Goal: Task Accomplishment & Management: Complete application form

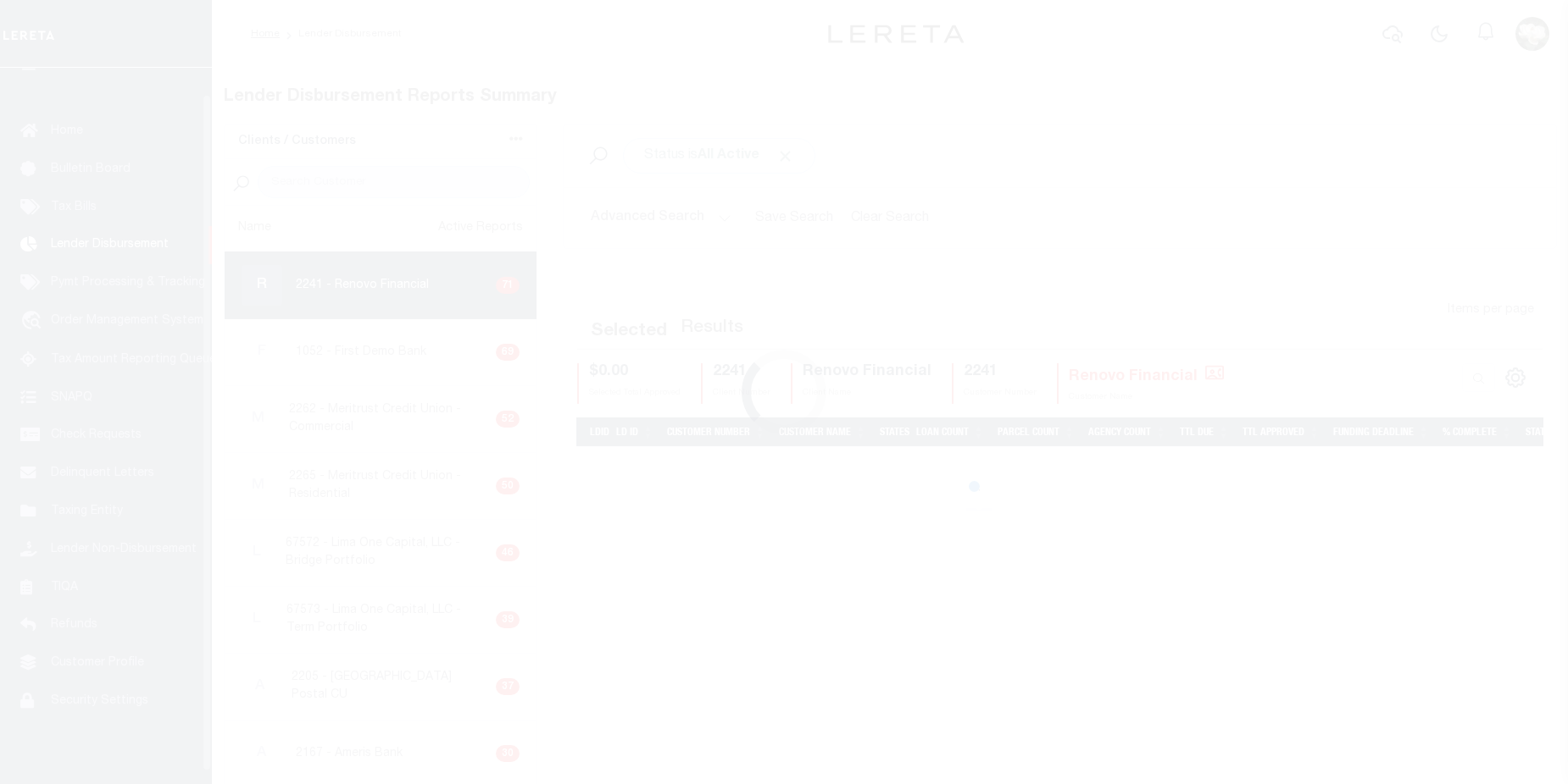
scroll to position [30, 0]
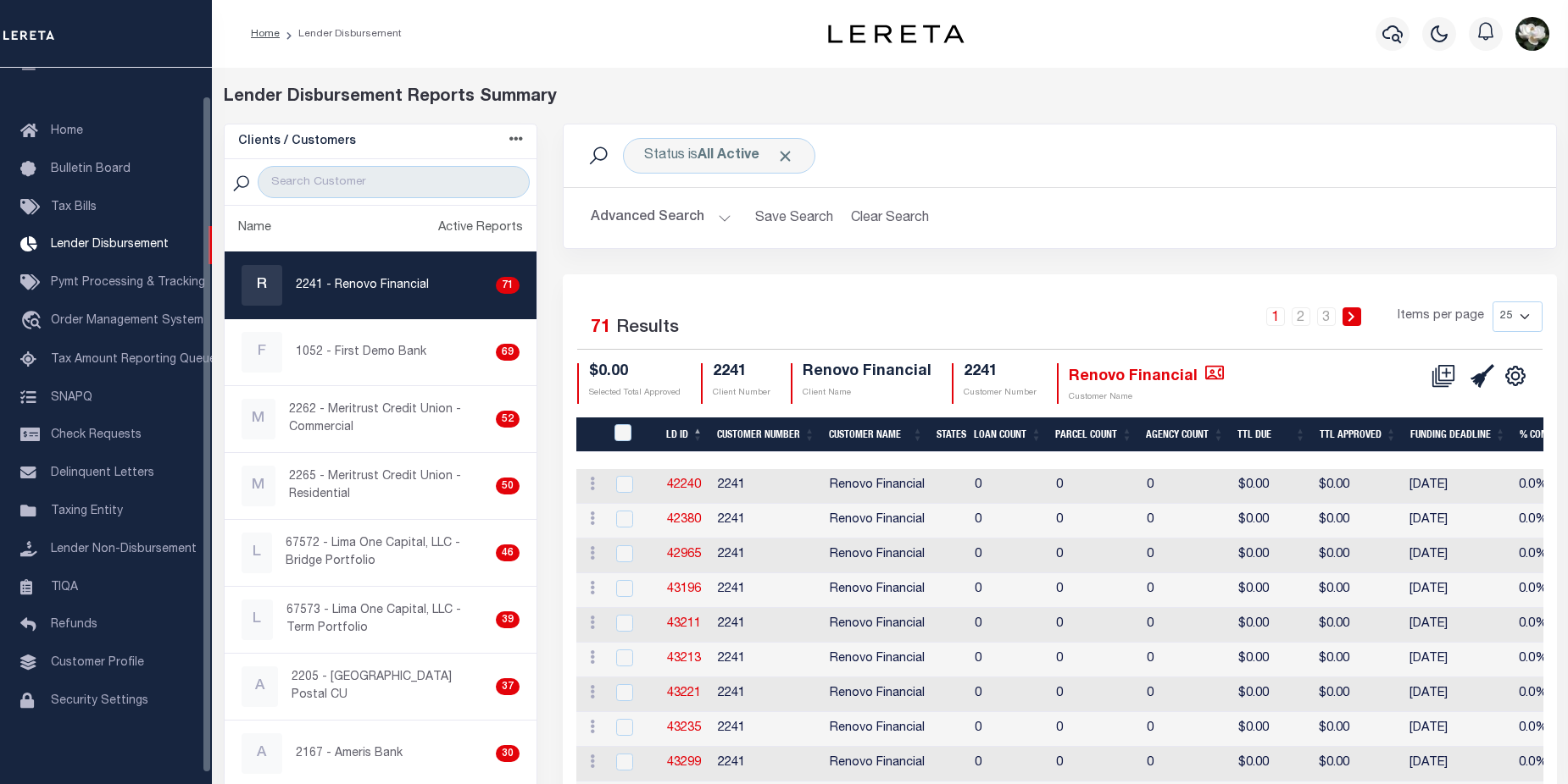
click at [1524, 308] on select "25 50 100 200" at bounding box center [1516, 317] width 50 height 31
select select "200"
click at [1492, 302] on select "25 50 100 200" at bounding box center [1516, 317] width 50 height 31
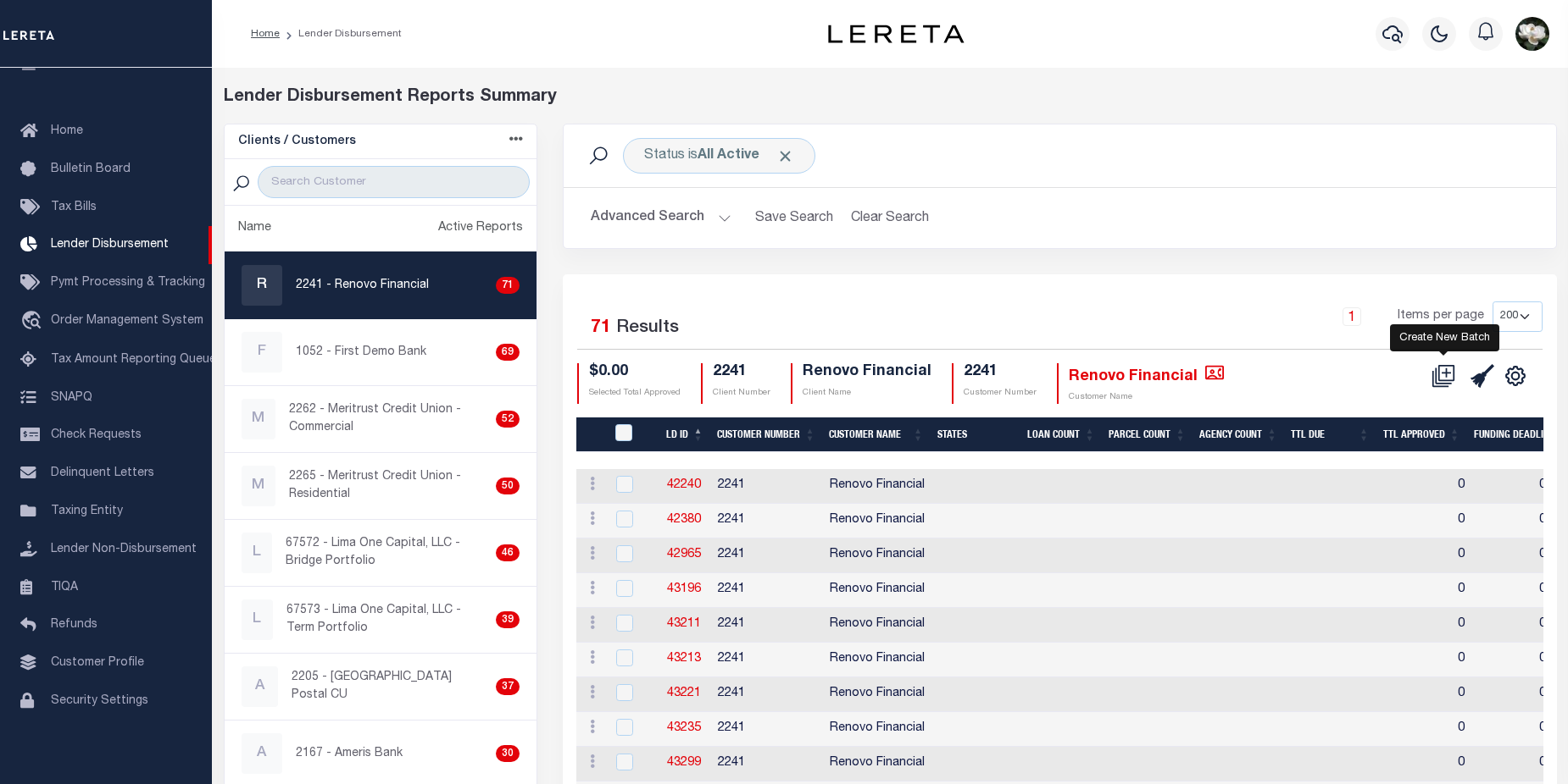
click at [1443, 379] on icon at bounding box center [1443, 376] width 24 height 24
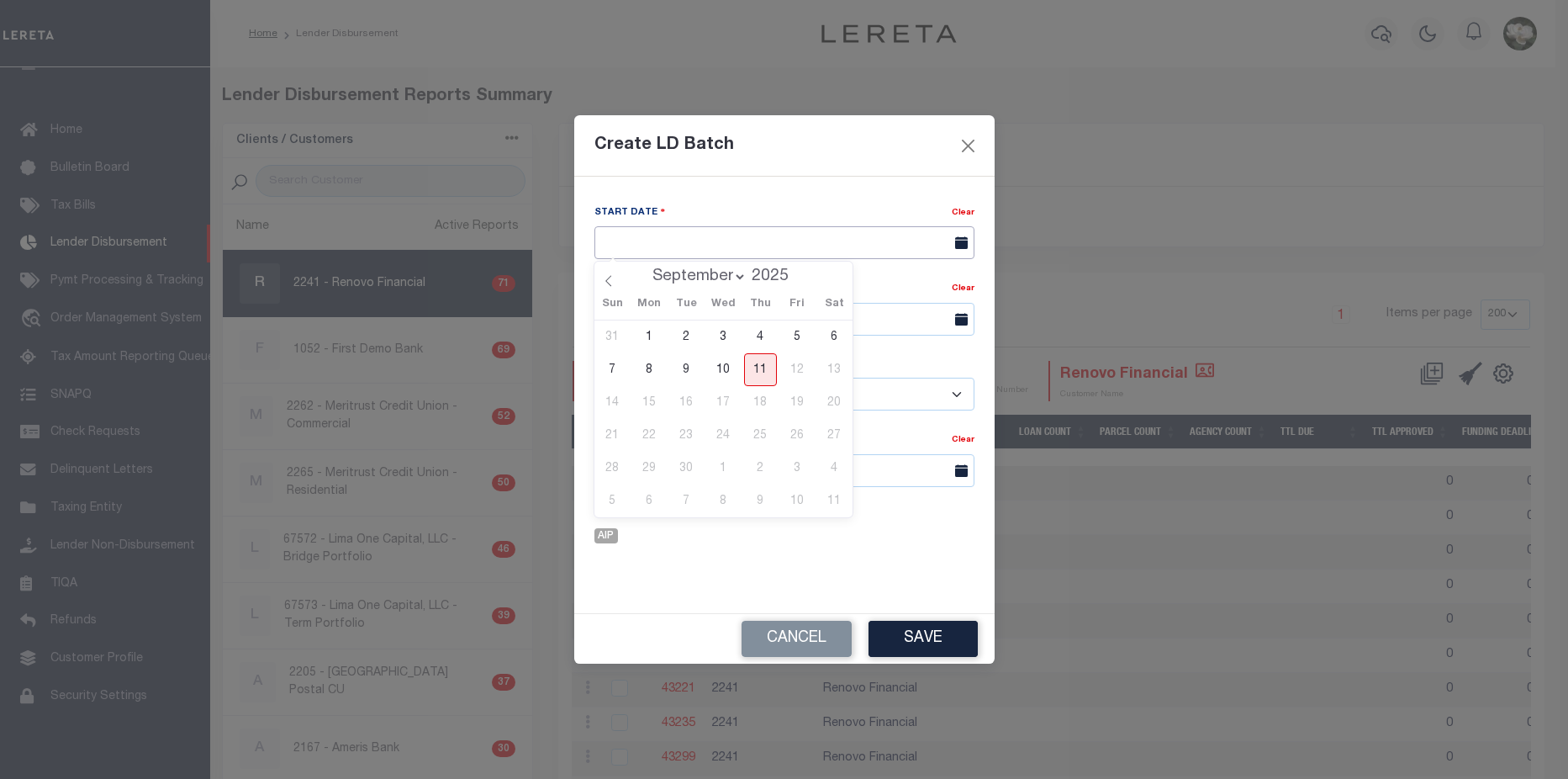
click at [910, 237] on input "text" at bounding box center [784, 242] width 380 height 32
click at [765, 360] on span "11" at bounding box center [760, 369] width 32 height 32
type input "09/11/2025"
click at [767, 313] on input "text" at bounding box center [784, 319] width 380 height 32
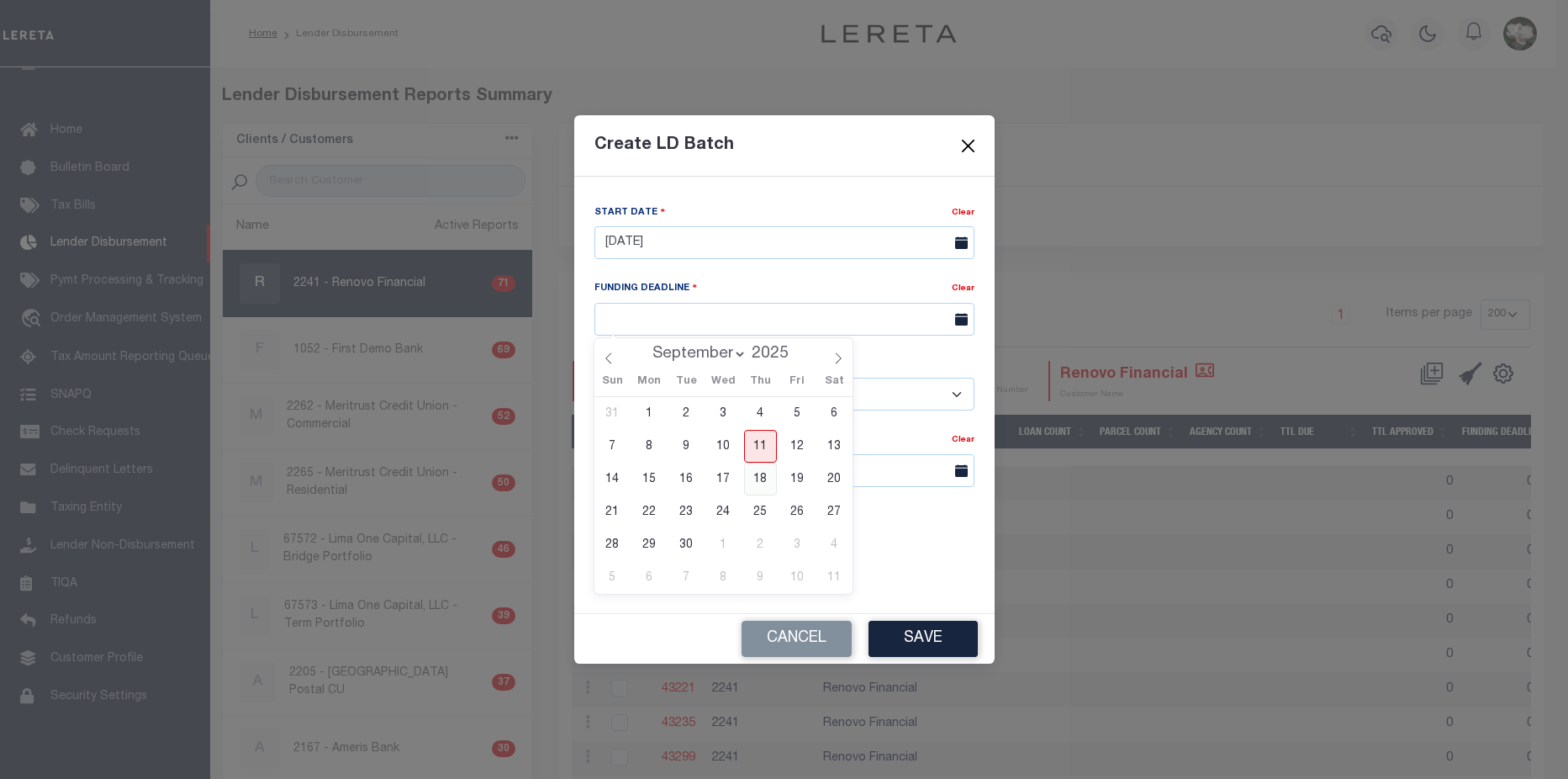
click at [765, 480] on span "18" at bounding box center [760, 479] width 32 height 32
type input "09/18/25"
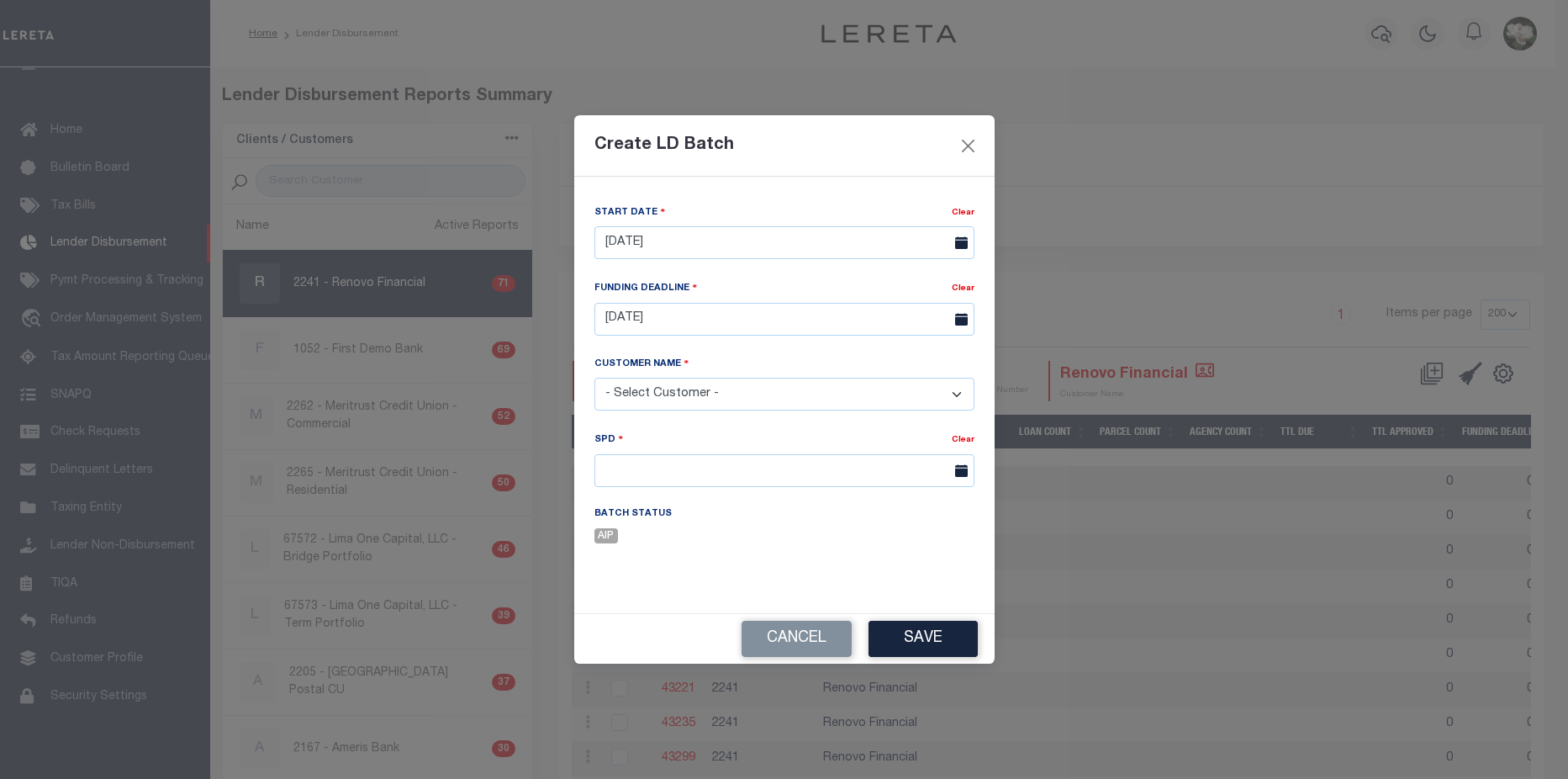
click at [783, 392] on select "- Select Customer - Accumatch - Refunds All In Credit Union Amarillo National B…" at bounding box center [784, 393] width 380 height 32
select select "2241"
click at [595, 378] on select "- Select Customer - Accumatch - Refunds All In Credit Union Amarillo National B…" at bounding box center [784, 393] width 380 height 32
click at [733, 464] on input "text" at bounding box center [784, 470] width 380 height 32
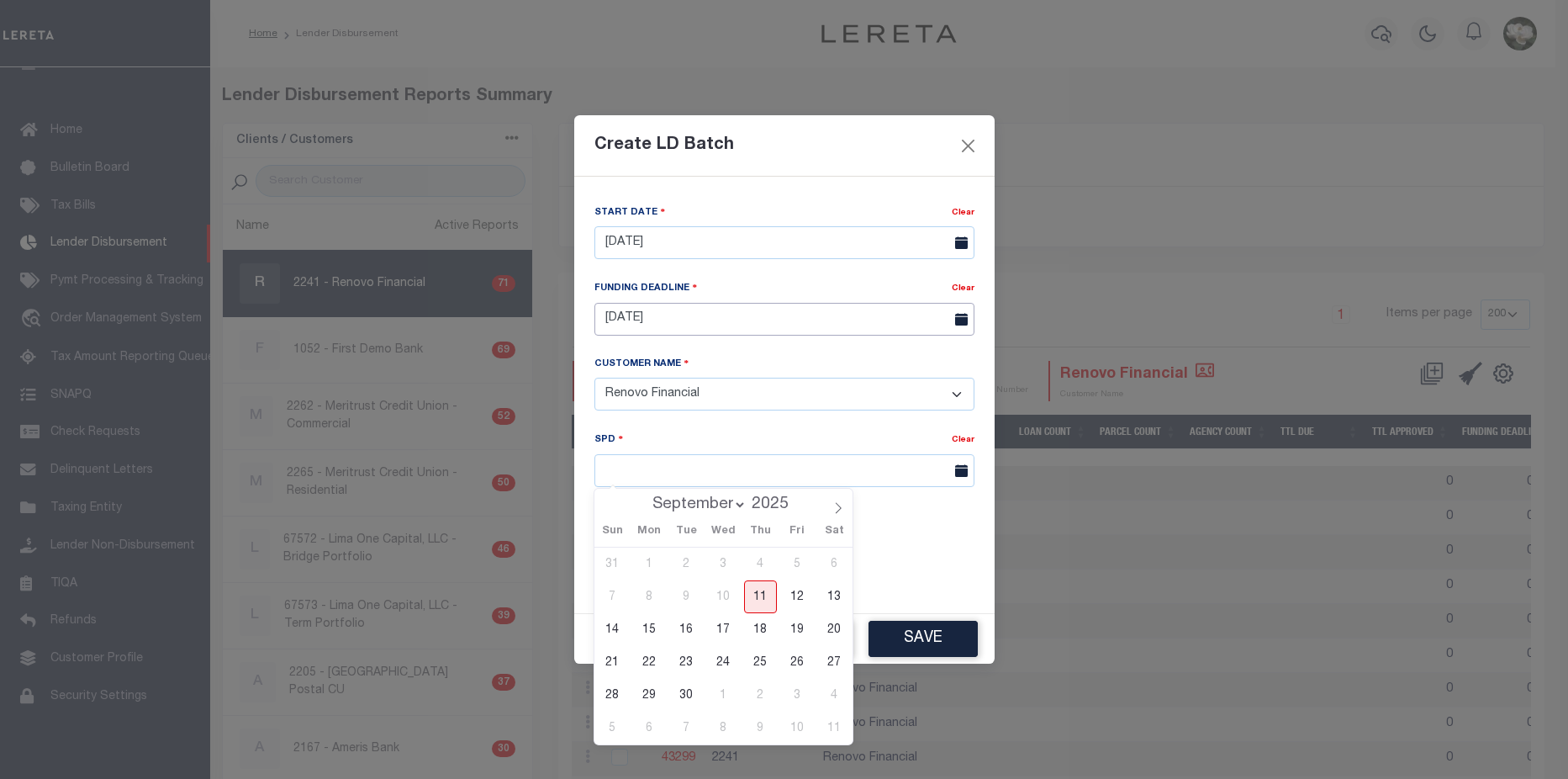
click at [860, 321] on input "09/18/25" at bounding box center [784, 319] width 380 height 32
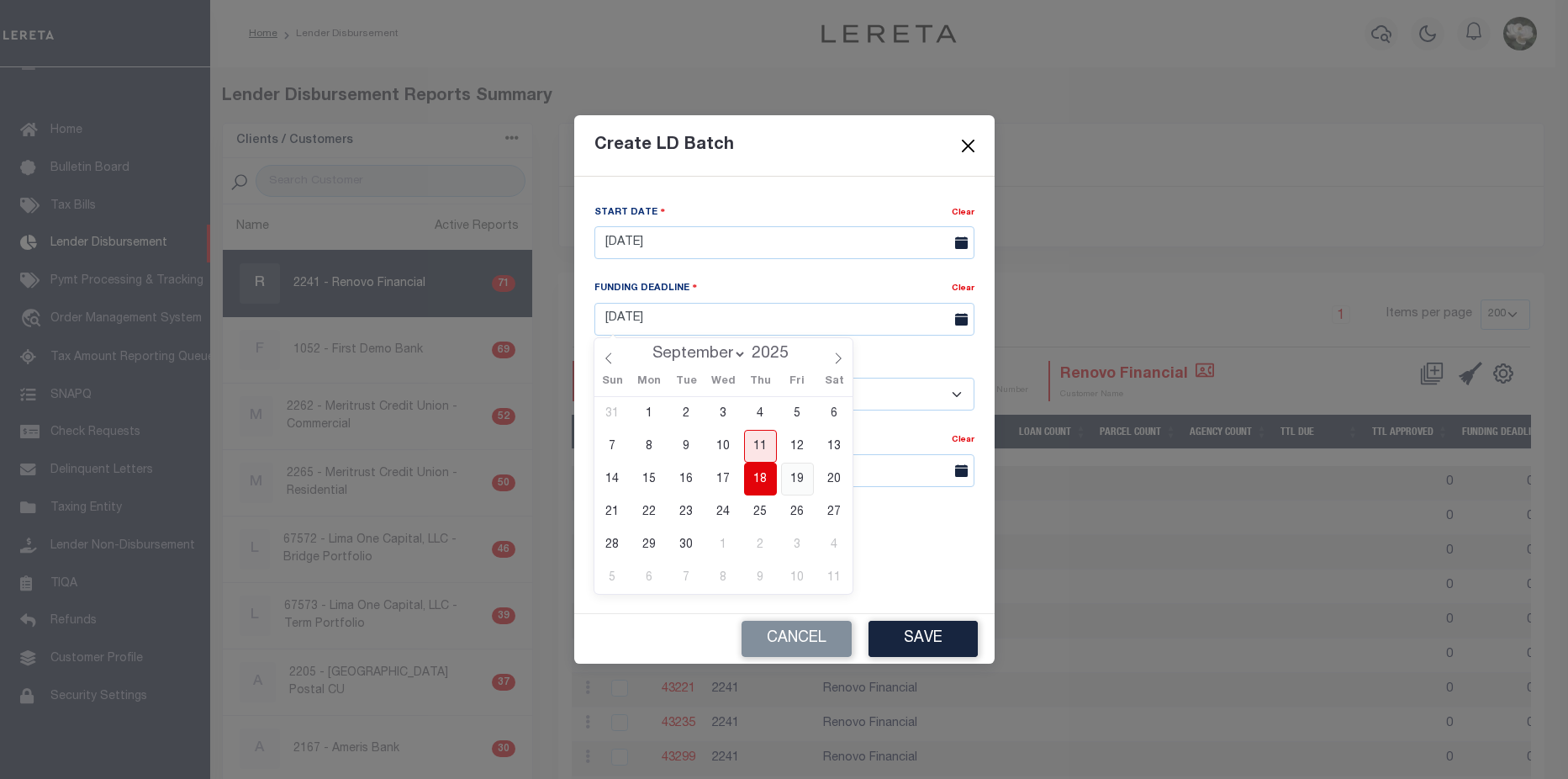
click at [799, 483] on span "19" at bounding box center [797, 479] width 32 height 32
type input "09/19/25"
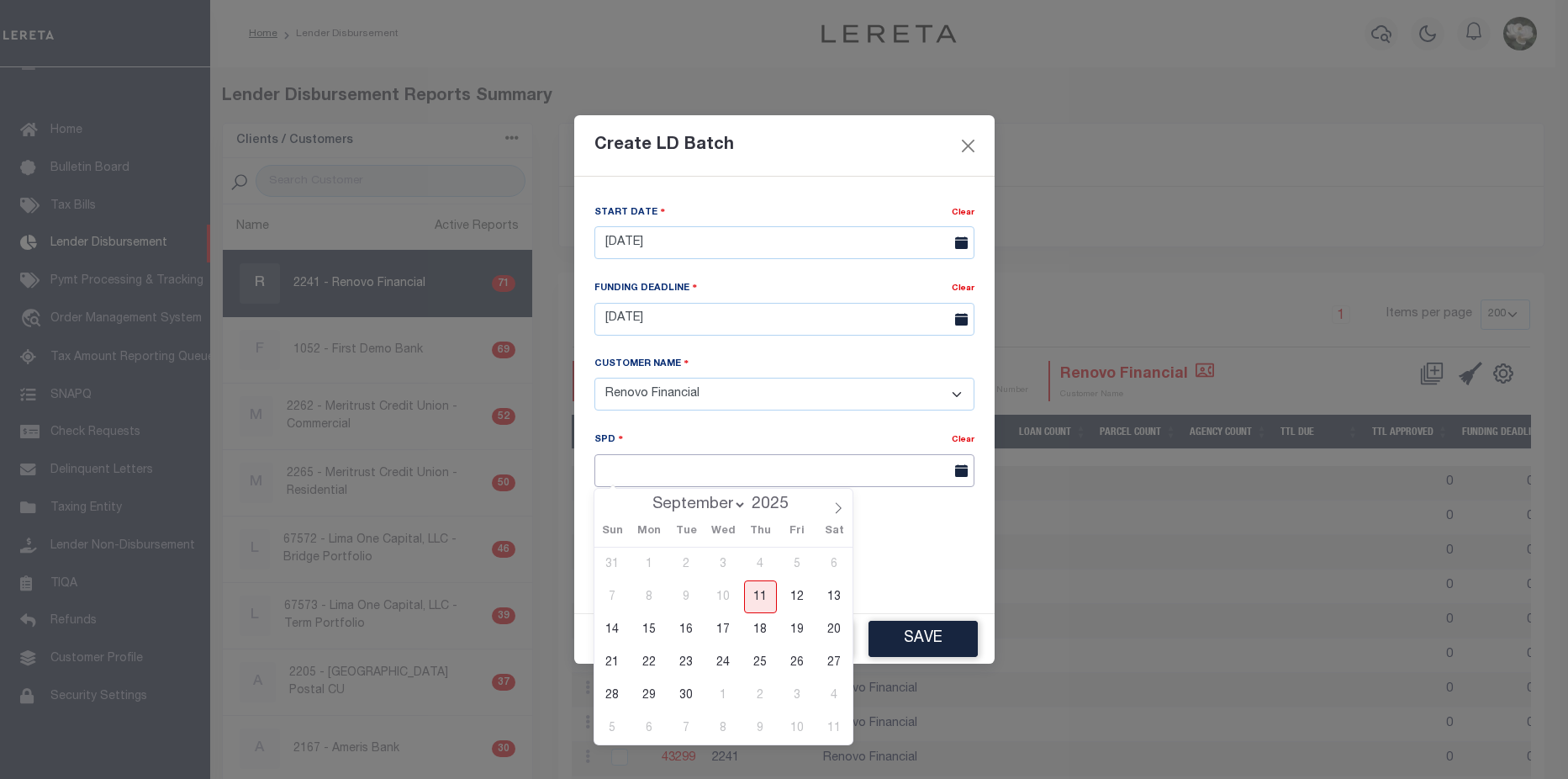
click at [689, 475] on input "text" at bounding box center [784, 470] width 380 height 32
click at [693, 661] on span "23" at bounding box center [686, 662] width 32 height 32
type input "09/23/2025"
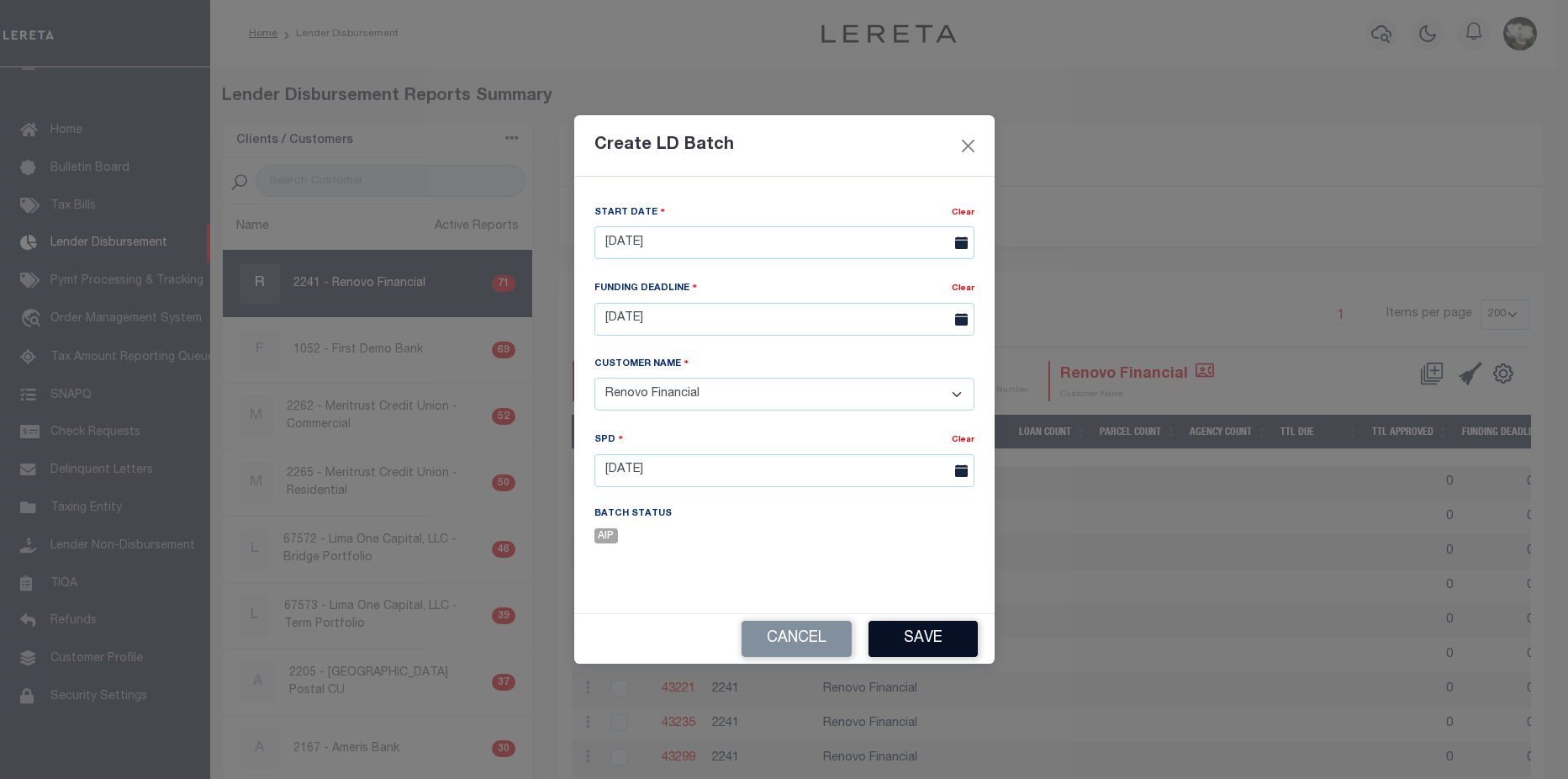
click at [935, 641] on button "Save" at bounding box center [923, 638] width 109 height 36
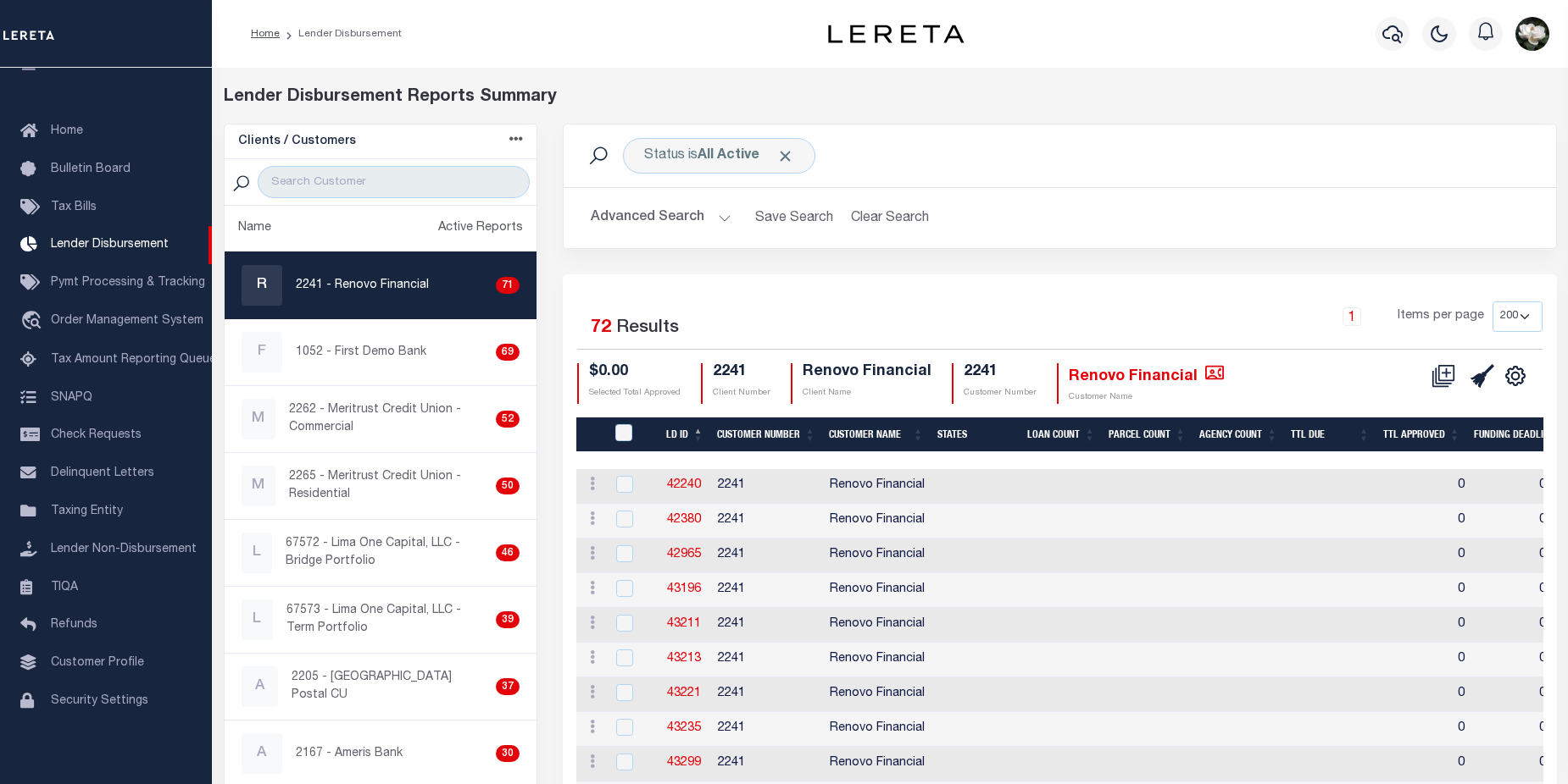
click at [647, 222] on button "Advanced Search" at bounding box center [661, 218] width 141 height 33
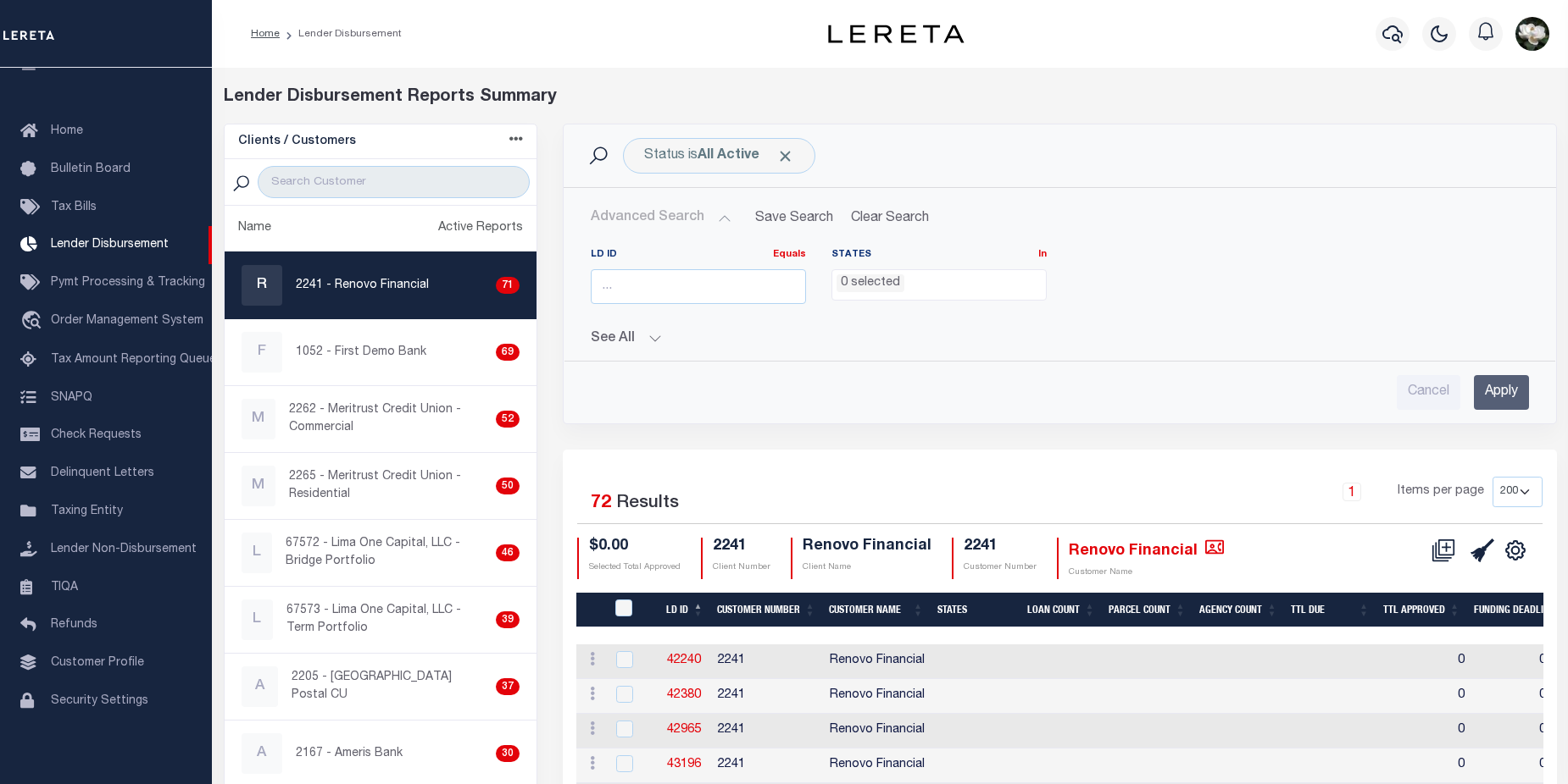
click at [655, 341] on button "See All" at bounding box center [1059, 339] width 937 height 16
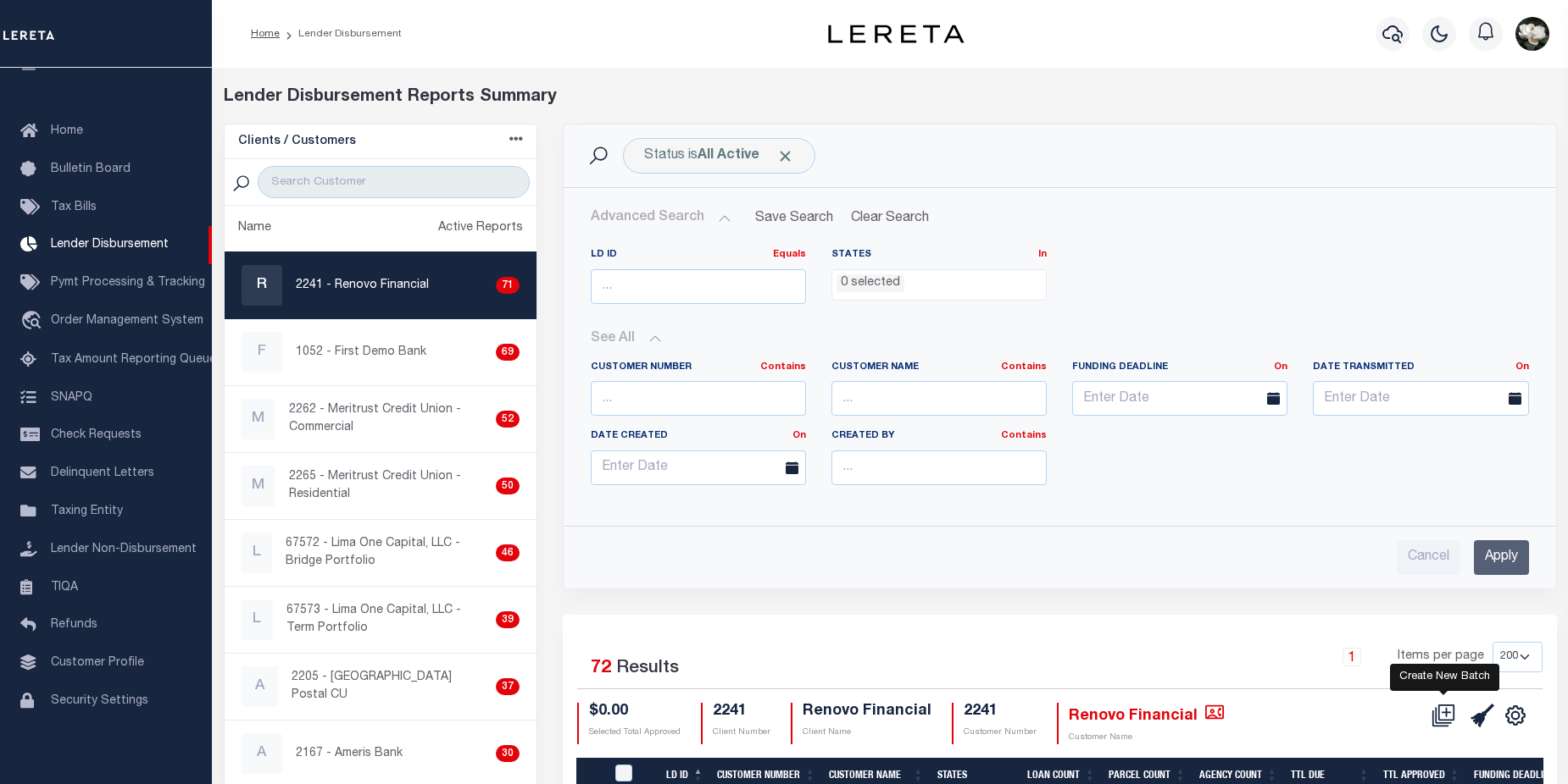
click at [1446, 720] on icon at bounding box center [1443, 716] width 24 height 24
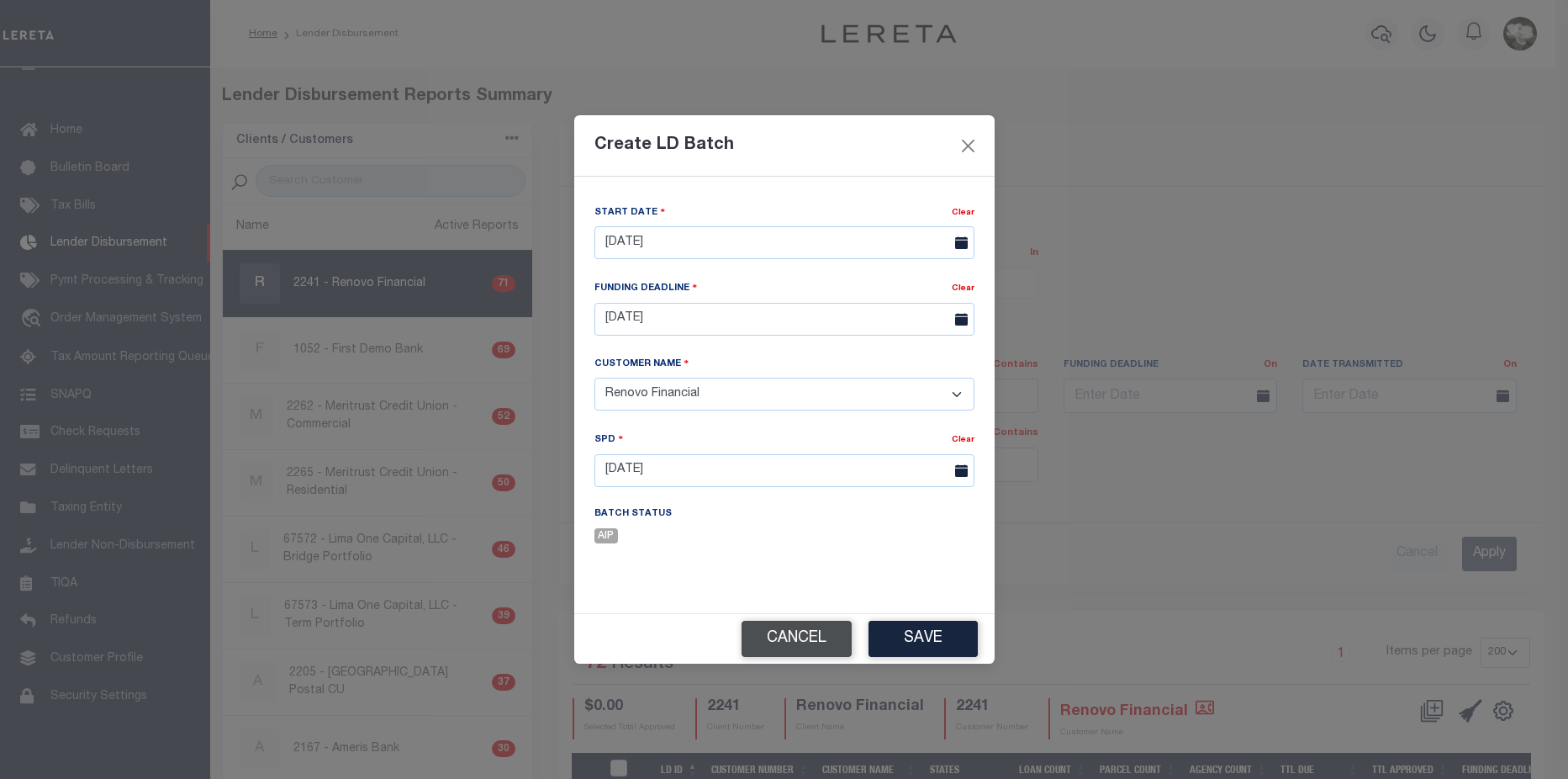
drag, startPoint x: 784, startPoint y: 640, endPoint x: 818, endPoint y: 599, distance: 53.3
click at [791, 634] on button "Cancel" at bounding box center [797, 638] width 110 height 36
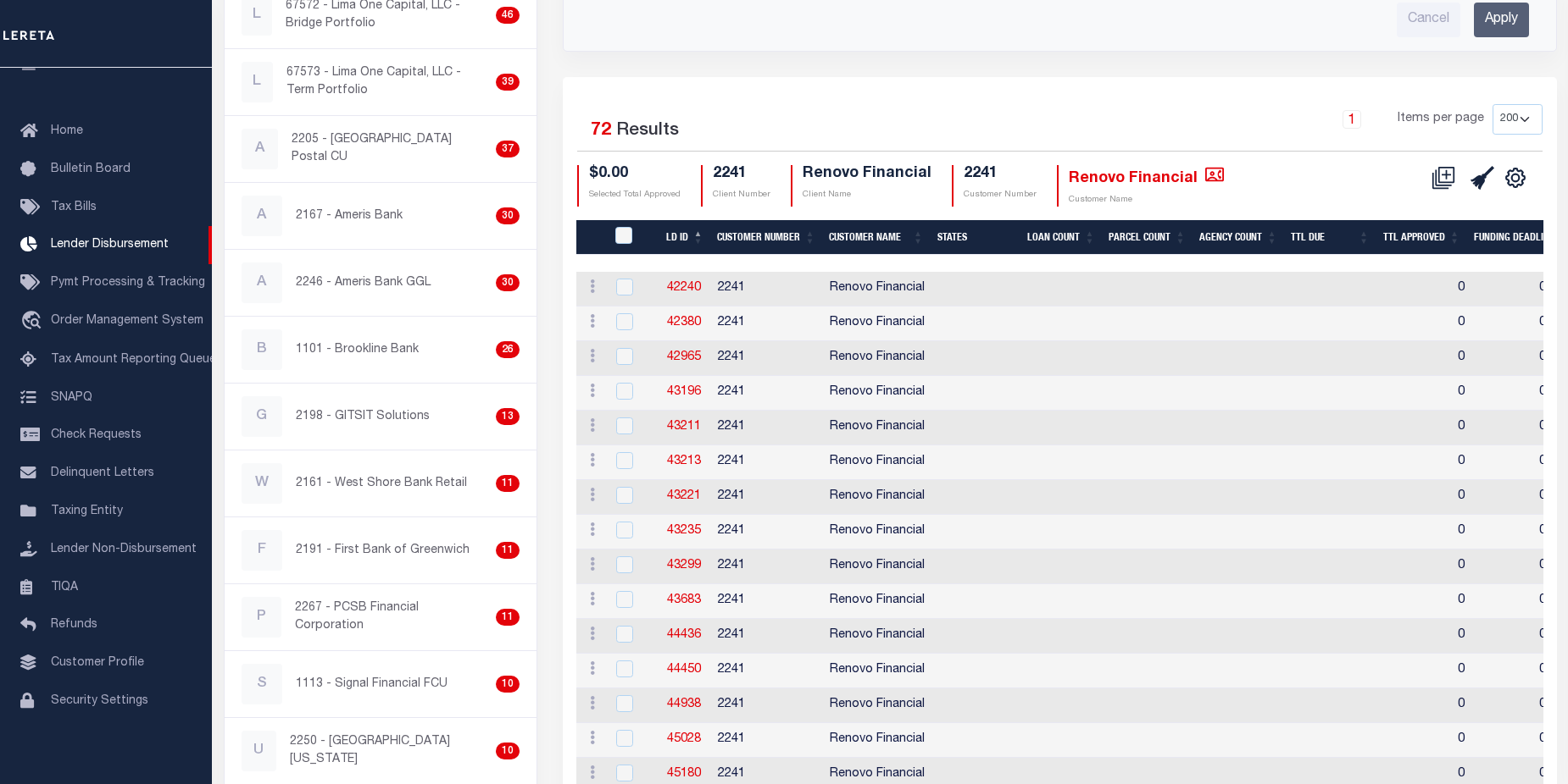
scroll to position [519, 0]
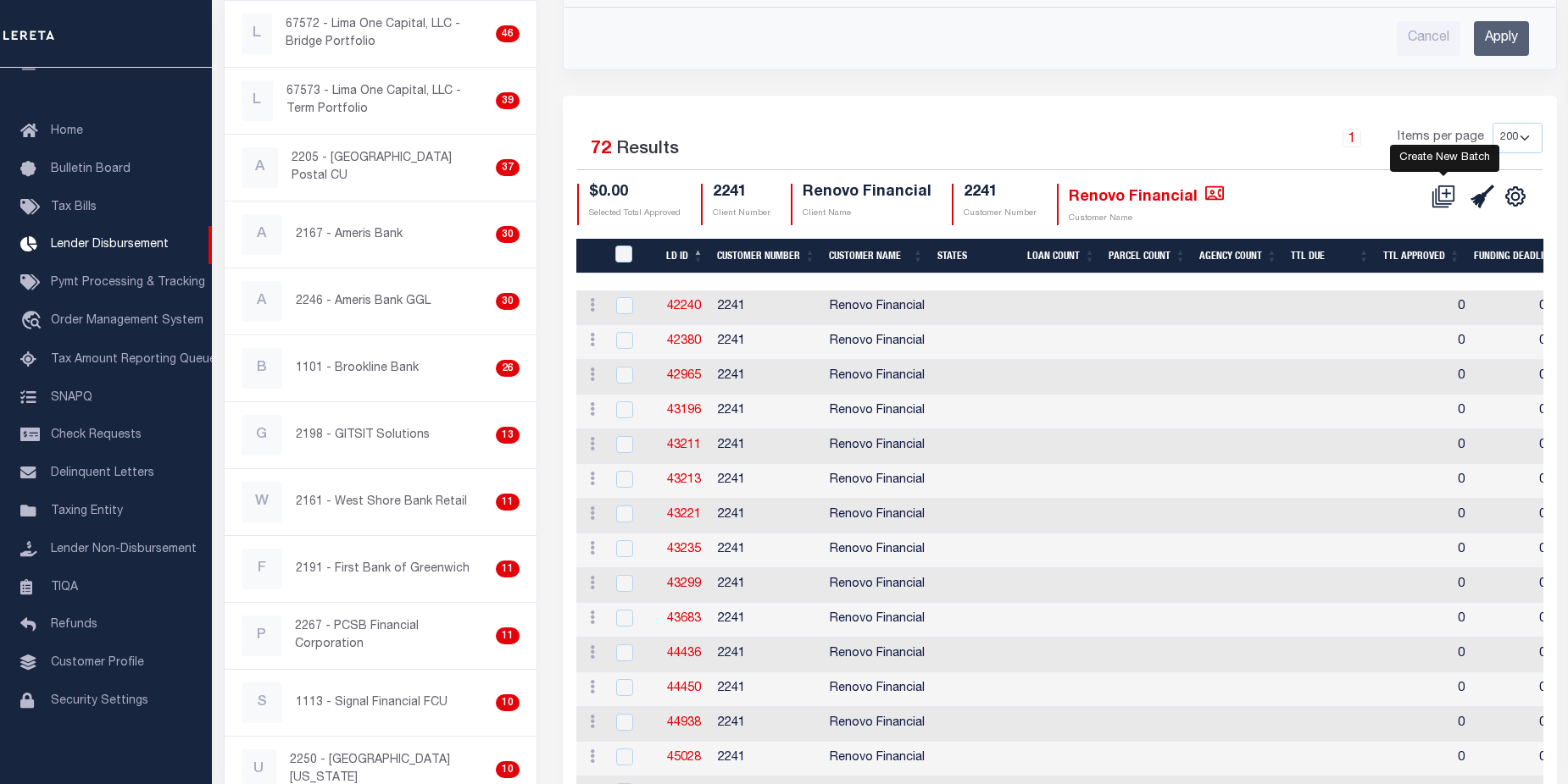
click at [1448, 196] on icon at bounding box center [1443, 196] width 24 height 24
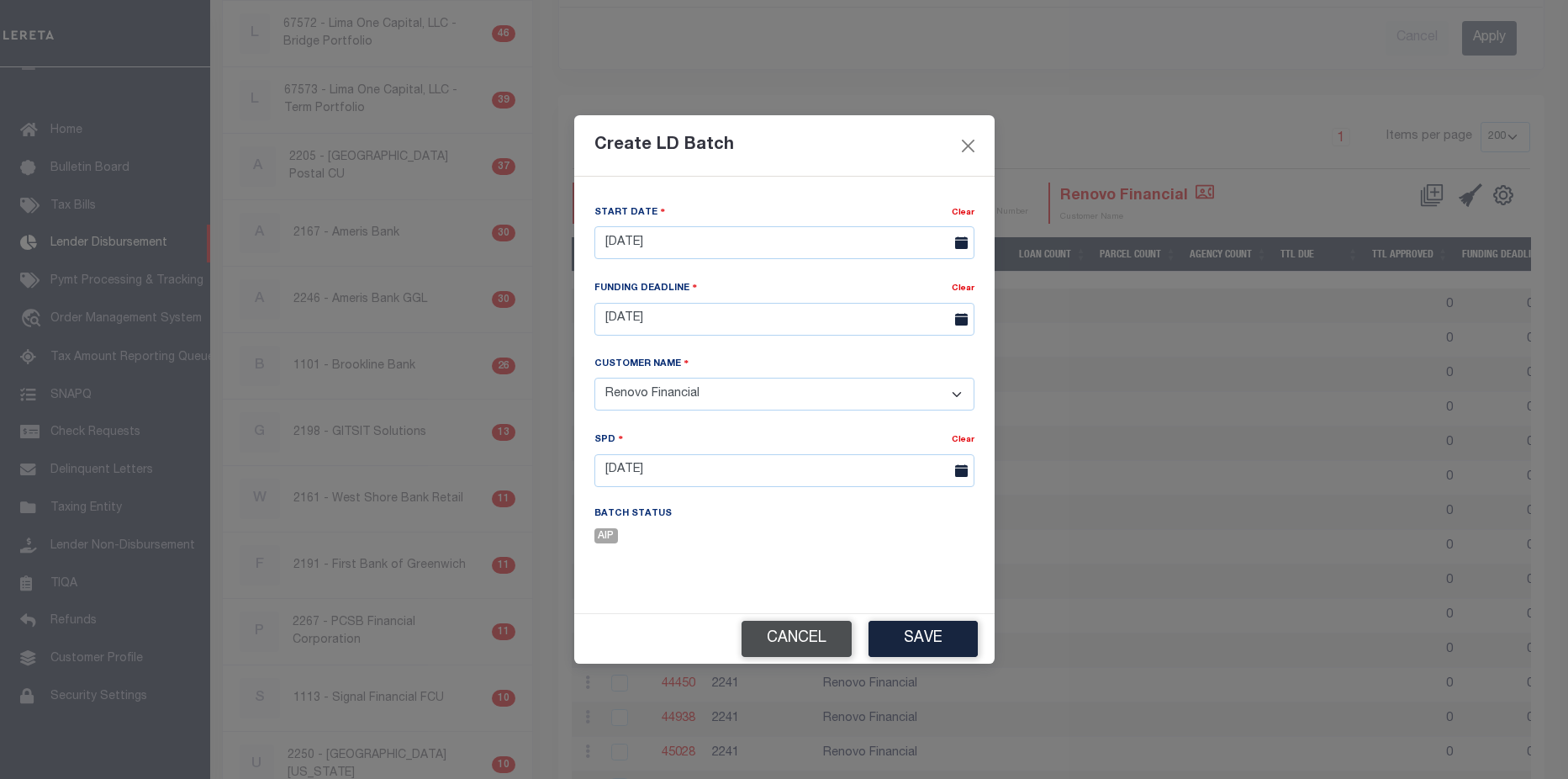
click at [802, 640] on button "Cancel" at bounding box center [797, 638] width 110 height 36
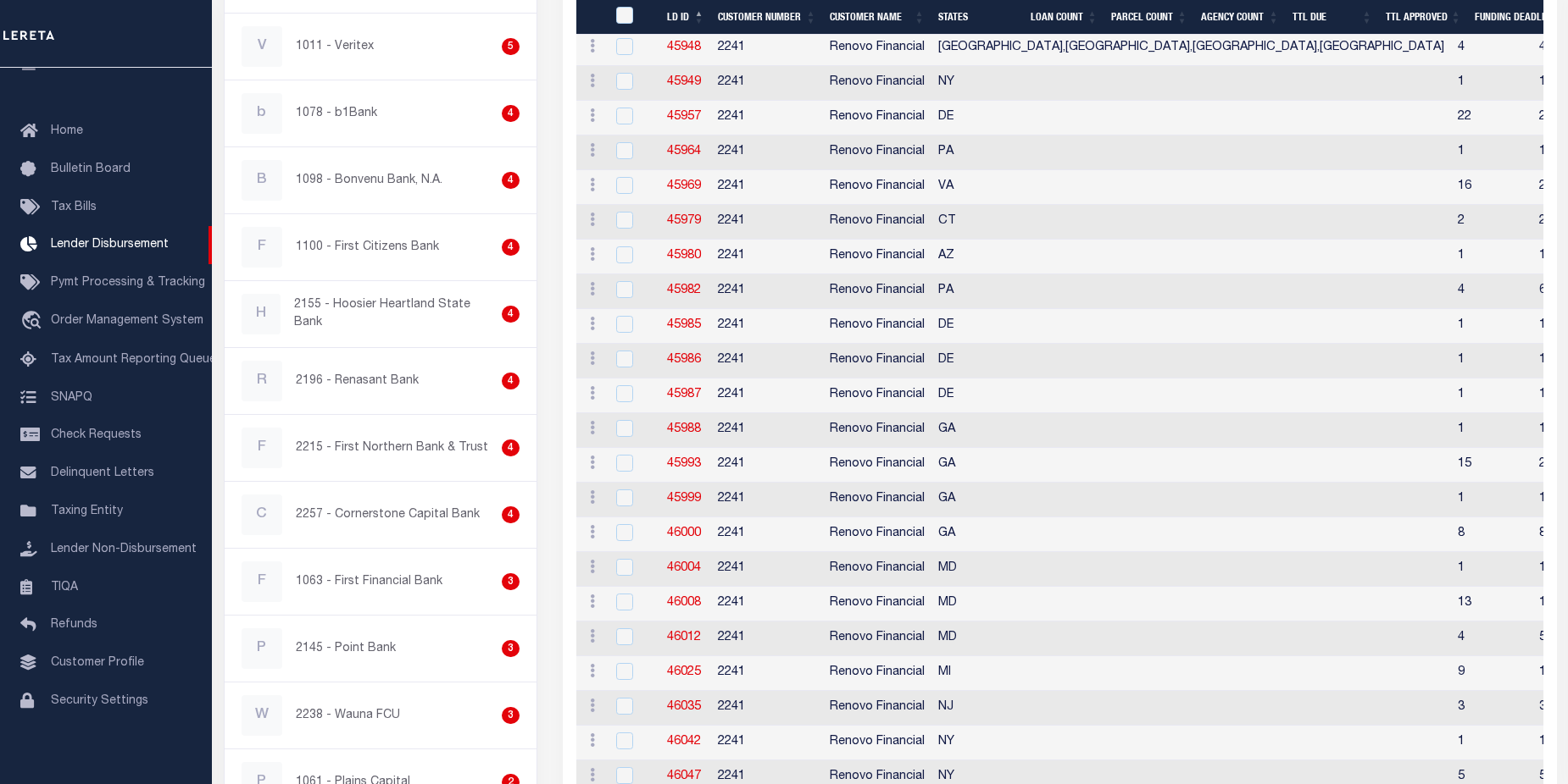
scroll to position [2604, 0]
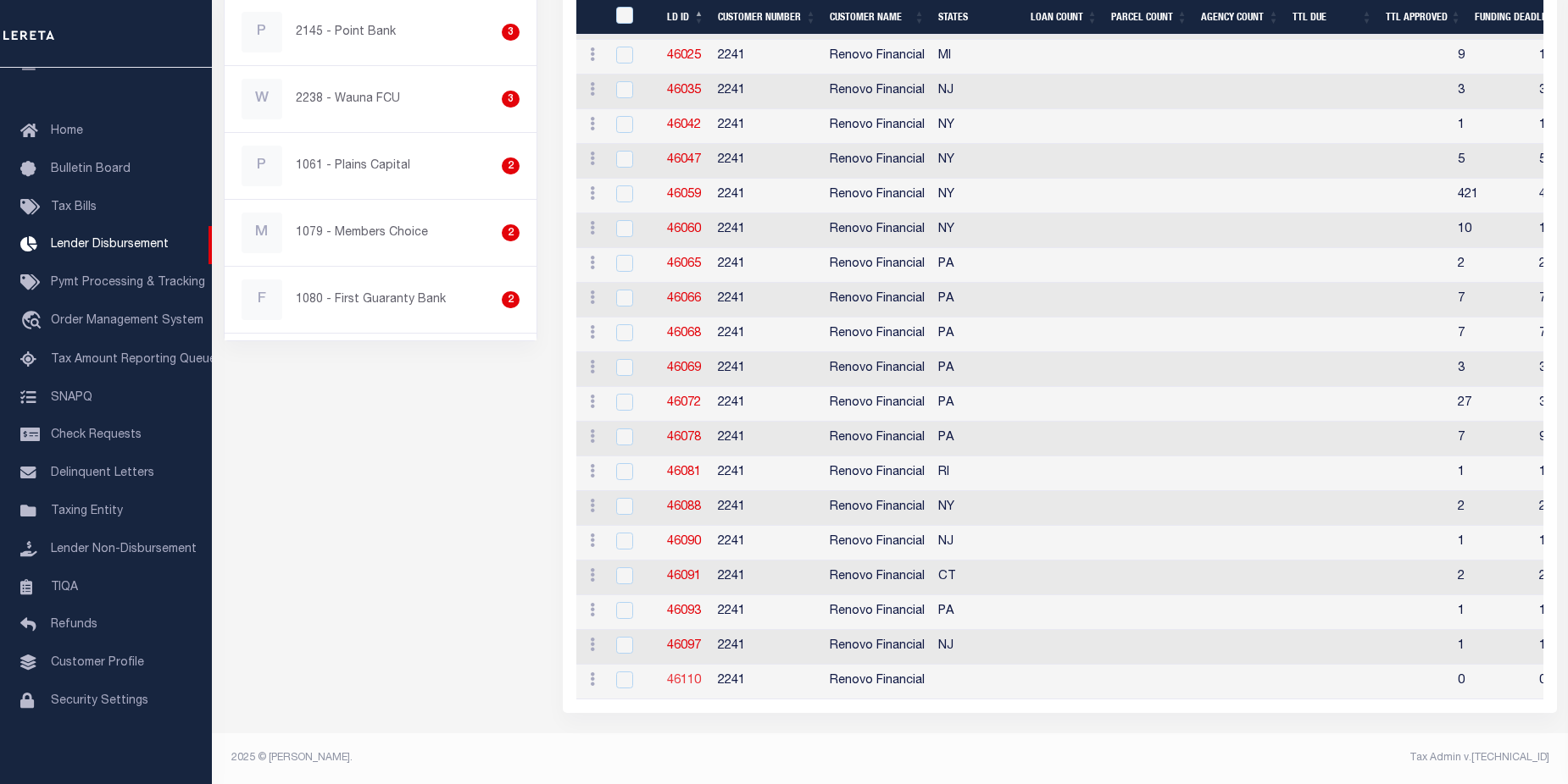
click at [678, 677] on link "46110" at bounding box center [683, 681] width 34 height 12
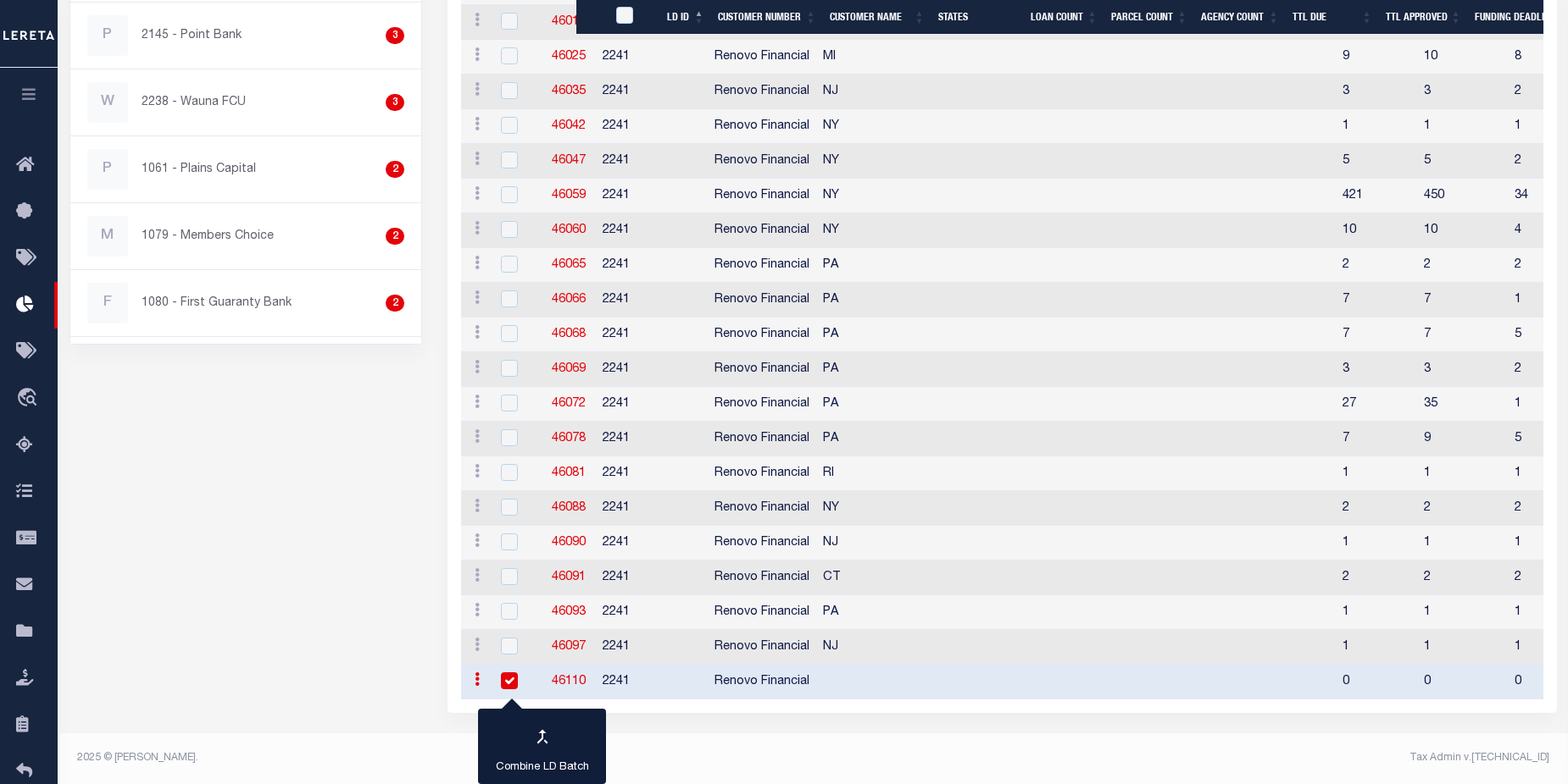
checkbox input "true"
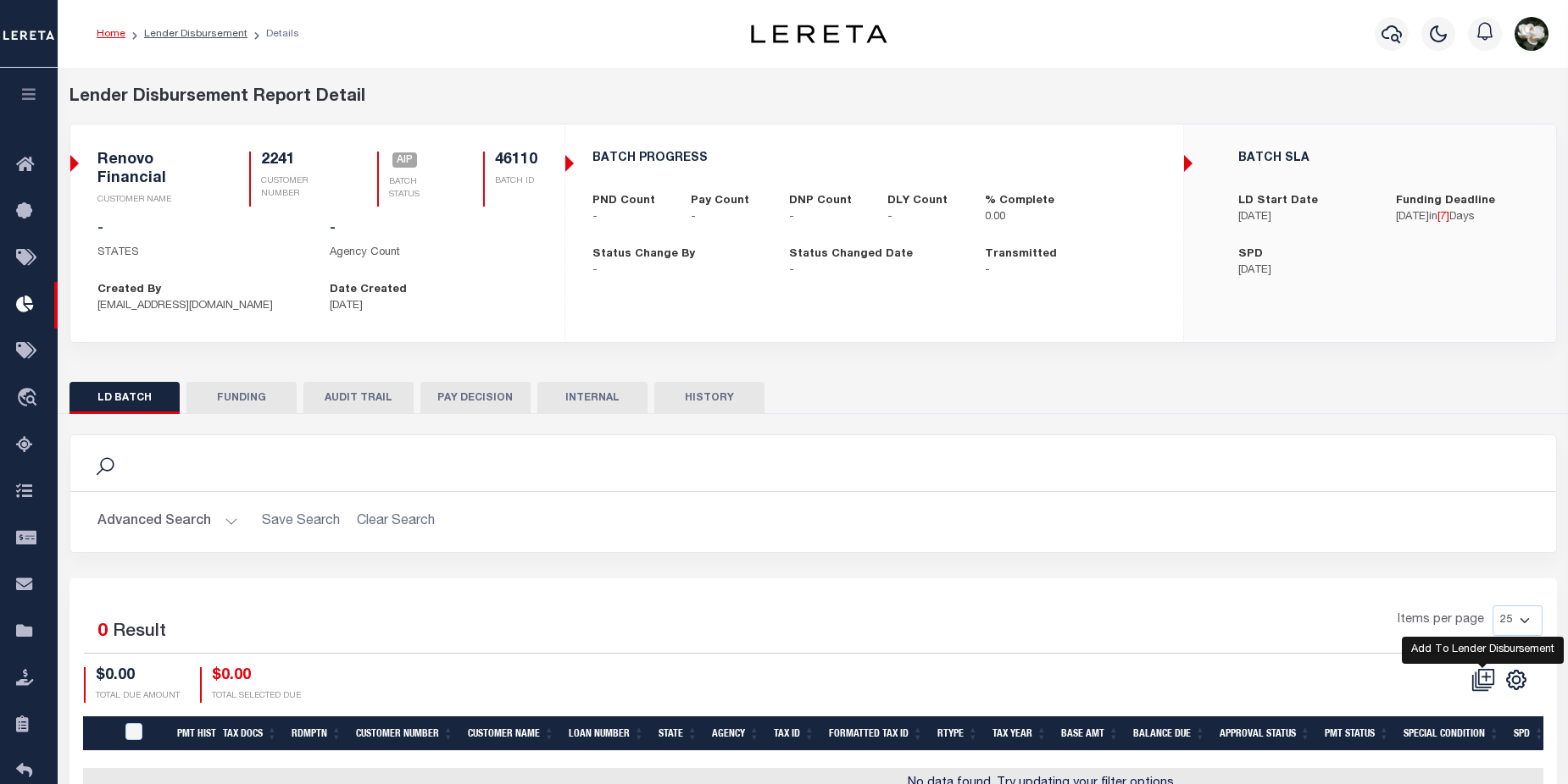
click at [1480, 674] on icon at bounding box center [1483, 680] width 24 height 24
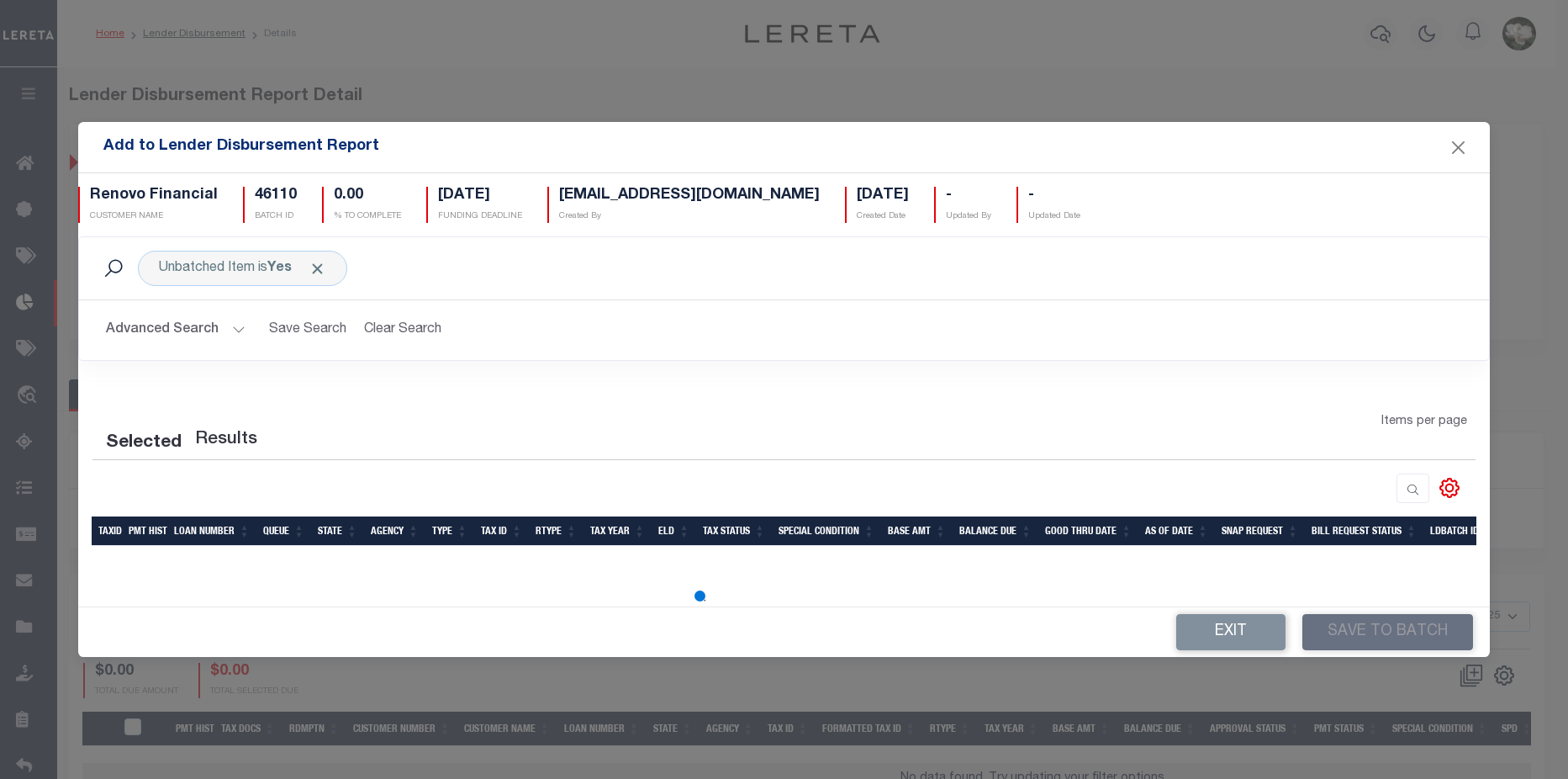
click at [176, 325] on button "Advanced Search" at bounding box center [176, 330] width 140 height 32
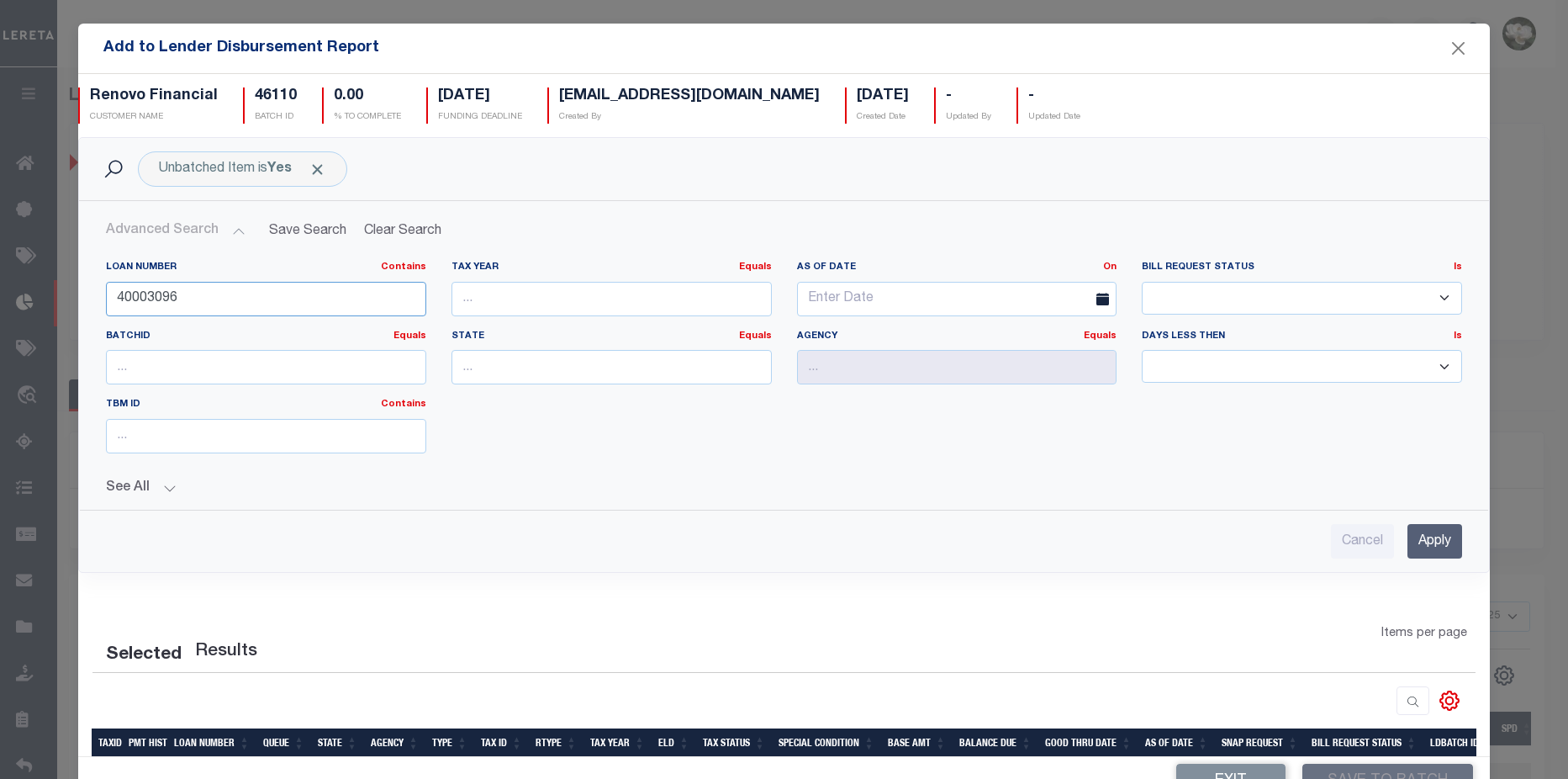
drag, startPoint x: 202, startPoint y: 300, endPoint x: 14, endPoint y: 290, distance: 188.3
click at [9, 291] on div "Add to Lender Disbursement Report Renovo Financial CUSTOMER NAME 46110 BATCH ID…" at bounding box center [784, 390] width 1568 height 779
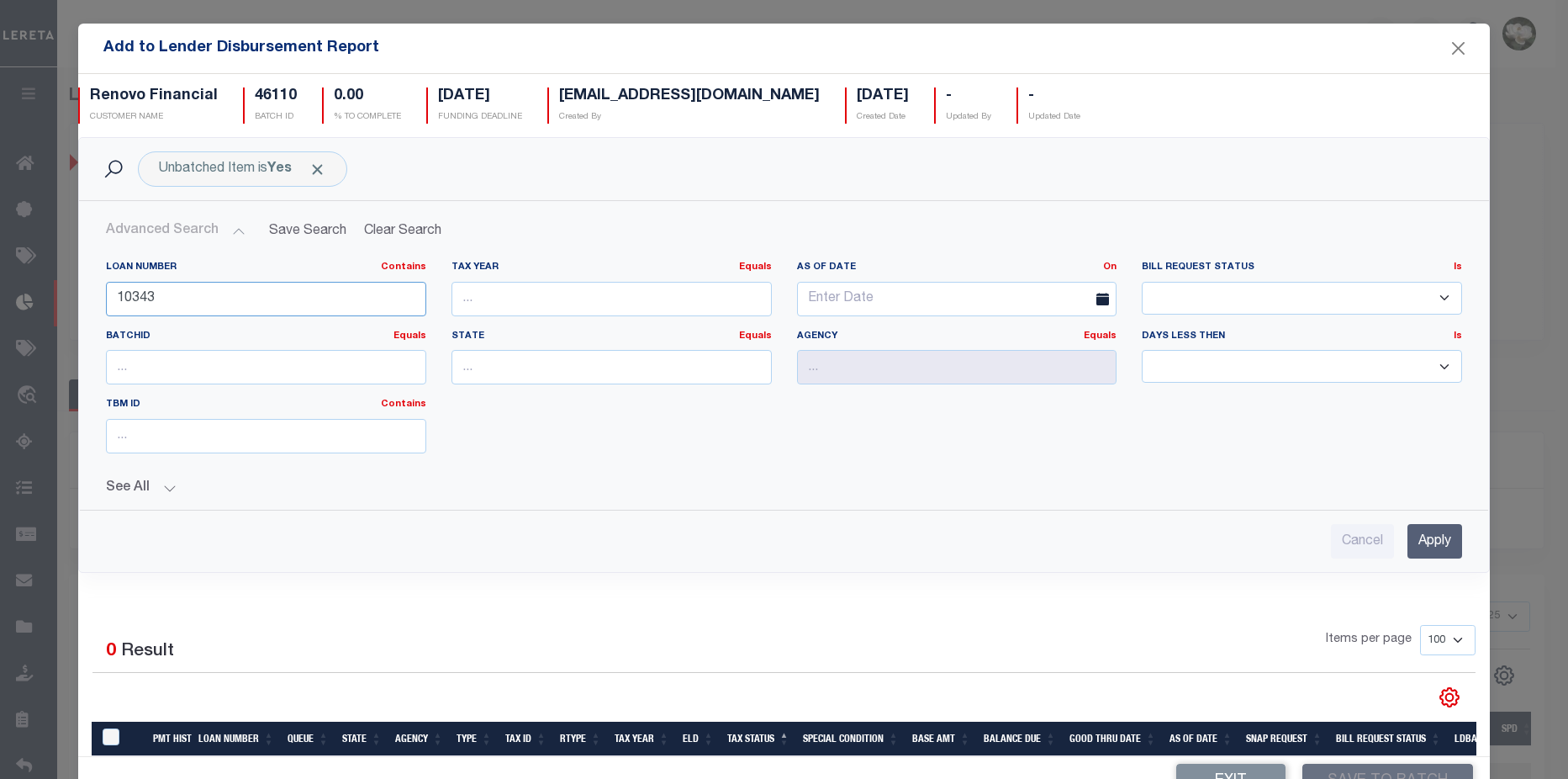
type input "10343"
click at [1423, 539] on input "Apply" at bounding box center [1435, 541] width 55 height 34
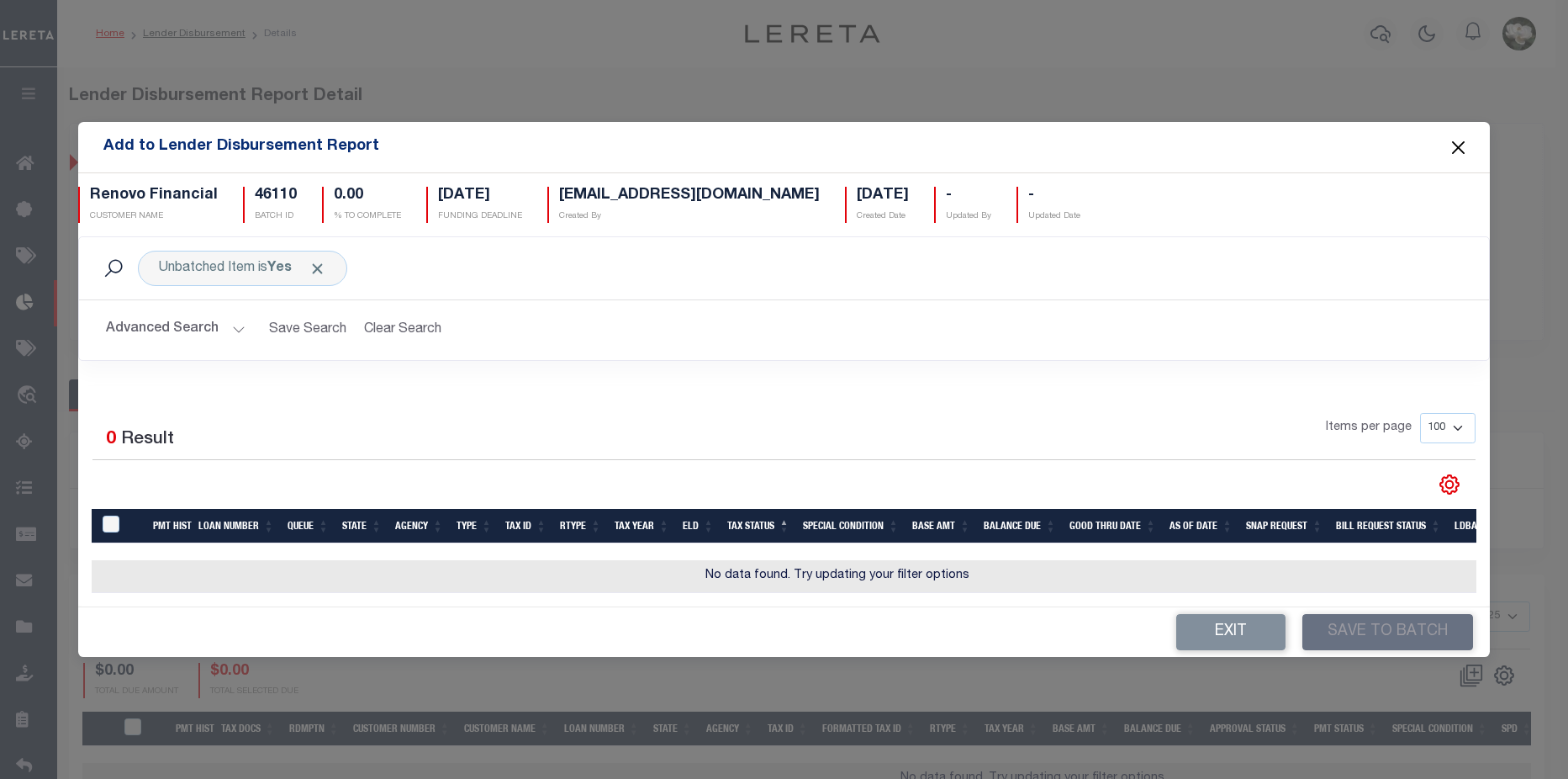
click at [1458, 140] on button "Close" at bounding box center [1459, 148] width 22 height 22
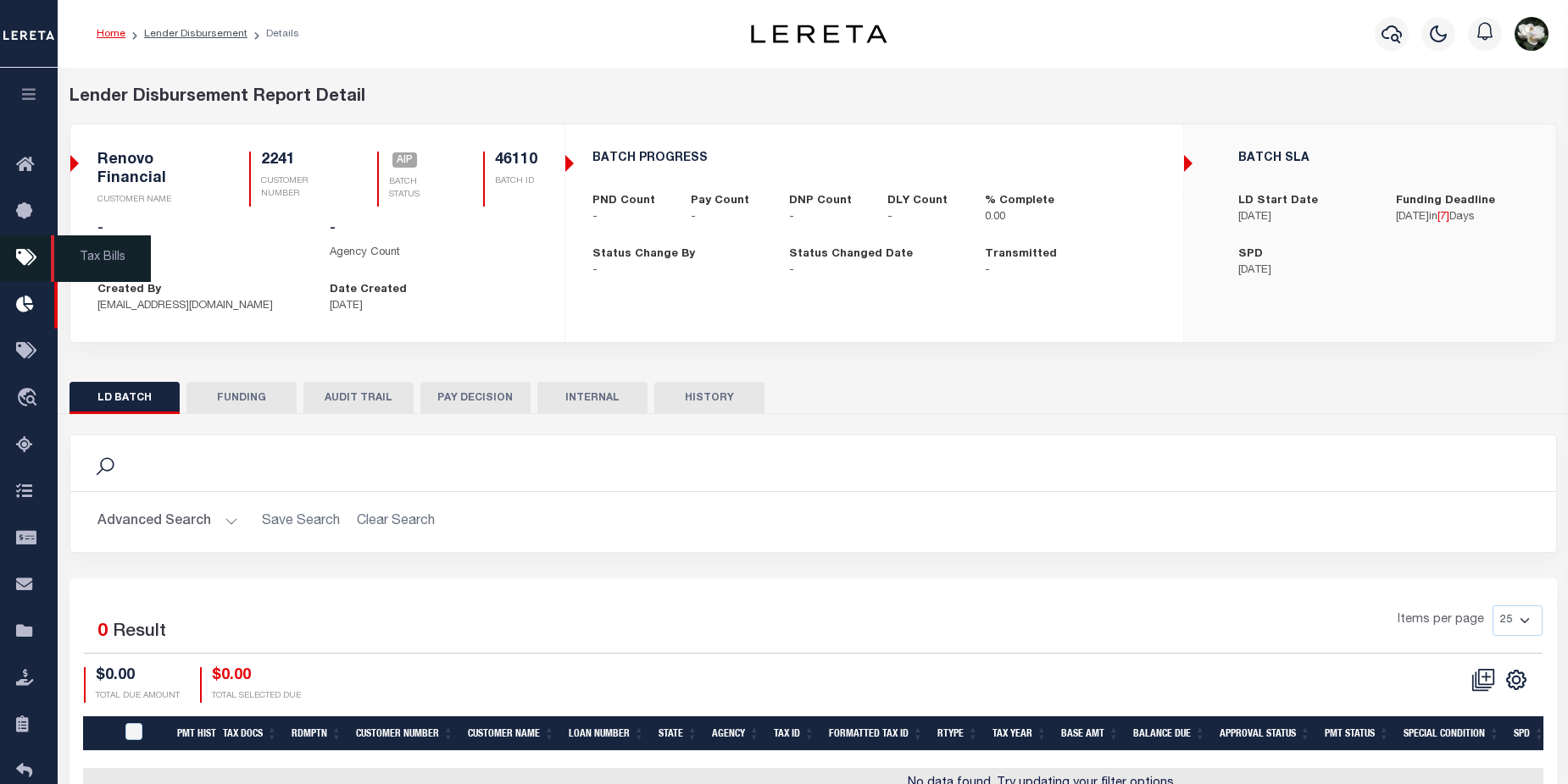
click at [25, 260] on icon at bounding box center [29, 258] width 27 height 21
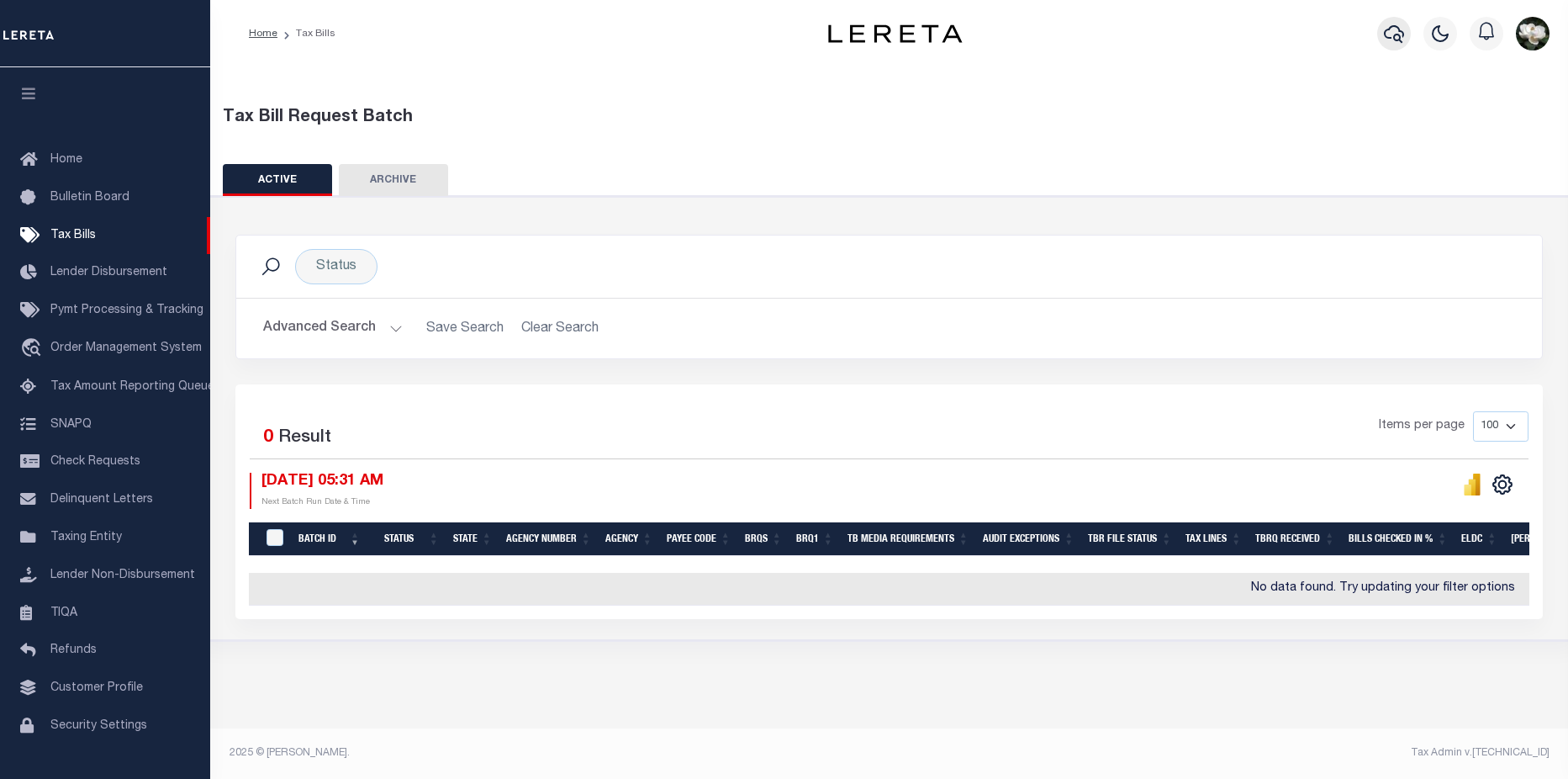
click at [1409, 40] on button "button" at bounding box center [1394, 33] width 33 height 33
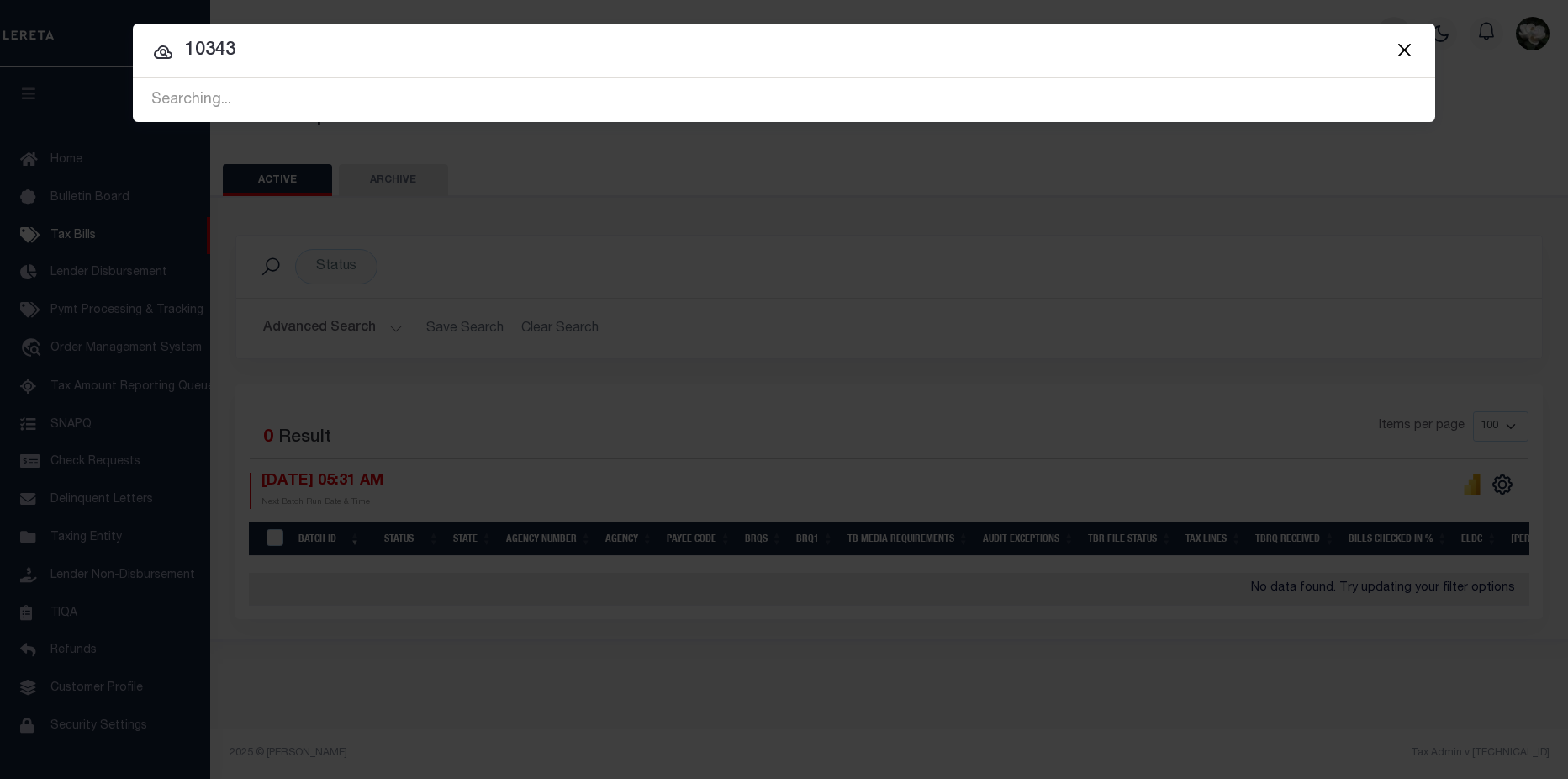
type input "10343"
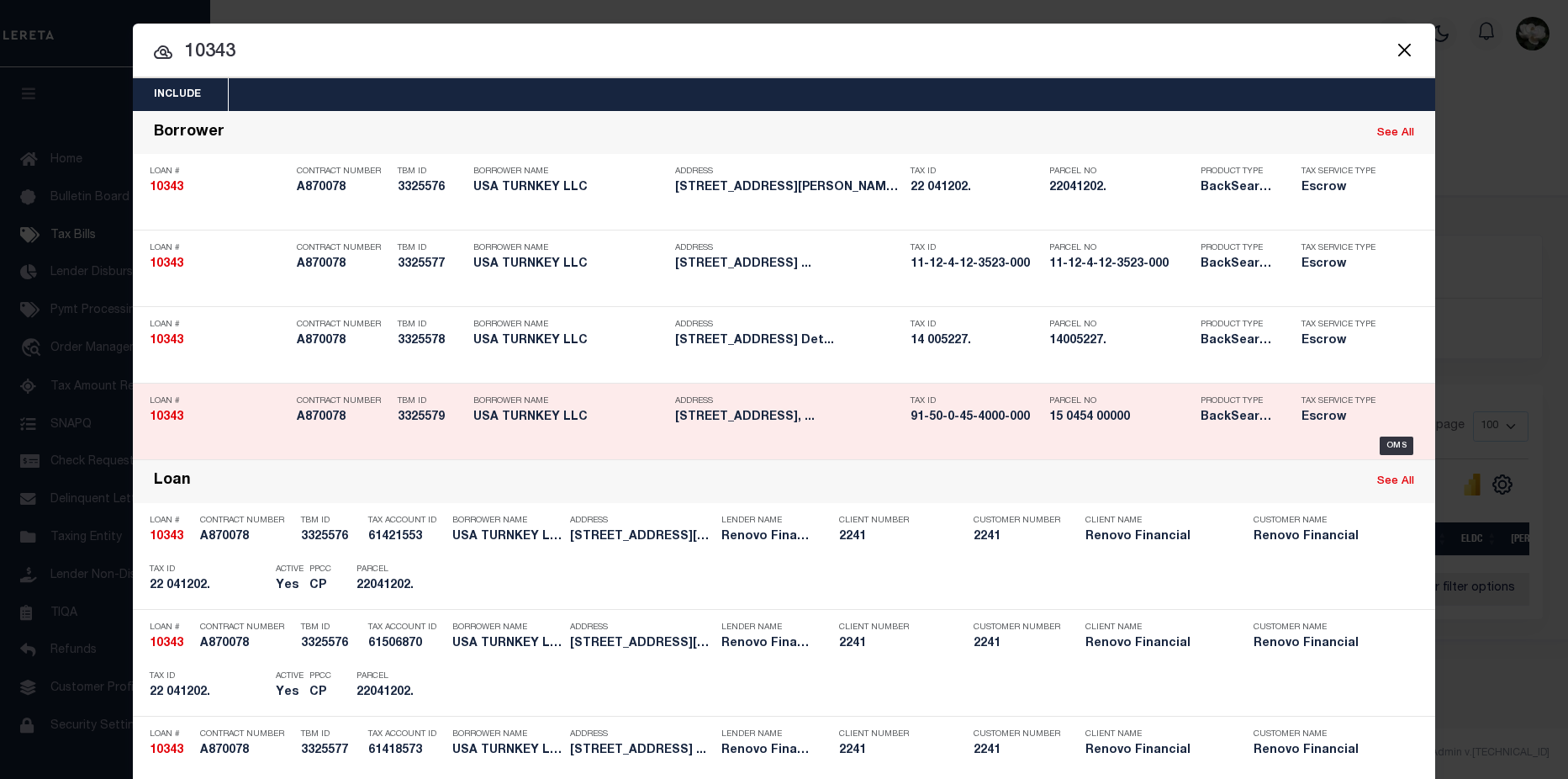
click at [1116, 425] on h5 "15 0454 00000" at bounding box center [1121, 417] width 143 height 15
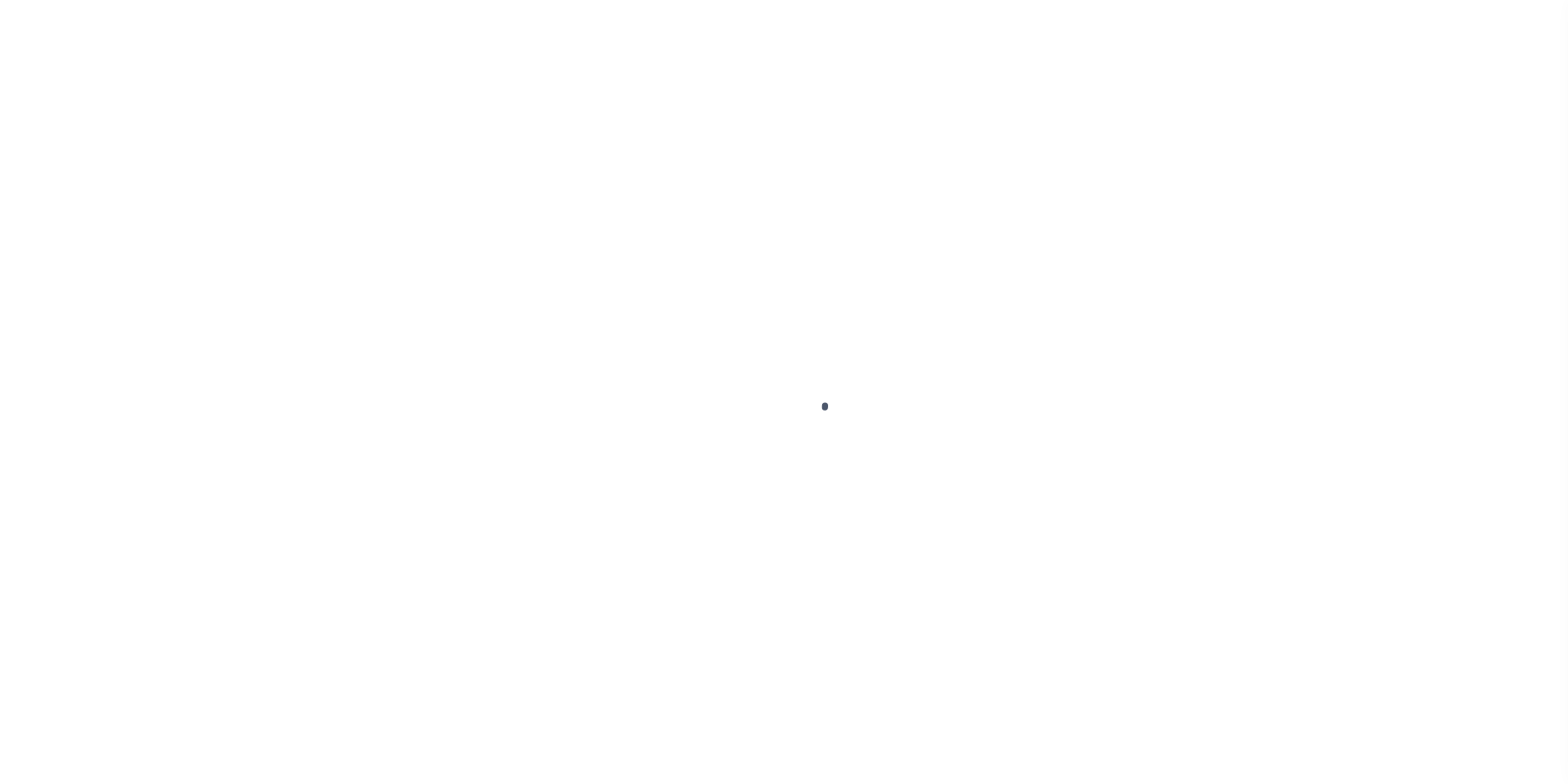
type input "10343"
type input "USA TURNKEY LLC"
select select
type input "[STREET_ADDRESS]"
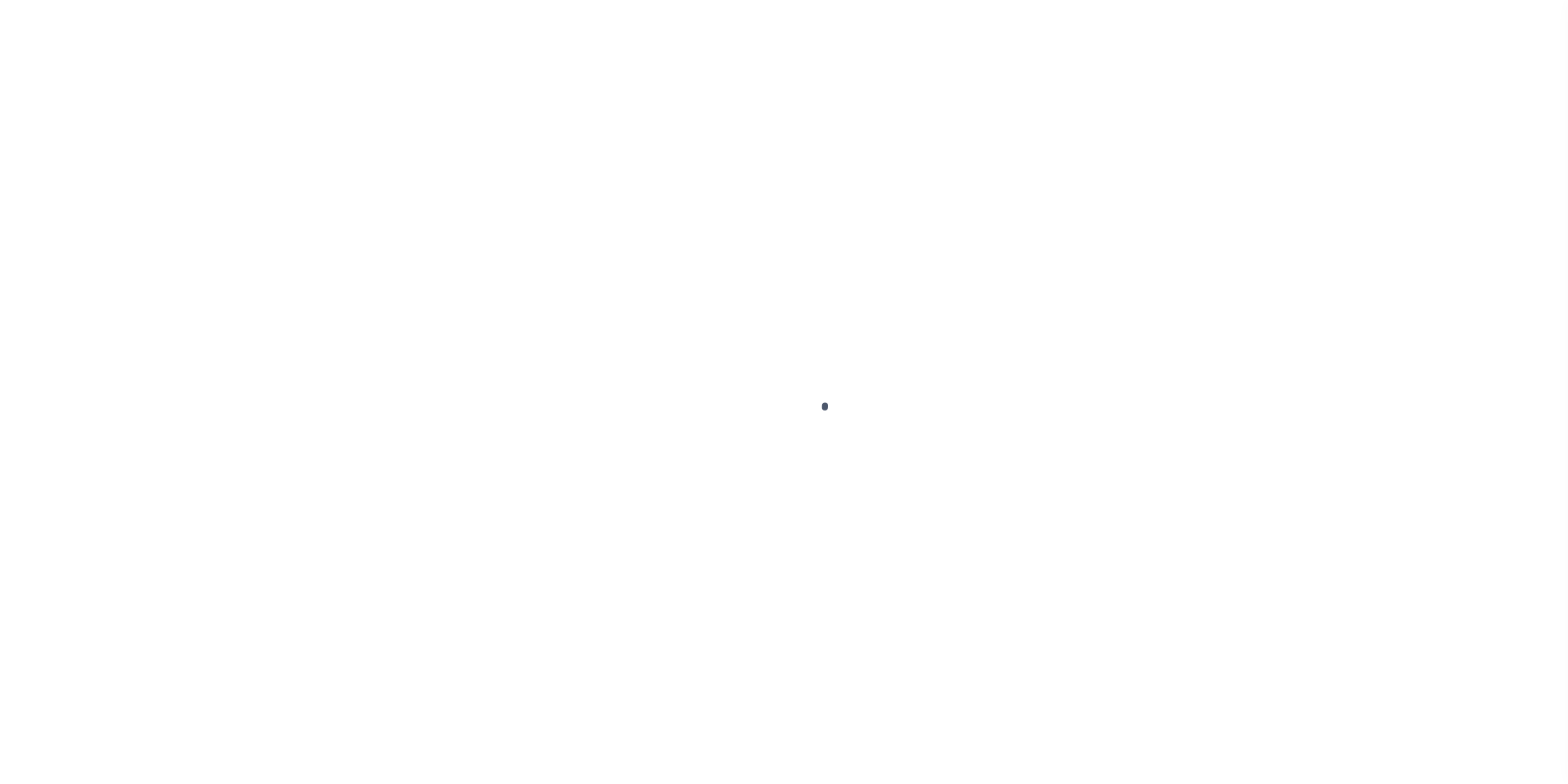
type input "Lake Mary FL 32746"
select select "10"
select select "Escrow"
type input "[STREET_ADDRESS]"
type input "Saginaw, MI 48602"
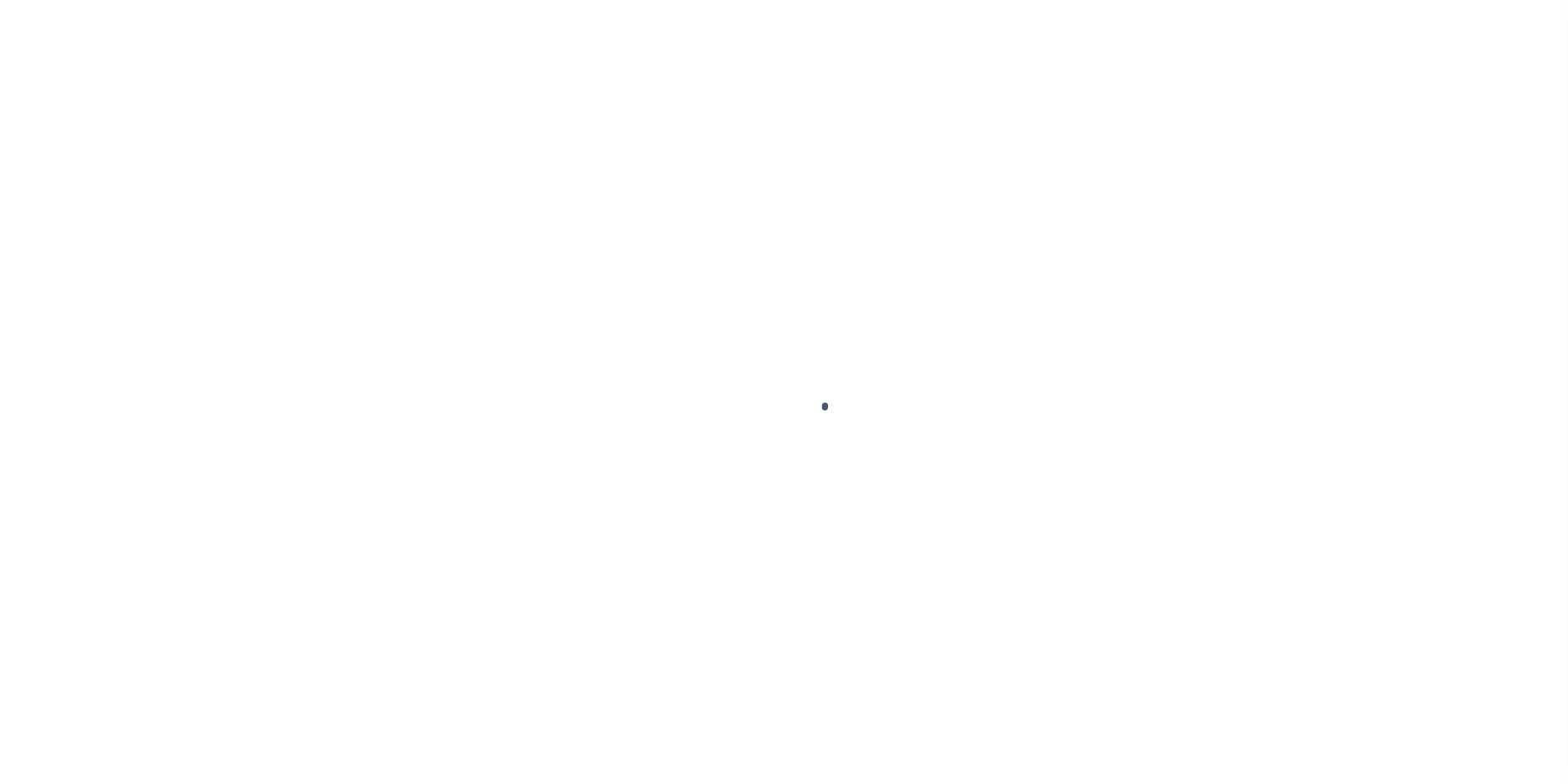
type input "a0k8Y00000jIJwr"
type input "MI"
select select
type textarea "LEGAL REQUIRED"
select select "25066"
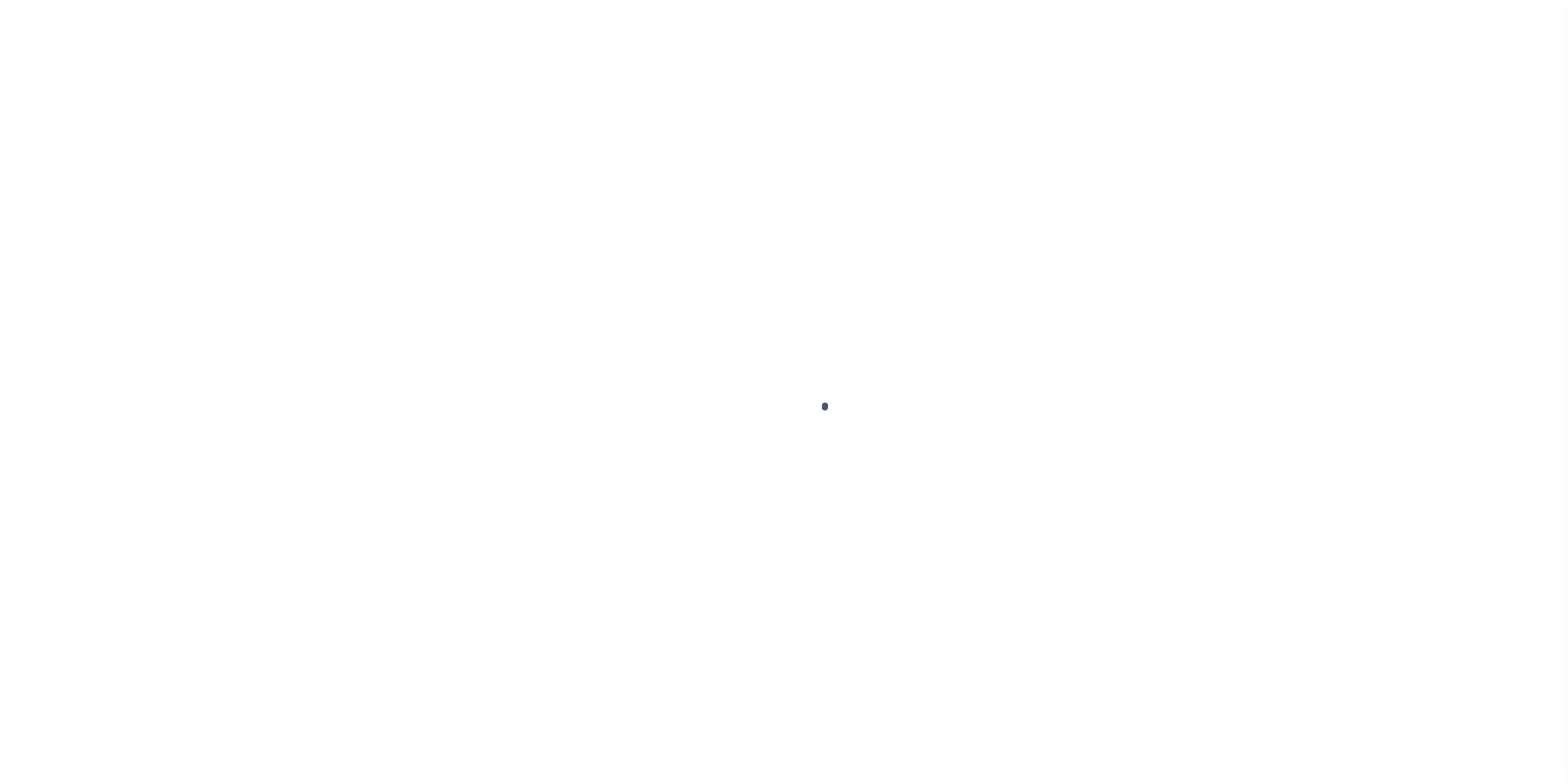
select select
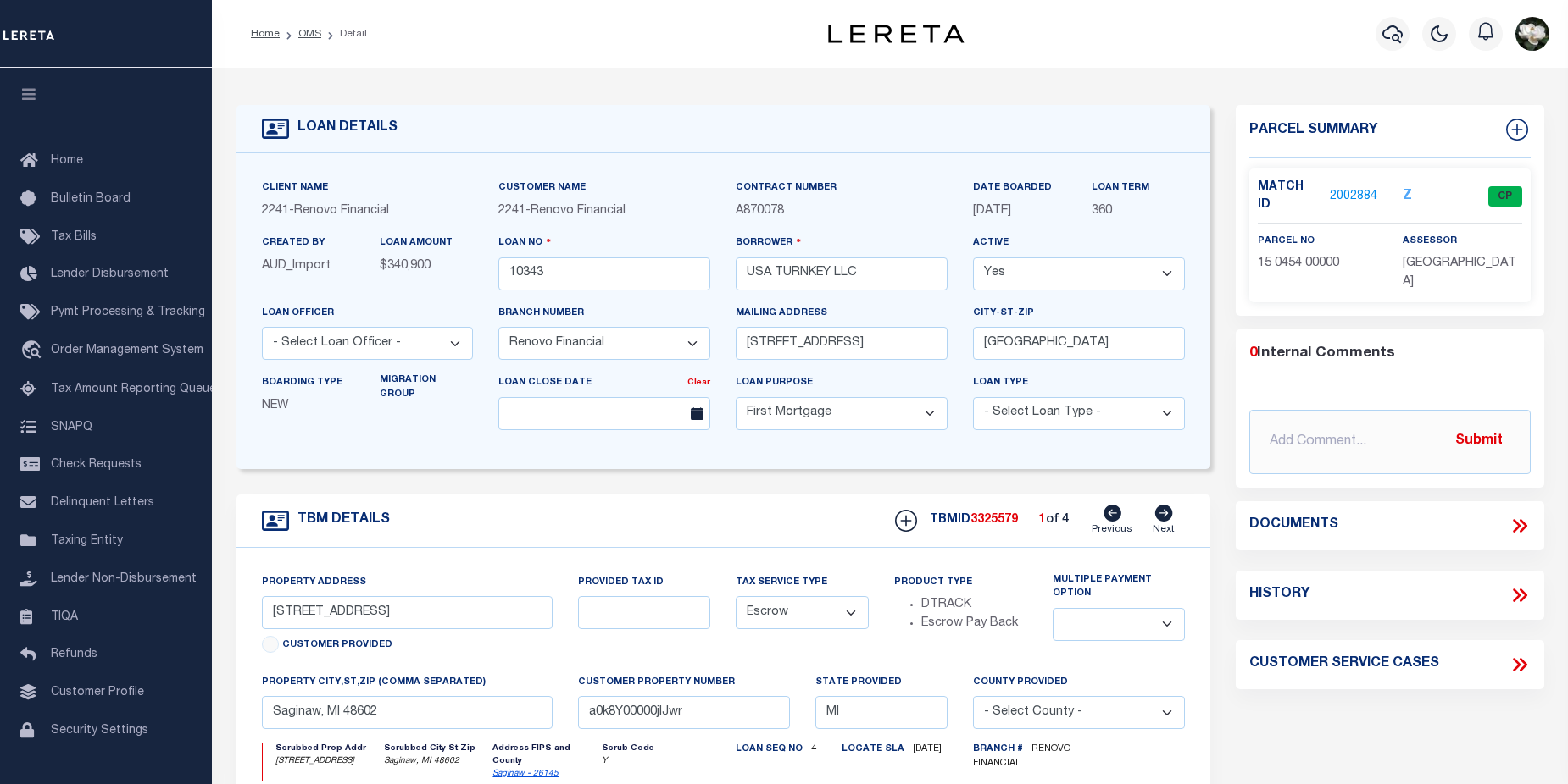
click at [1357, 190] on link "2002884" at bounding box center [1353, 197] width 48 height 18
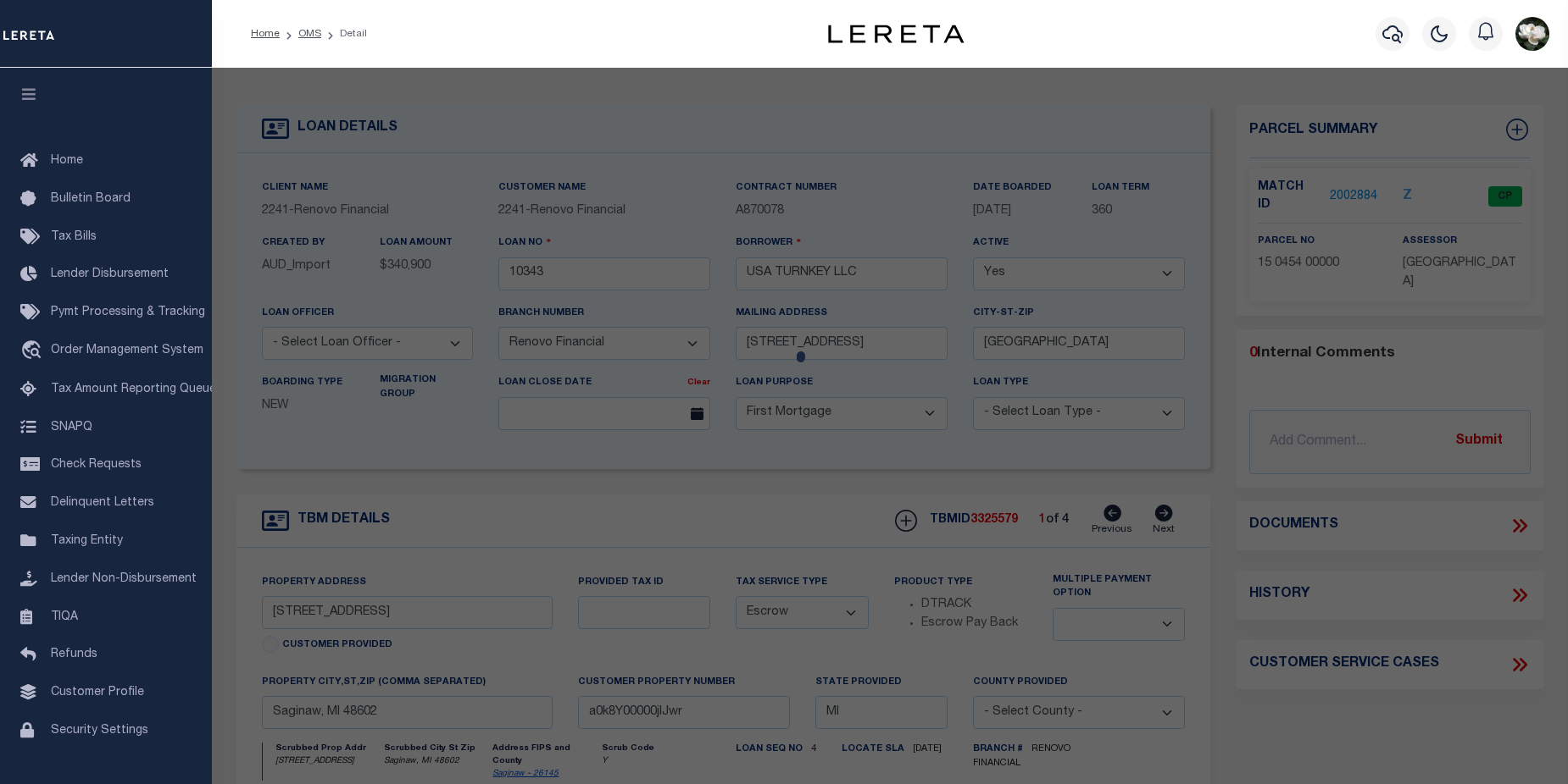
checkbox input "false"
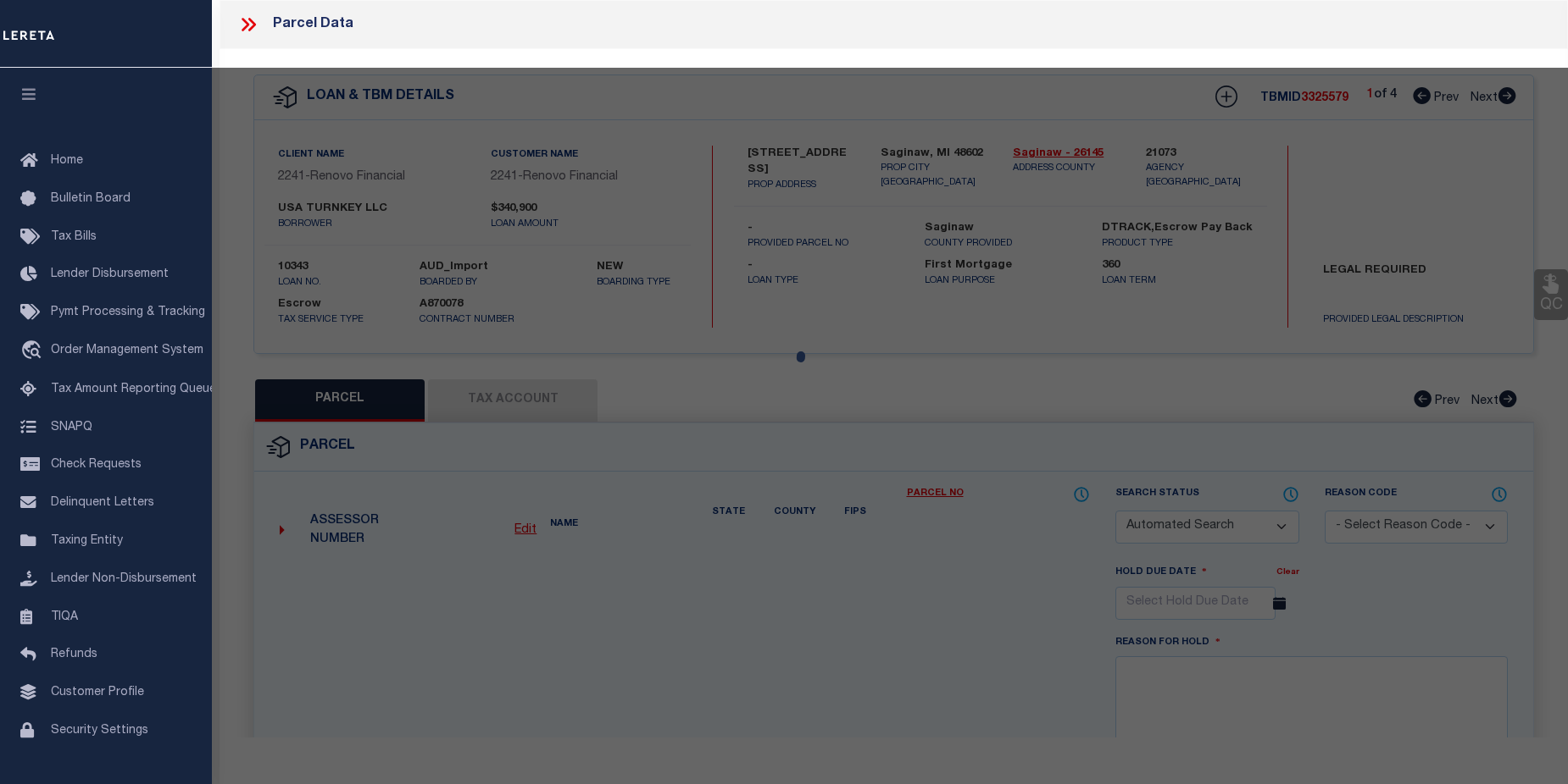
select select "CP"
type input "USA TURNKEY LLC"
select select "AGW"
select select
type input "523 N BOND ST"
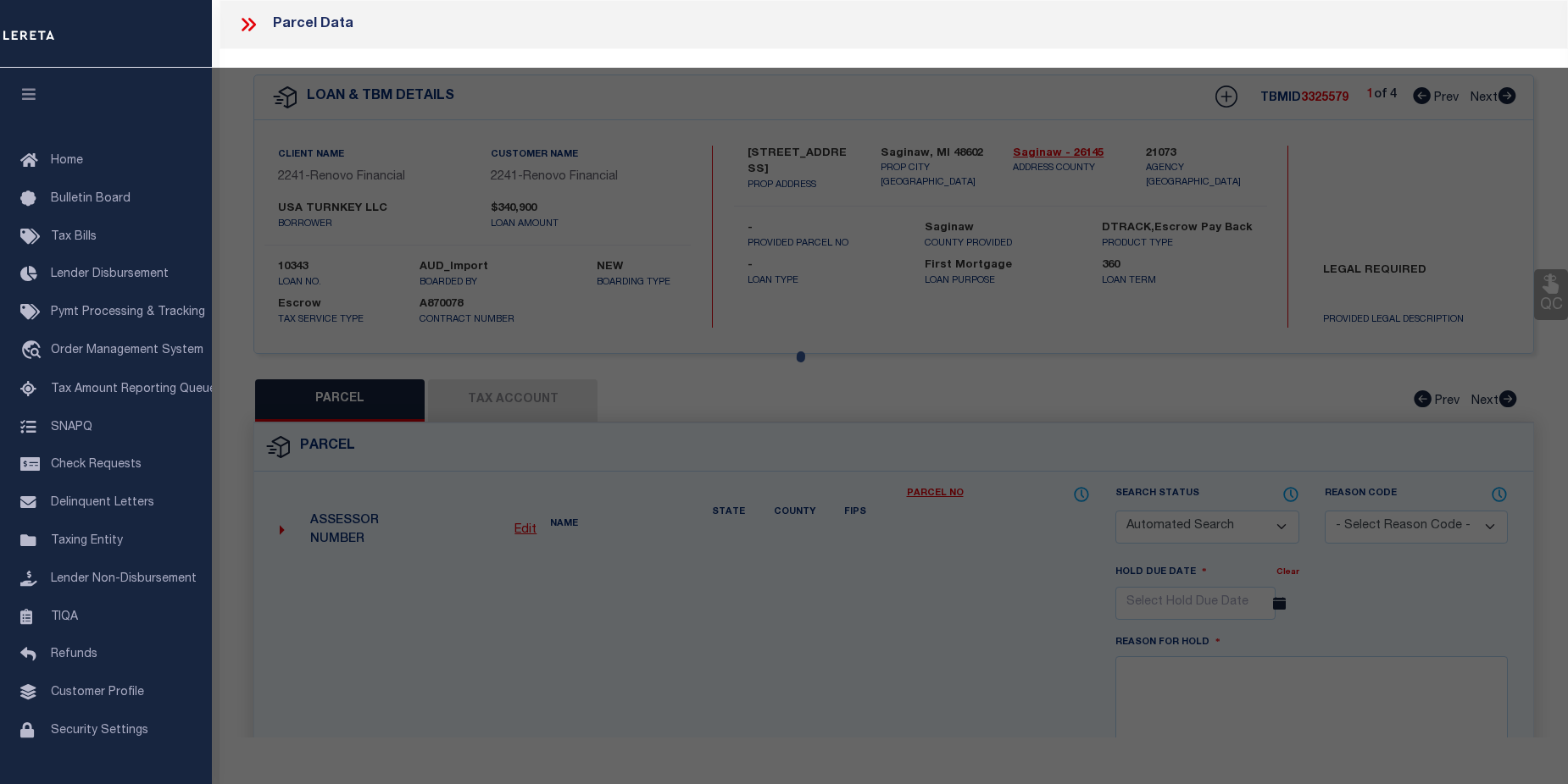
checkbox input "false"
type input "SAGINAW, MI, 48602"
type textarea "LOT 11,EXC.N.ELY.5 FT.,BLK.203, CITY OF SAGINAW IN DIVISION NORTH OF CASS STREET"
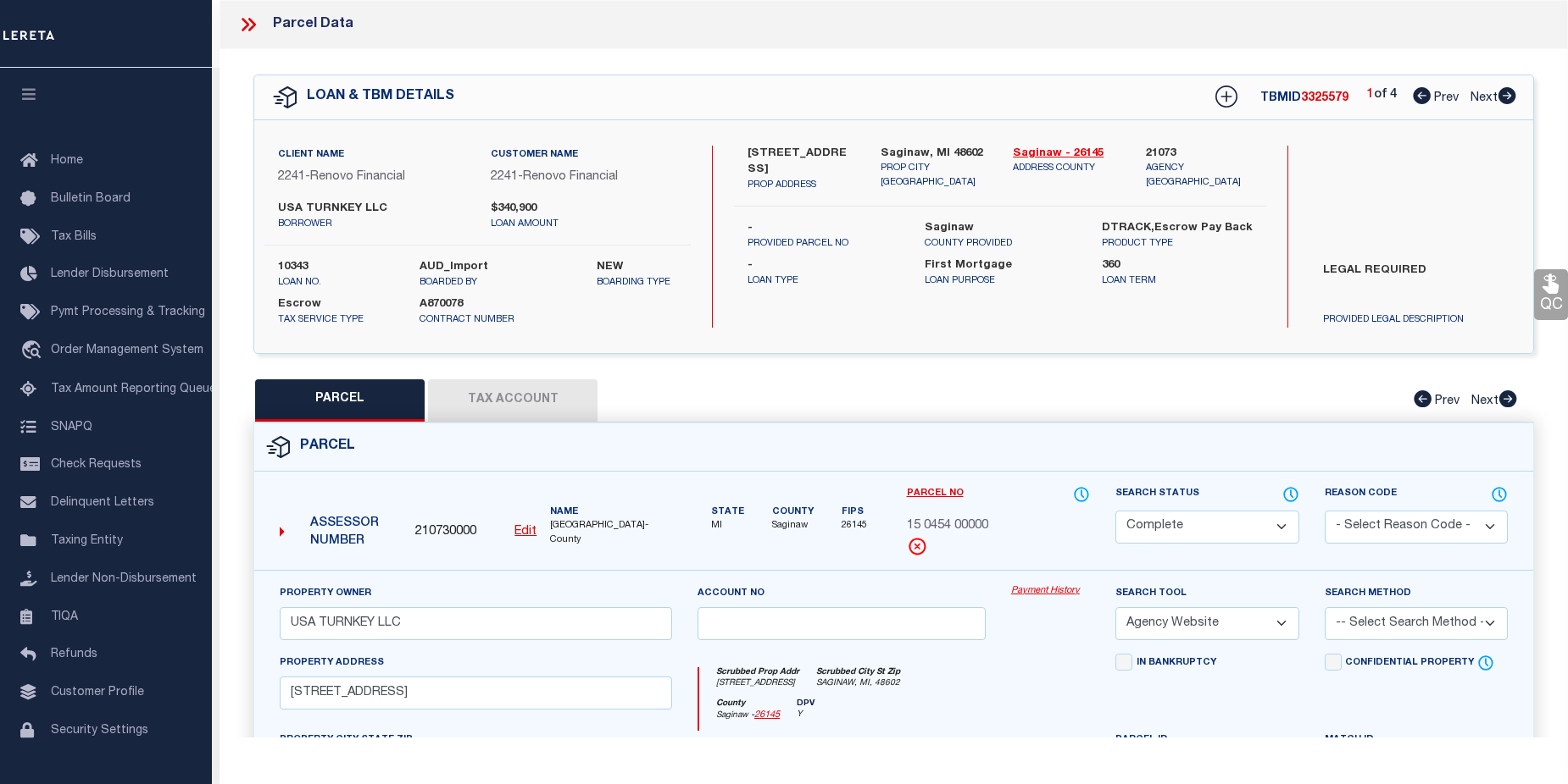
click at [1046, 588] on link "Payment History" at bounding box center [1051, 591] width 79 height 15
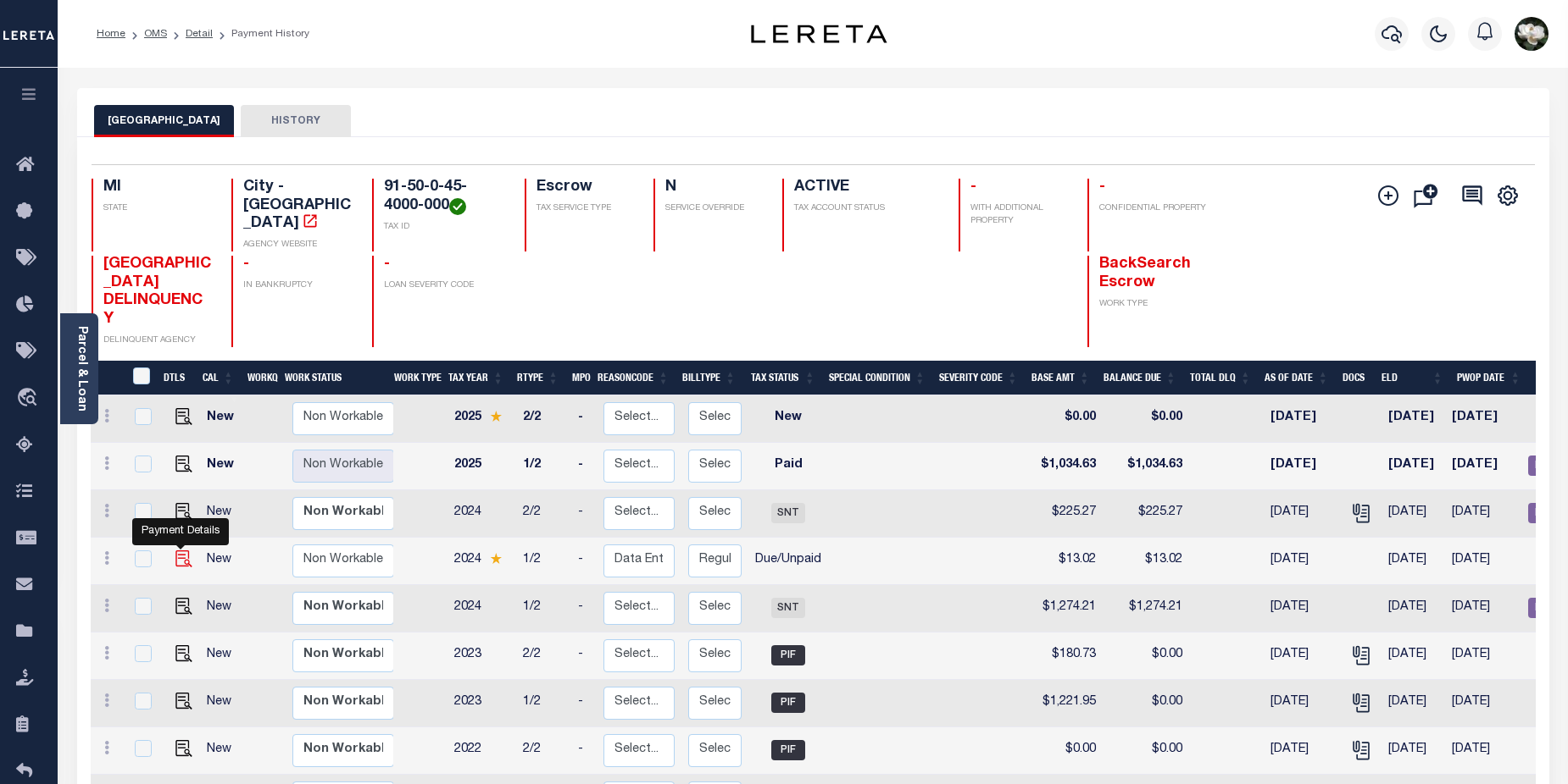
click at [175, 550] on img "" at bounding box center [183, 558] width 17 height 17
checkbox input "true"
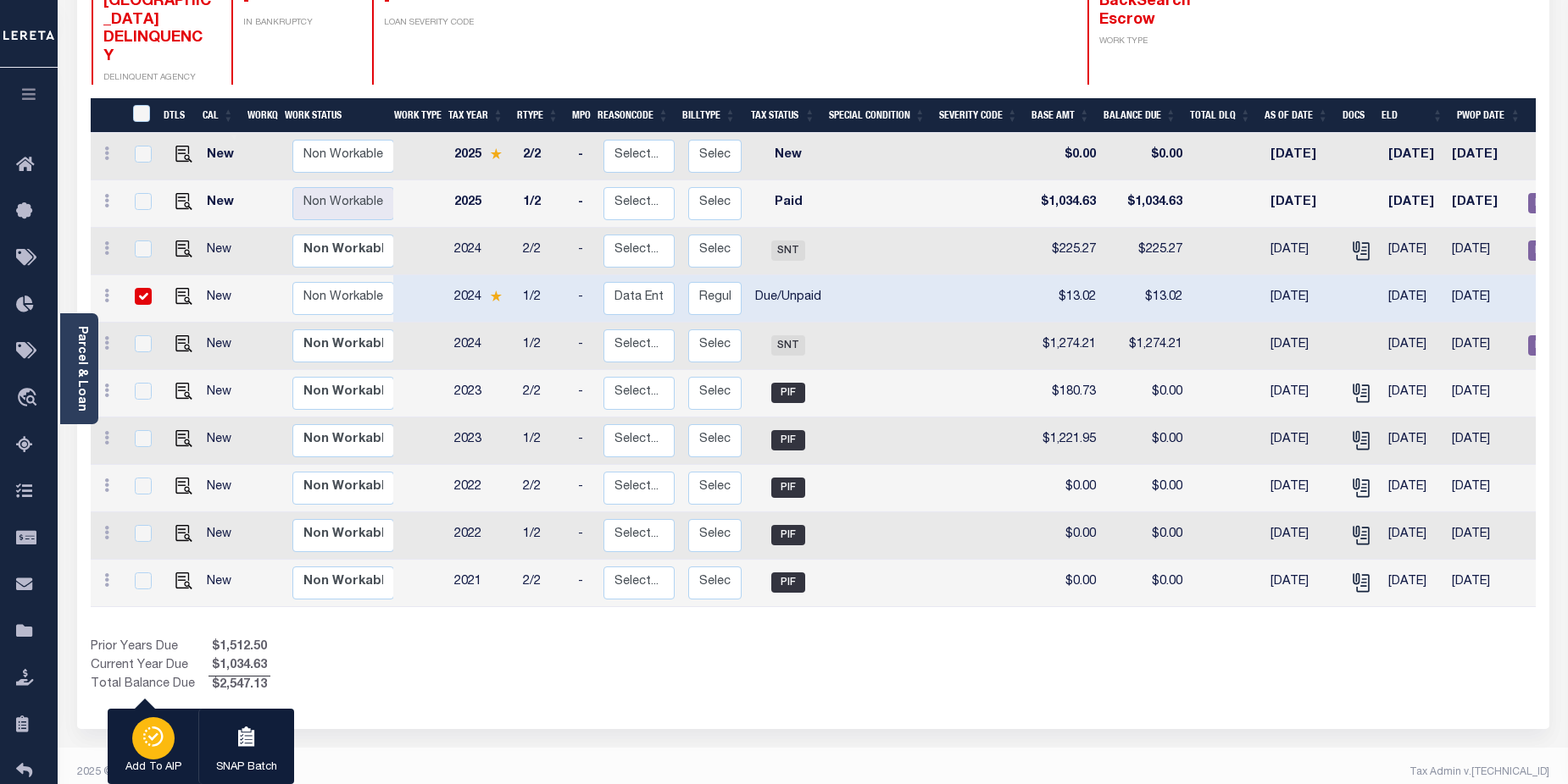
click at [157, 755] on div "button" at bounding box center [153, 738] width 43 height 43
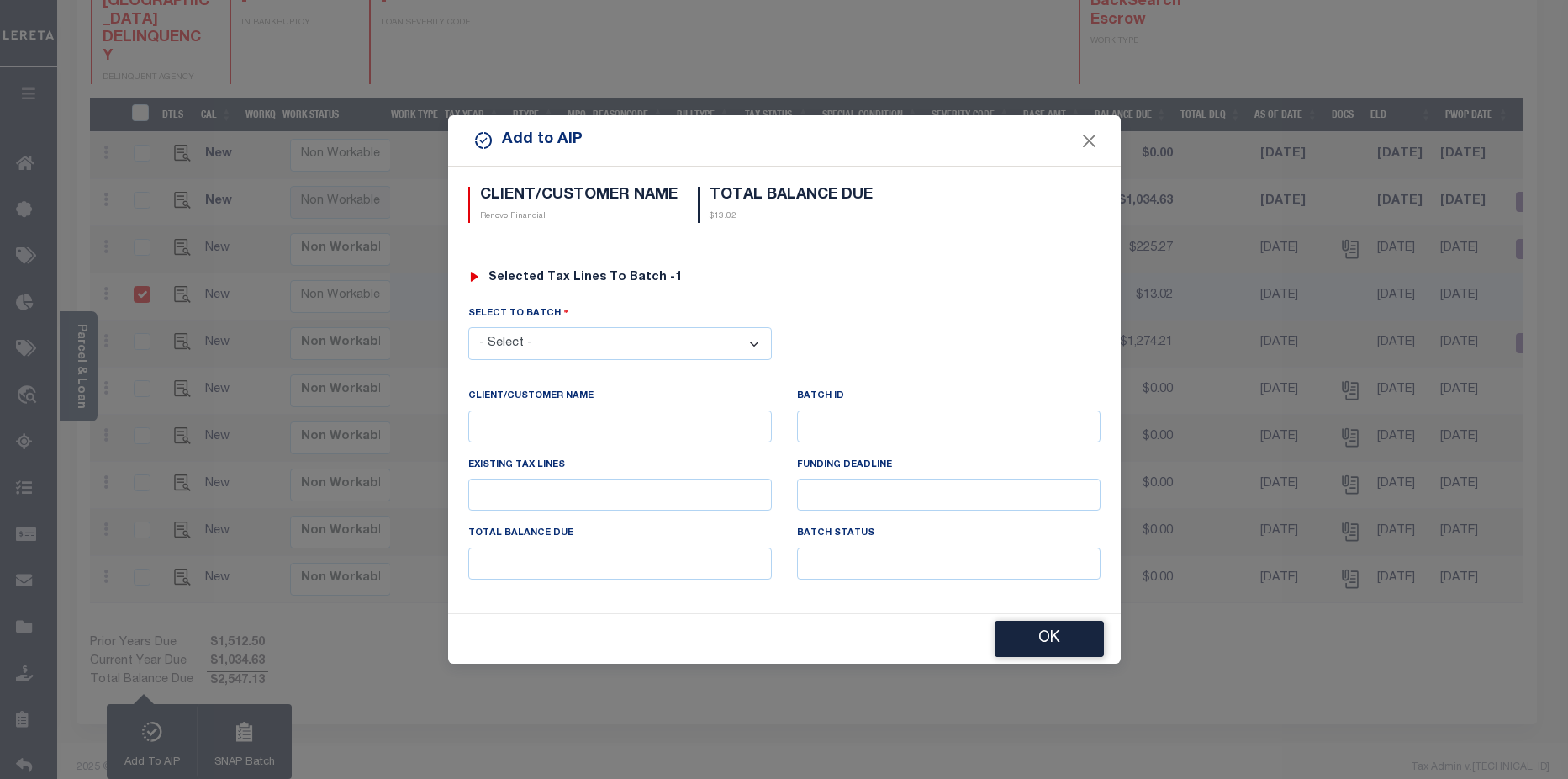
click at [734, 340] on select "- Select - 42380 42965 43235 43299 43683 44436 44450 44938 45028 45180 45253 45…" at bounding box center [619, 343] width 304 height 32
select select "46110"
click at [468, 328] on select "- Select - 42380 42965 43235 43299 43683 44436 44450 44938 45028 45180 45253 45…" at bounding box center [619, 343] width 304 height 32
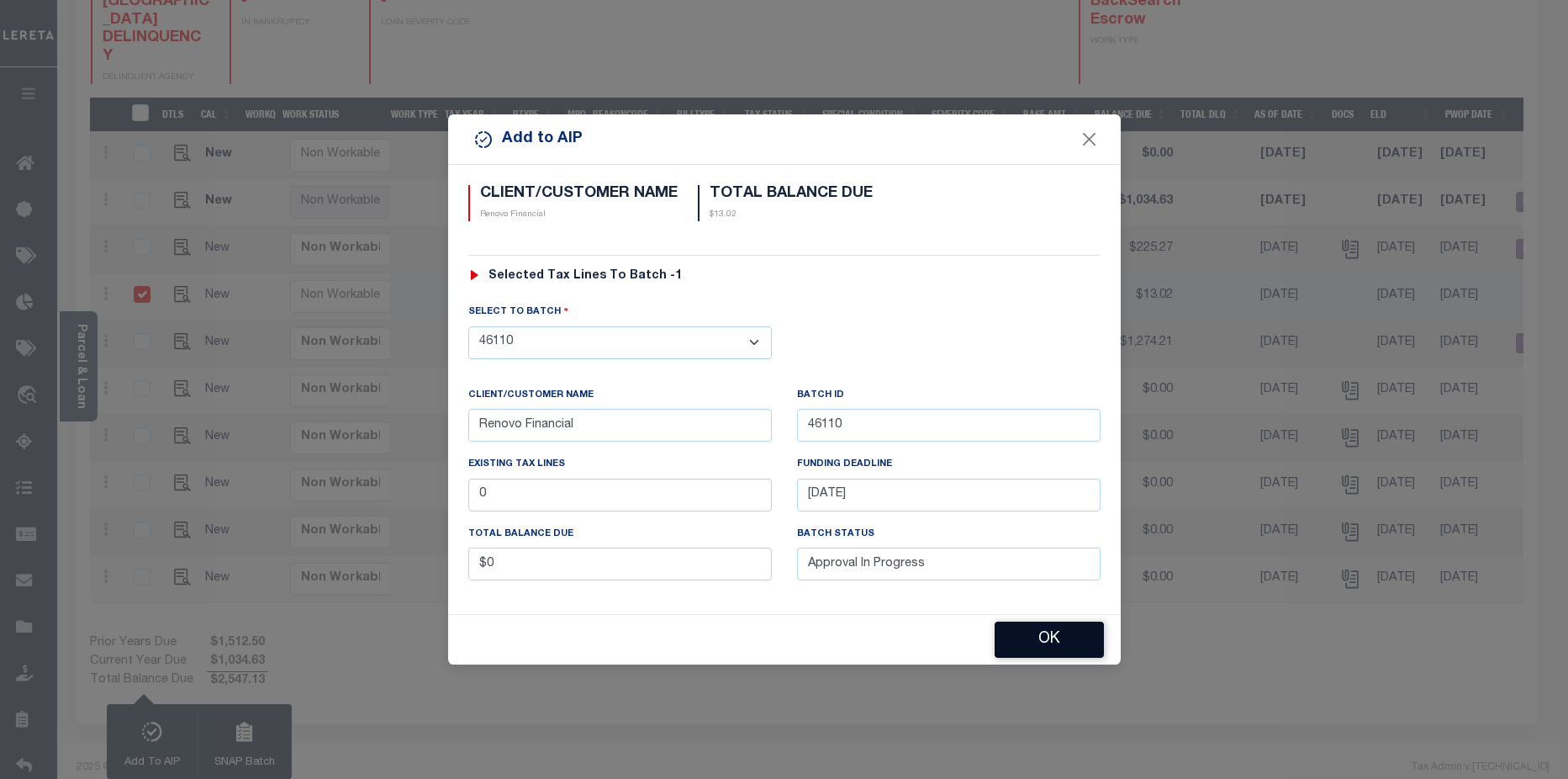
click at [1050, 639] on button "OK" at bounding box center [1049, 639] width 109 height 36
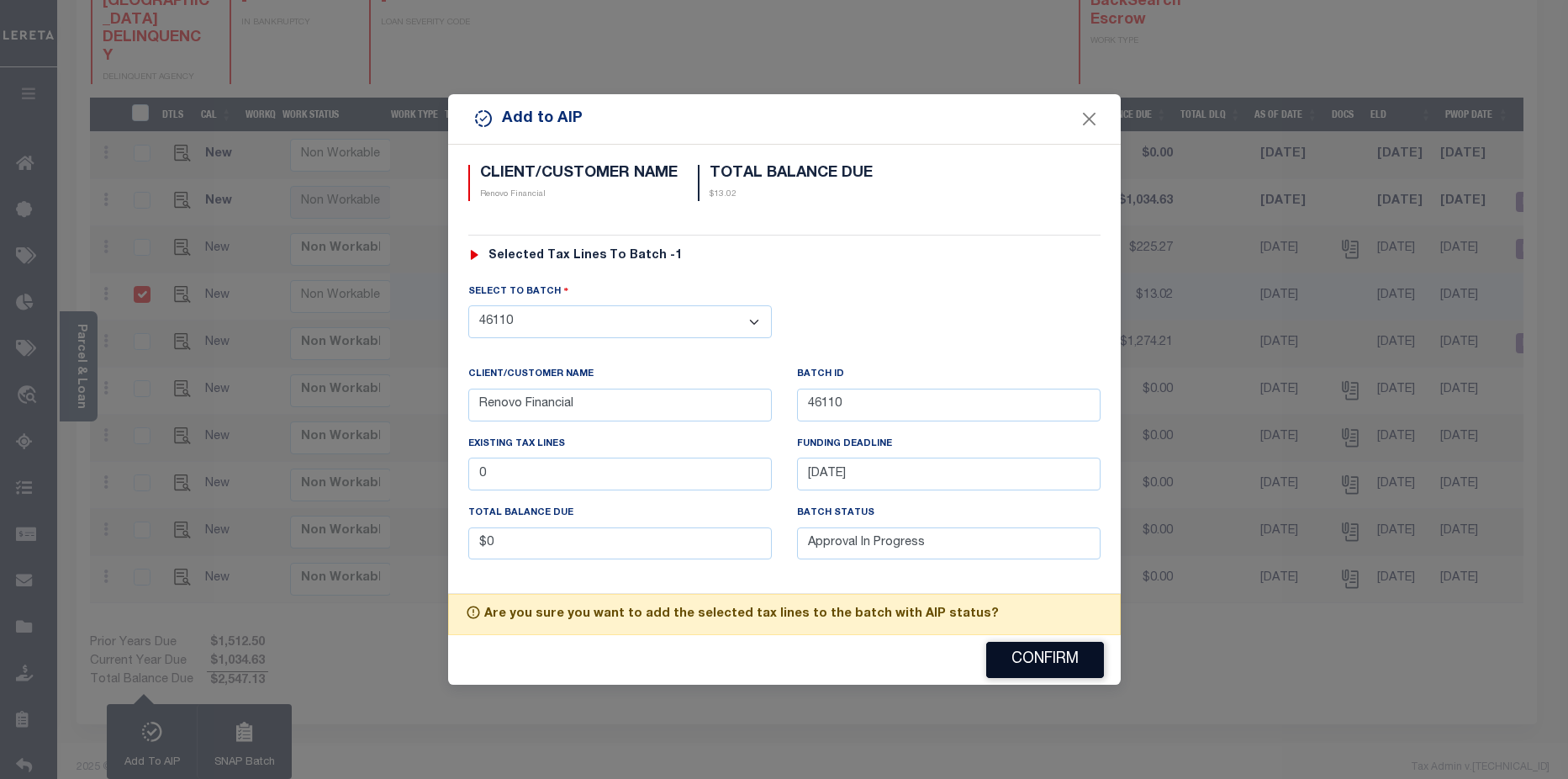
click at [1052, 653] on button "Confirm" at bounding box center [1045, 660] width 118 height 36
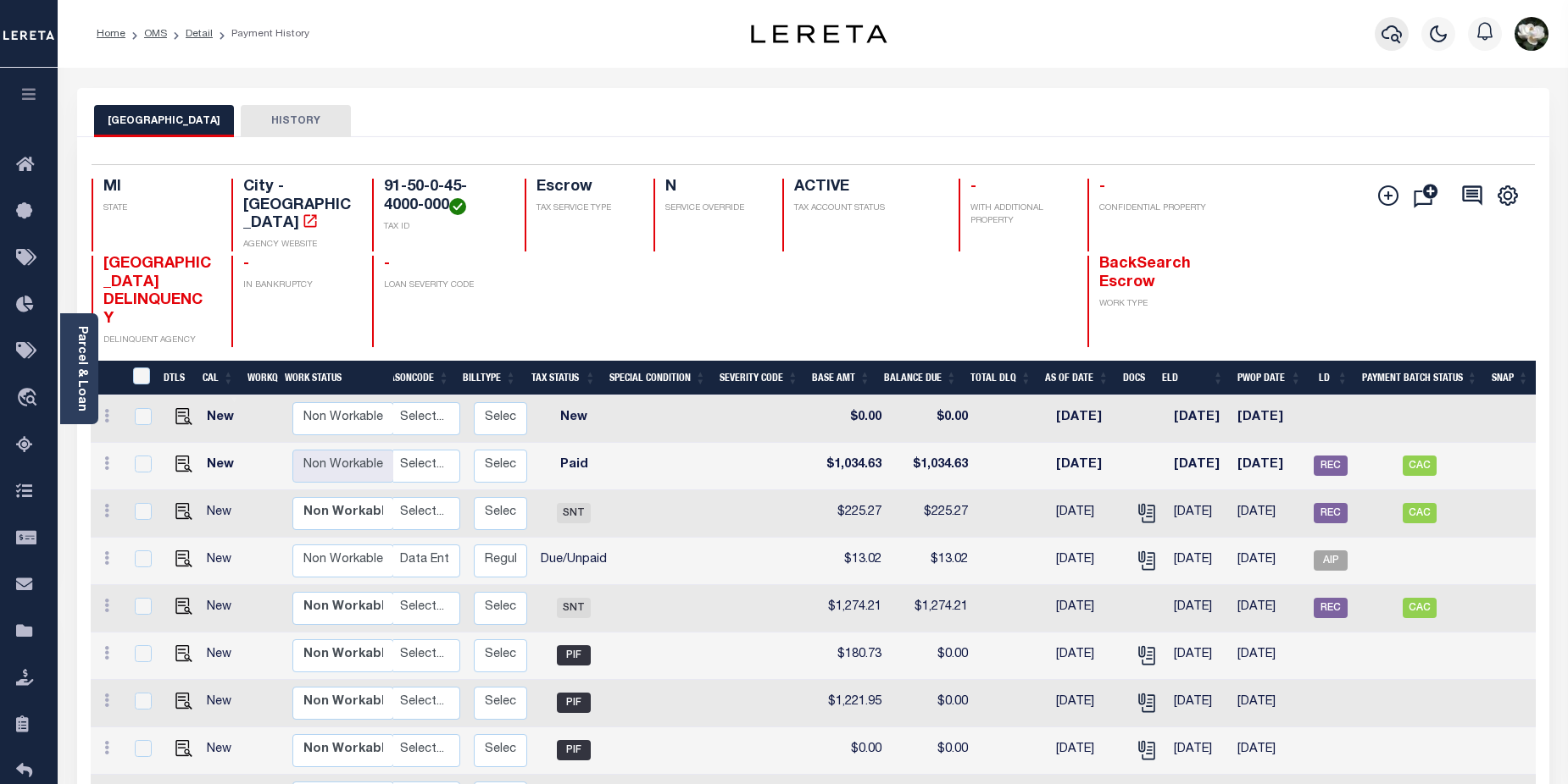
click at [1396, 43] on icon "button" at bounding box center [1391, 34] width 21 height 21
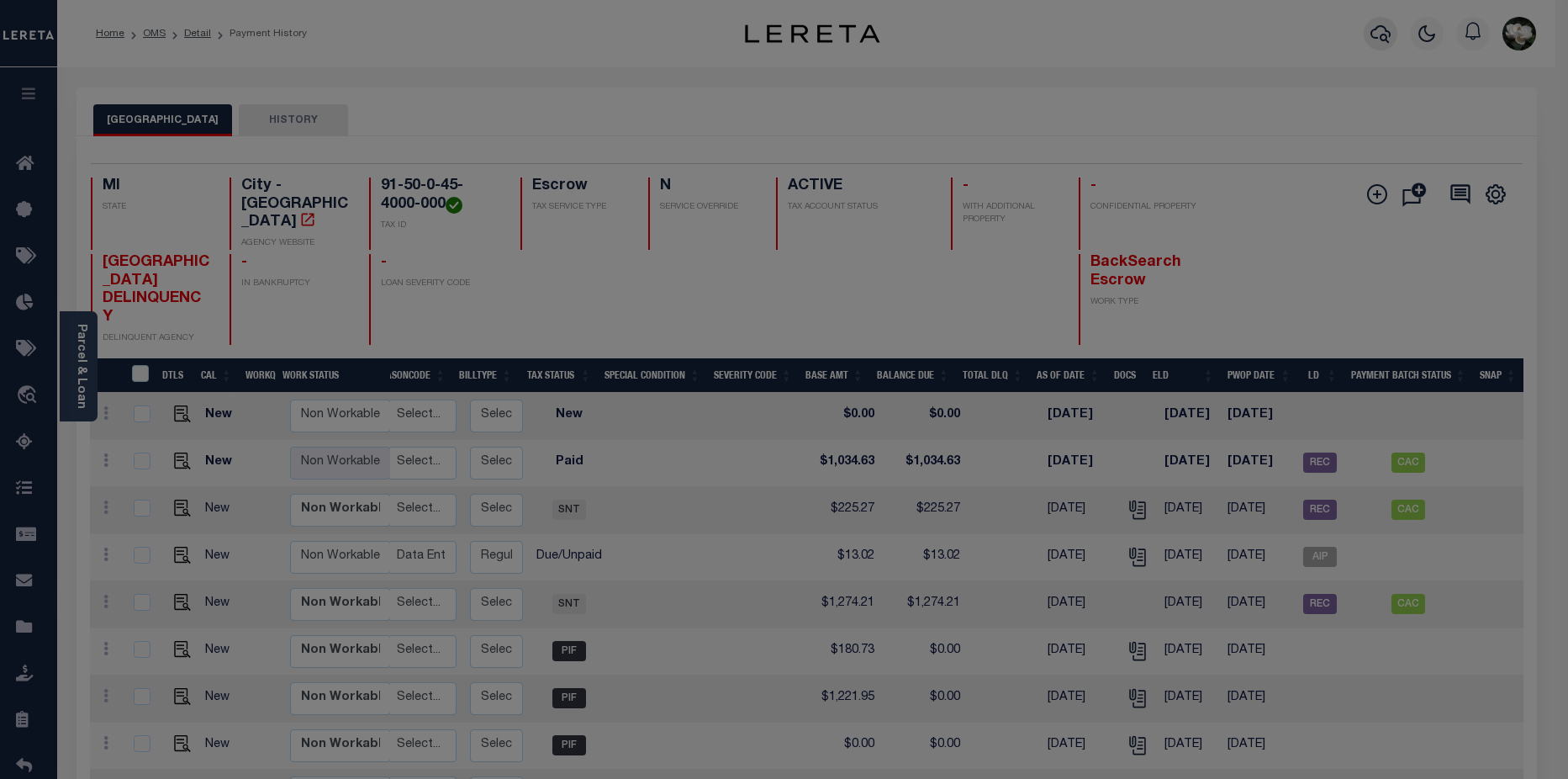
scroll to position [0, 205]
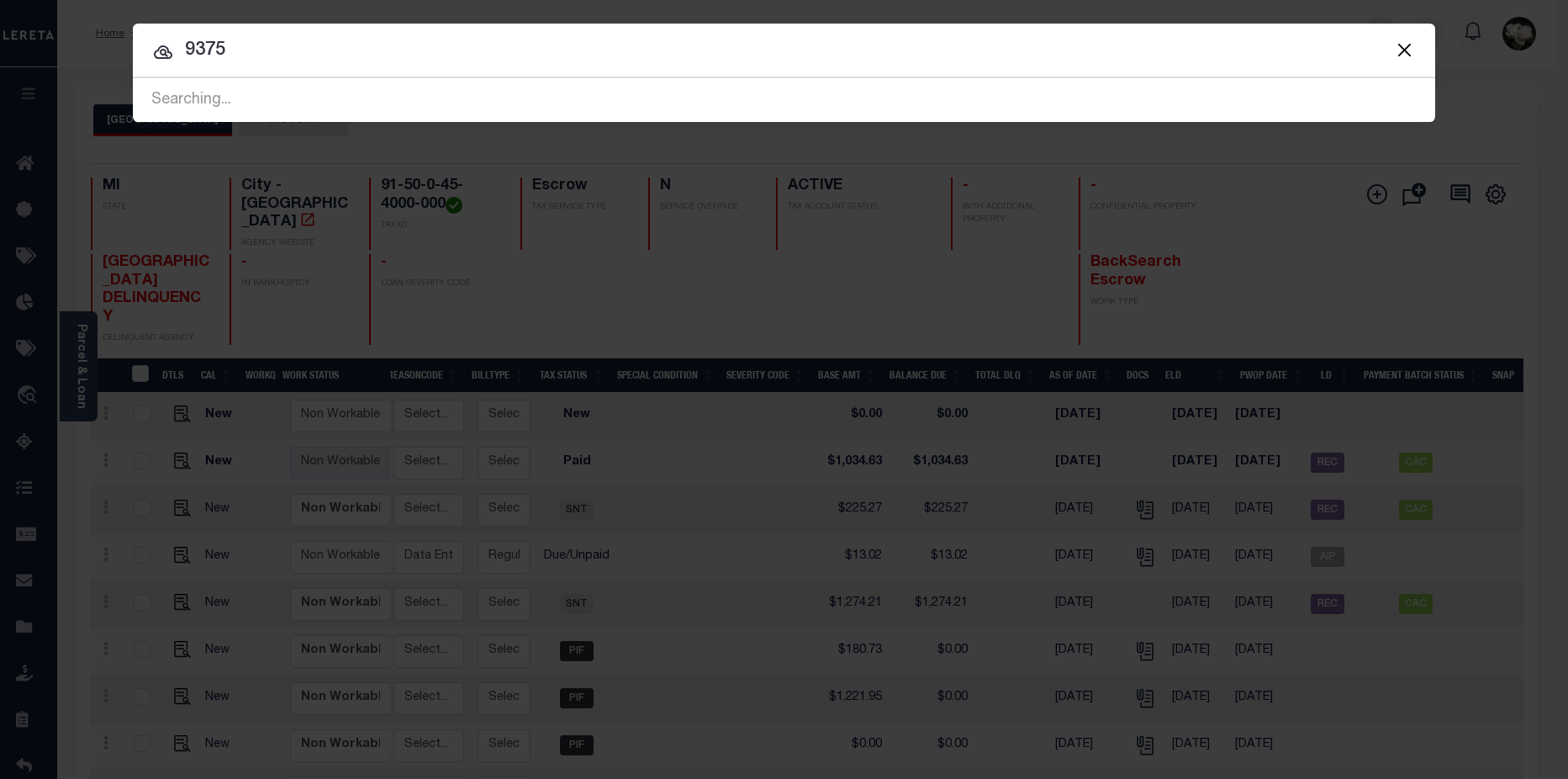
type input "9375"
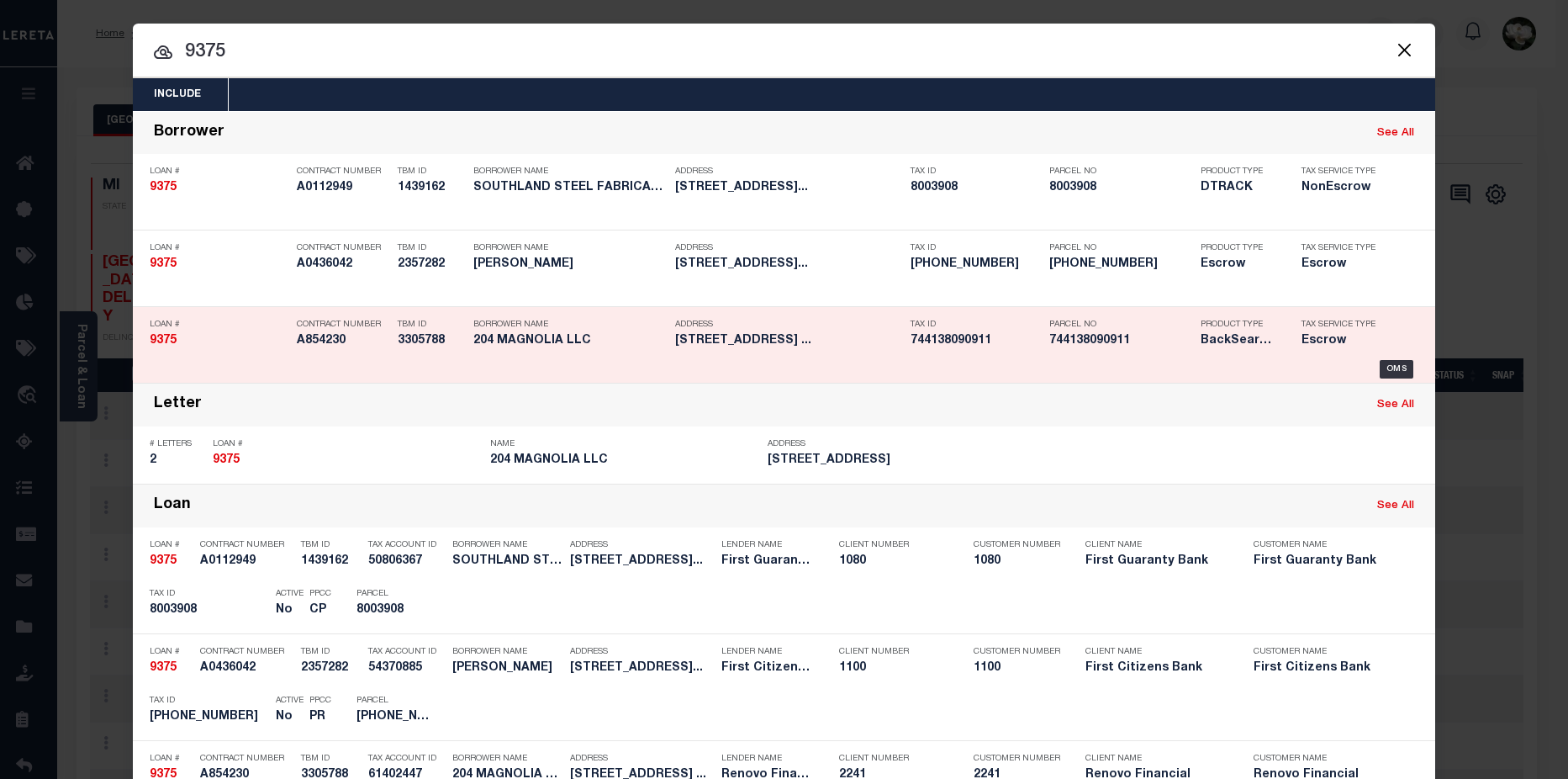
click at [1062, 340] on h5 "744138090911" at bounding box center [1121, 341] width 143 height 15
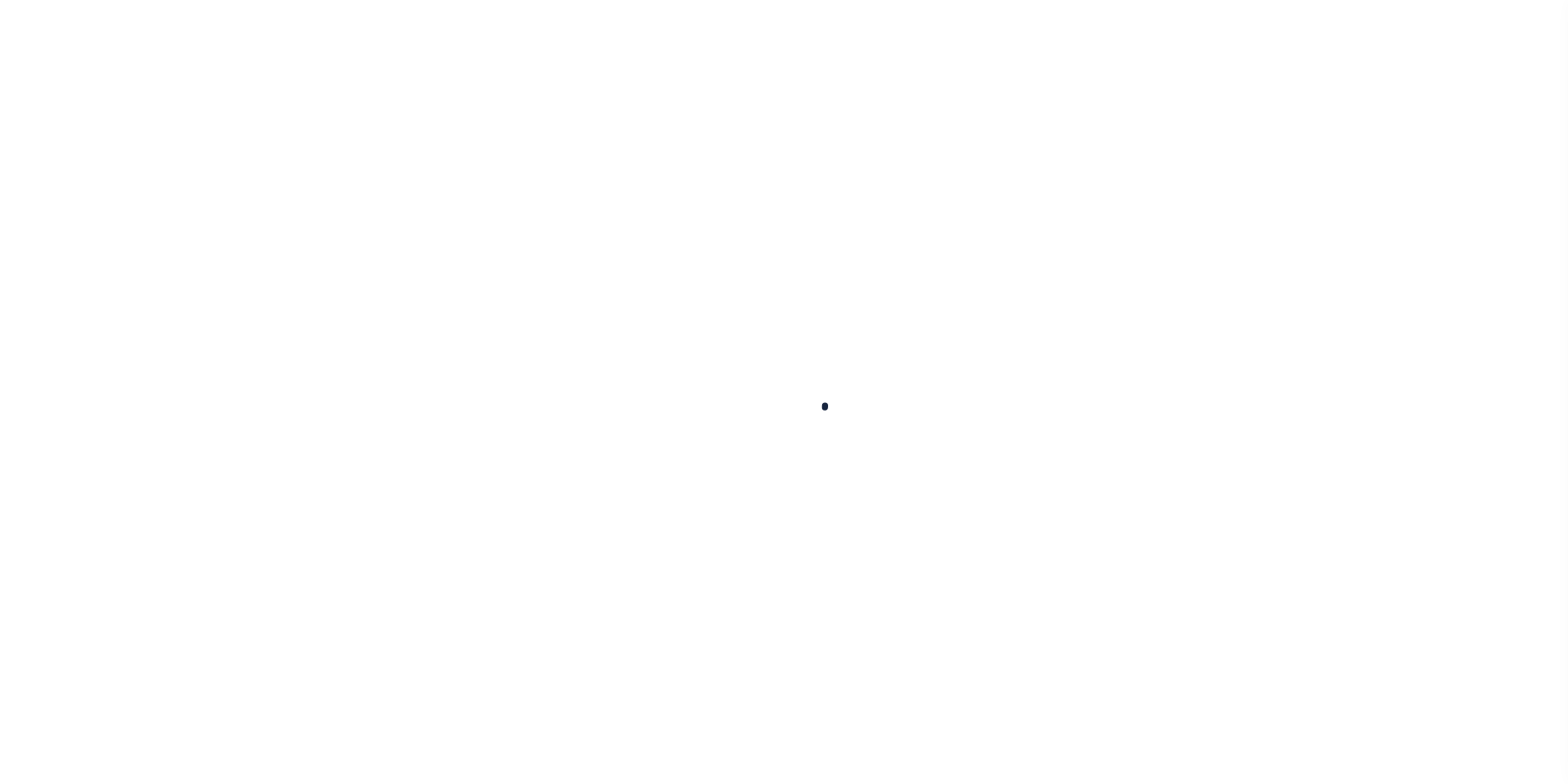
checkbox input "false"
type textarea "CAS-48648 2024/1st Base $13.02 P/I $1.91-Lereta Responsibility Total $14.93 Gtd…"
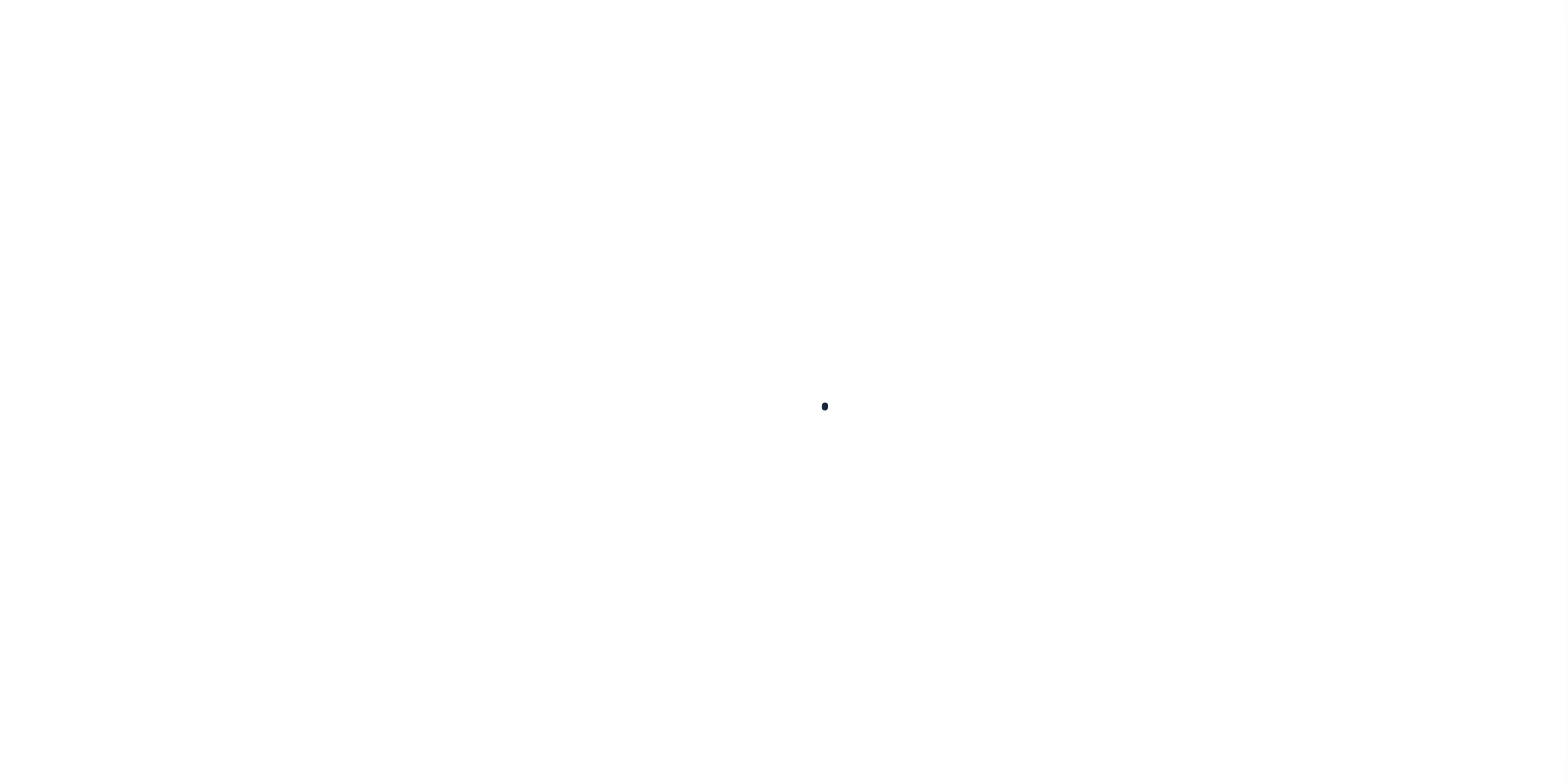
type input "09/11/2025"
select select "DUE"
type input "$13.02"
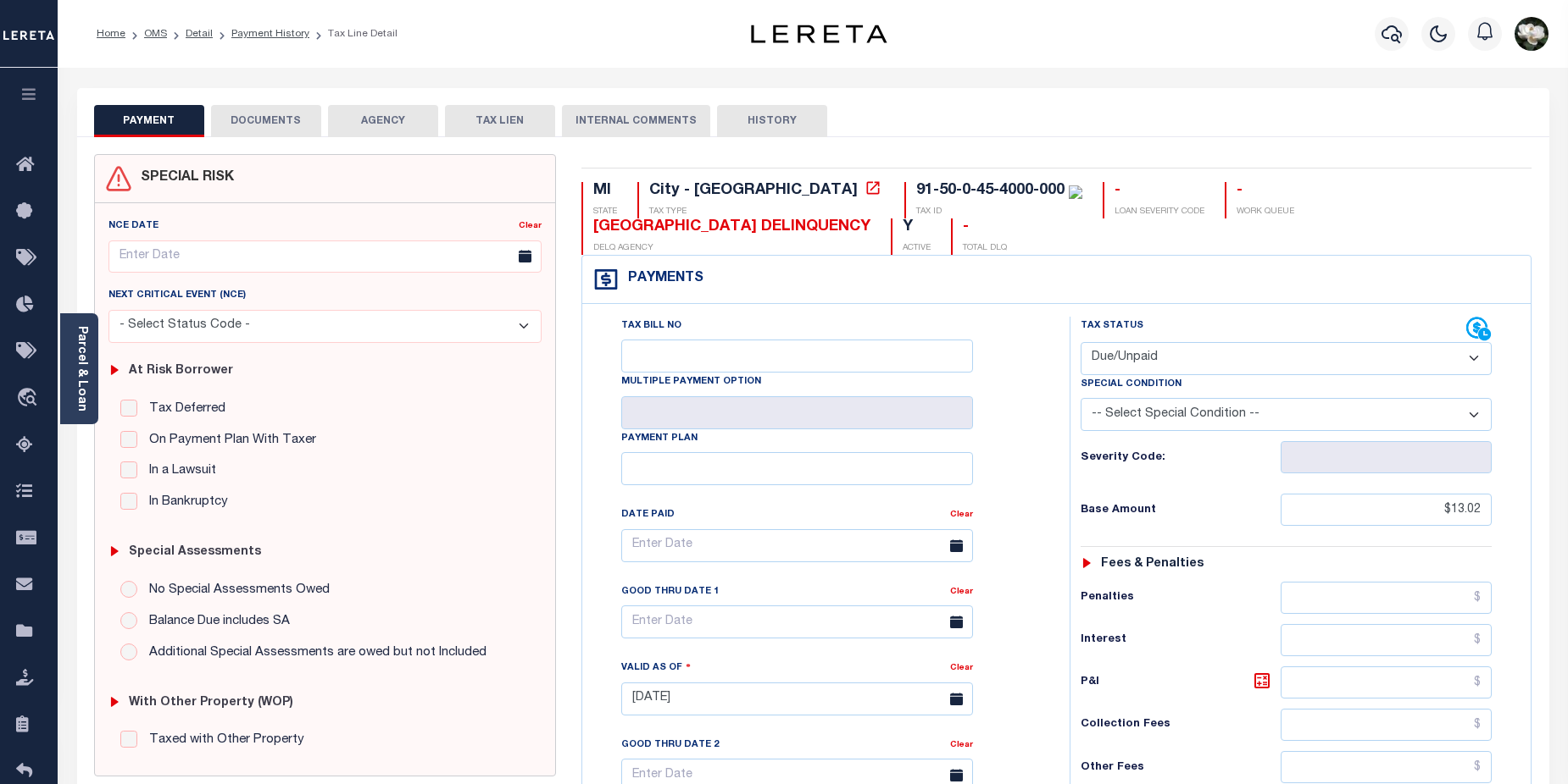
click at [261, 116] on button "DOCUMENTS" at bounding box center [265, 121] width 110 height 33
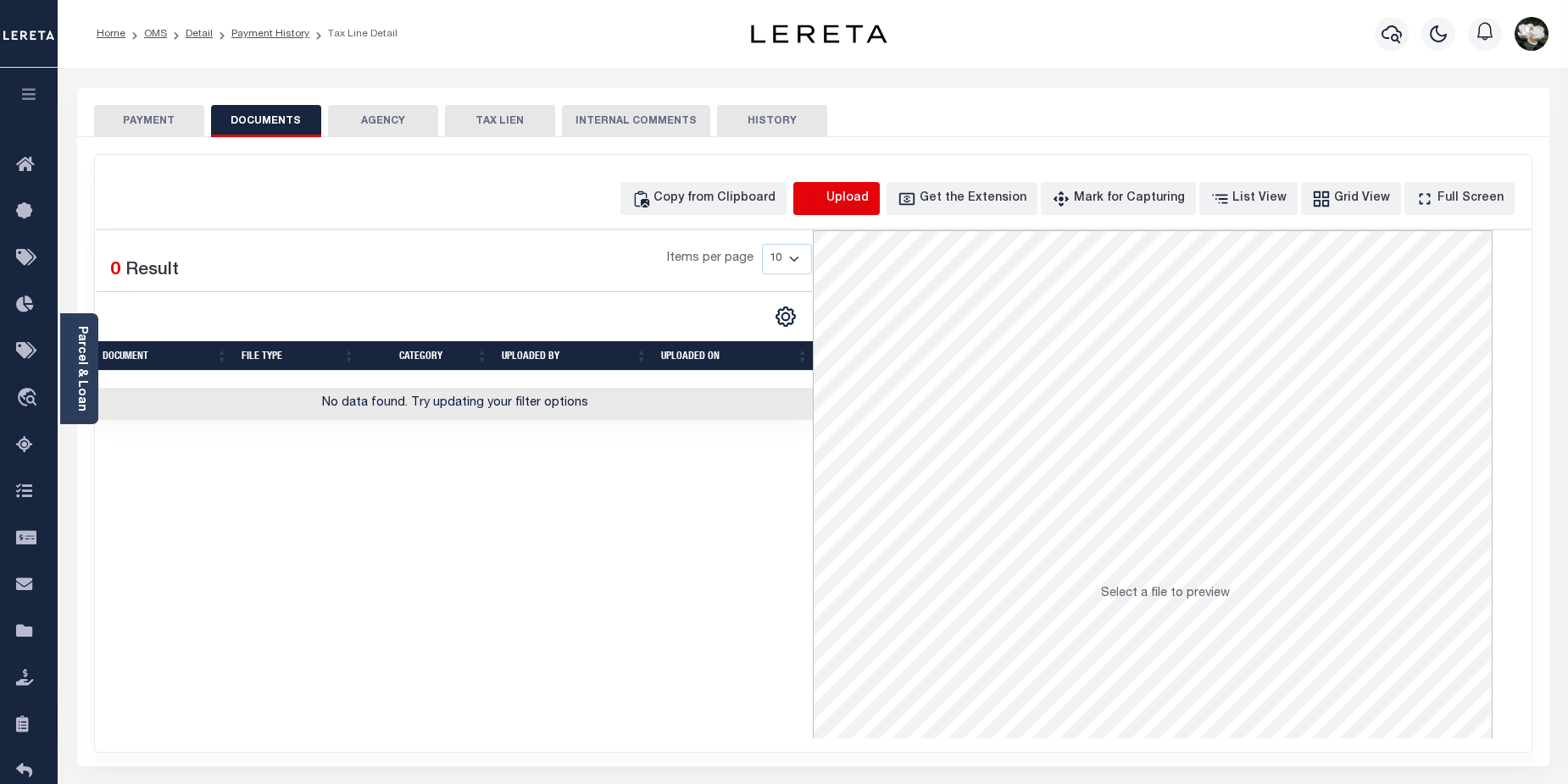
click at [820, 194] on icon "button" at bounding box center [812, 197] width 15 height 14
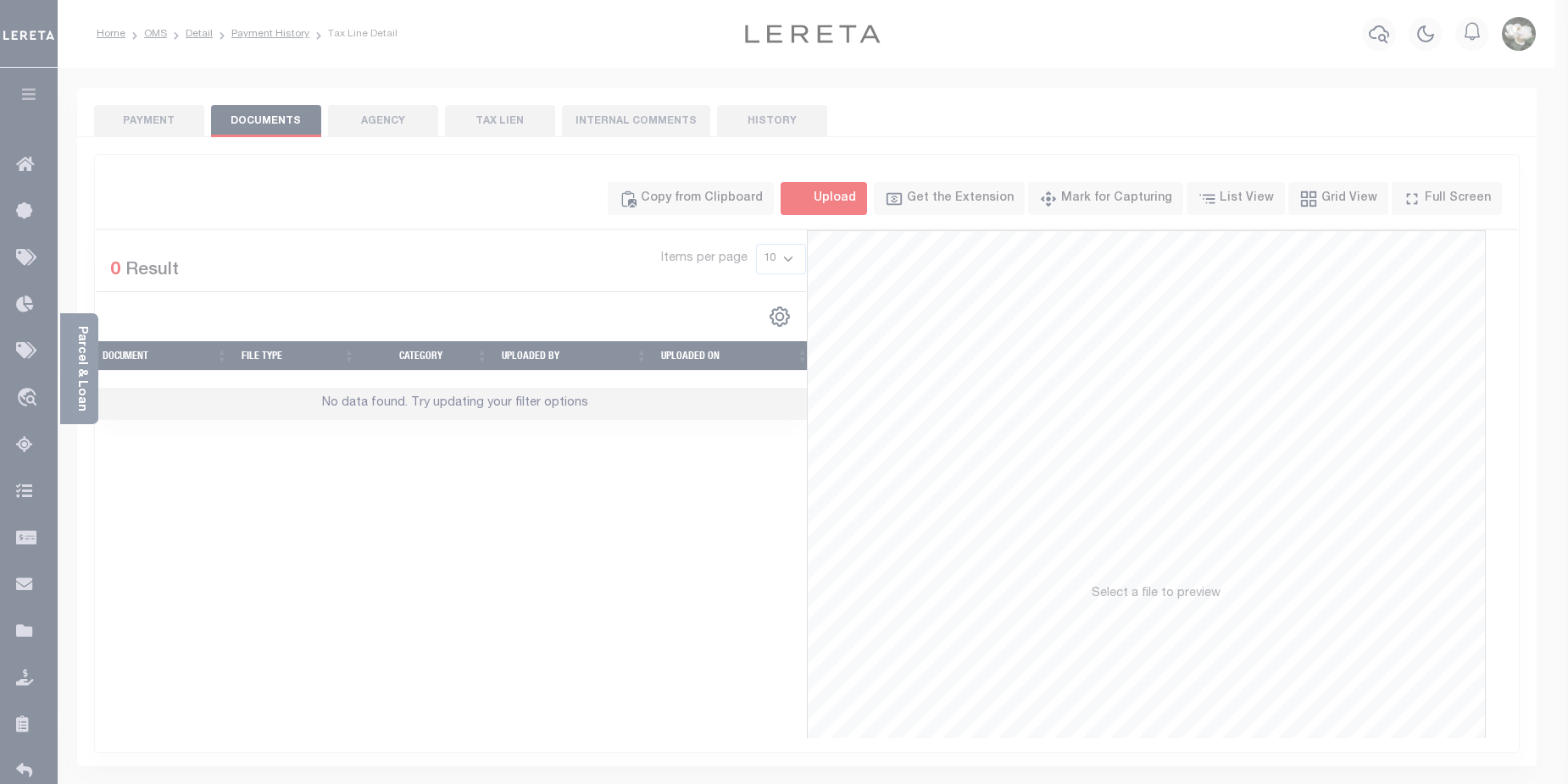
select select "POP"
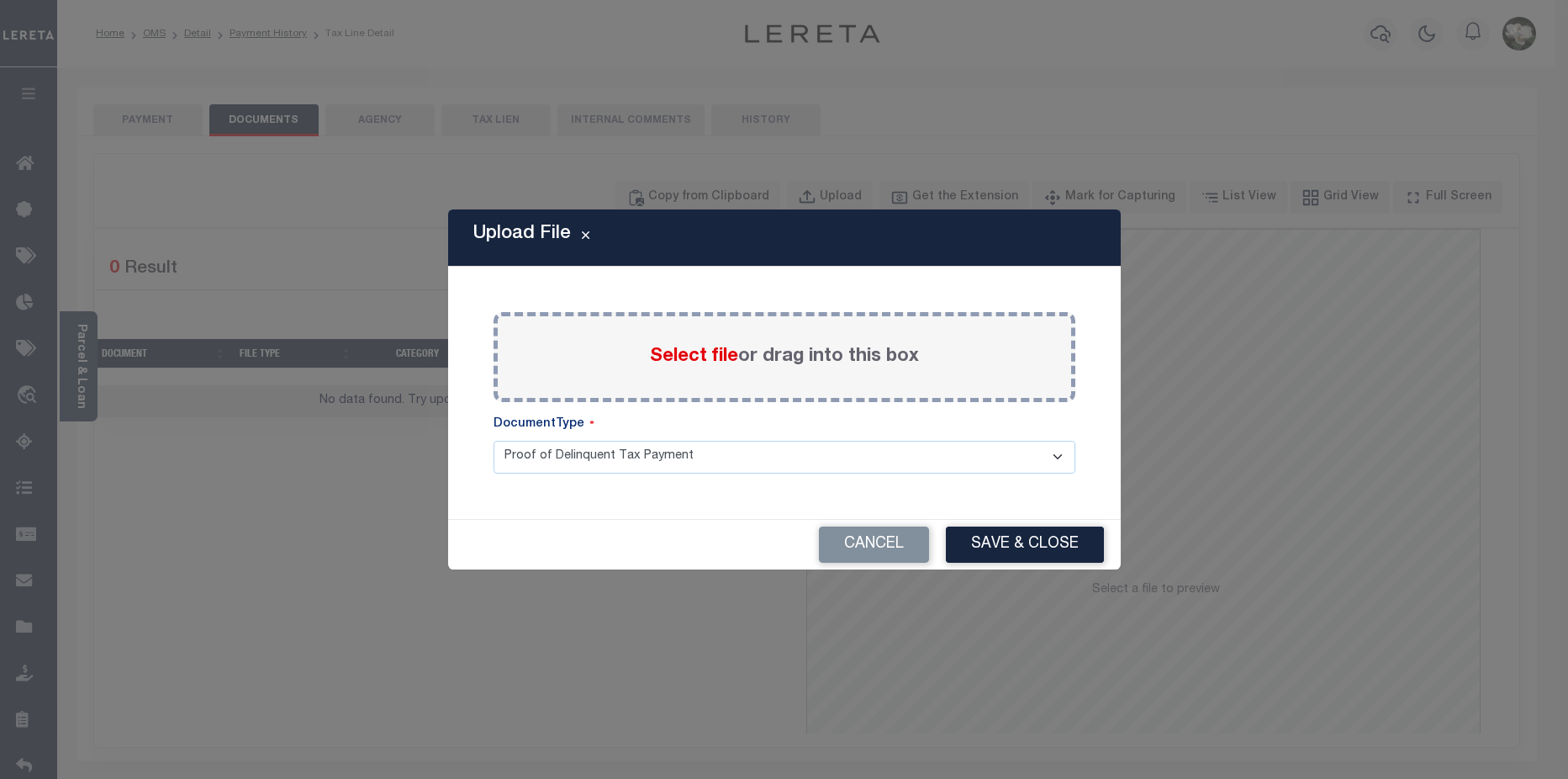
click at [687, 358] on span "Select file" at bounding box center [694, 356] width 88 height 19
click at [0, 0] on input "Select file or drag into this box" at bounding box center [0, 0] width 0 height 0
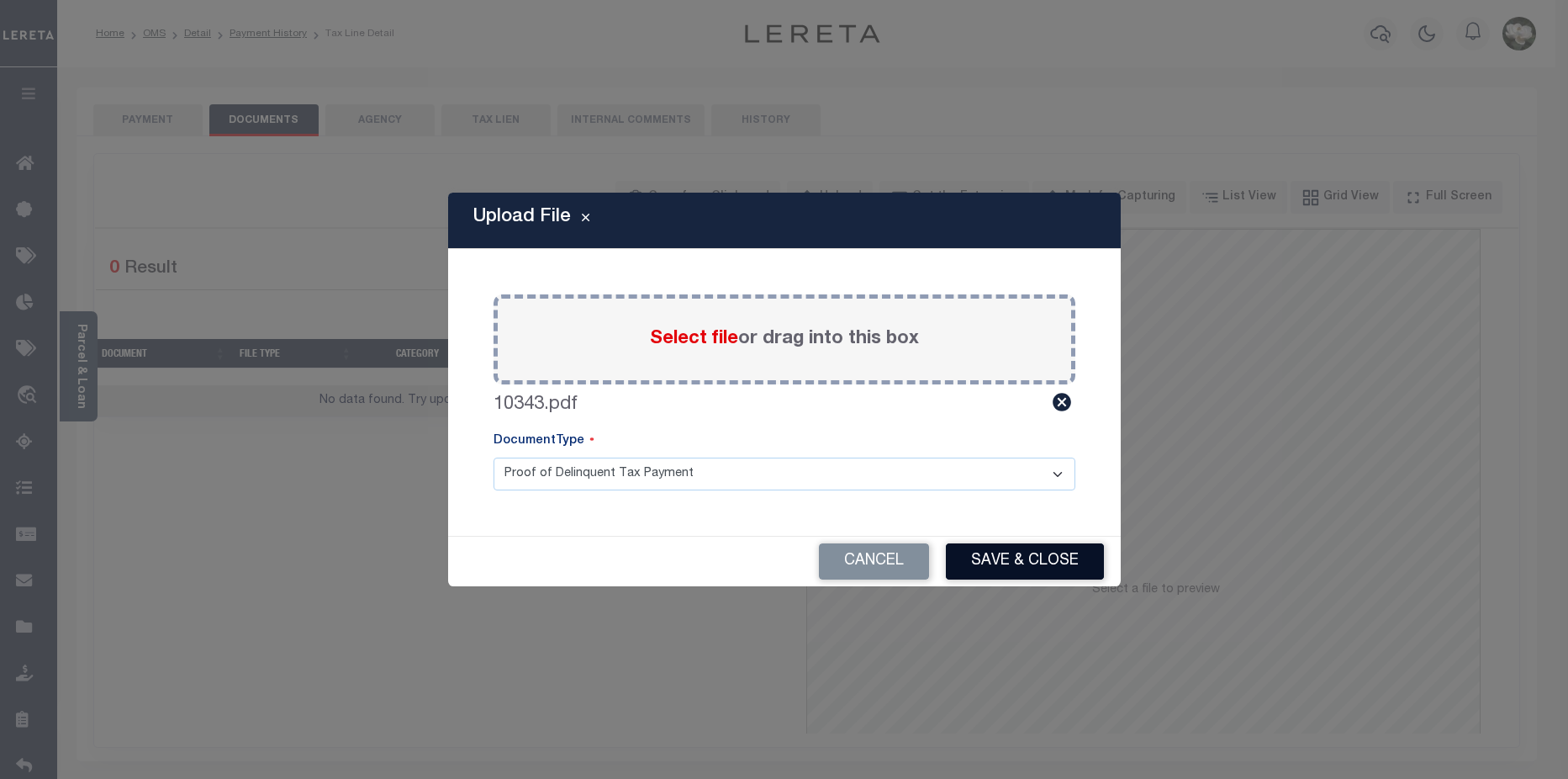
click at [1070, 562] on button "Save & Close" at bounding box center [1024, 562] width 158 height 36
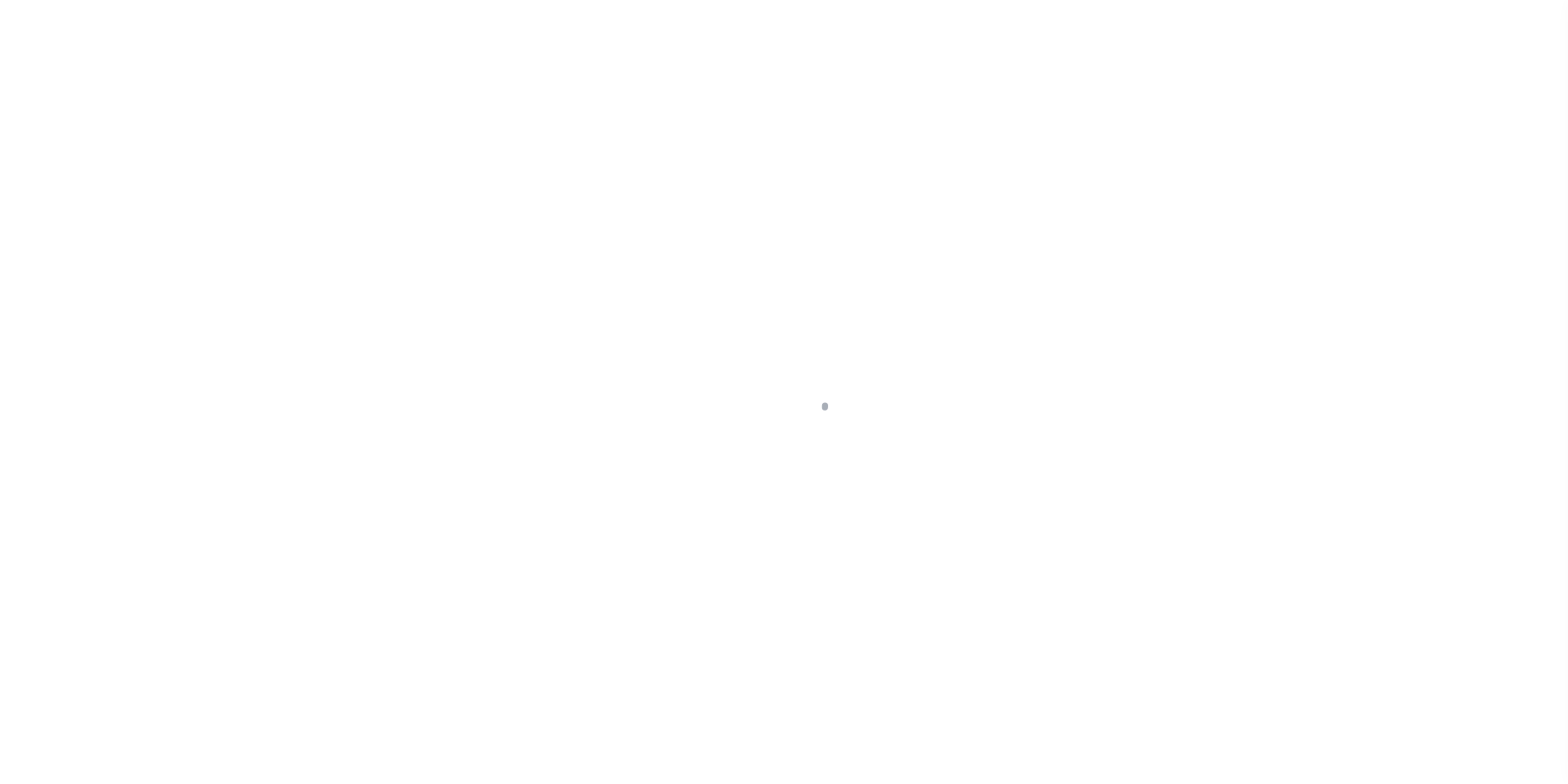
select select "Escrow"
type input "[STREET_ADDRESS]"
select select
type input "[GEOGRAPHIC_DATA]"
type input "a0k8Y00000dDlc0"
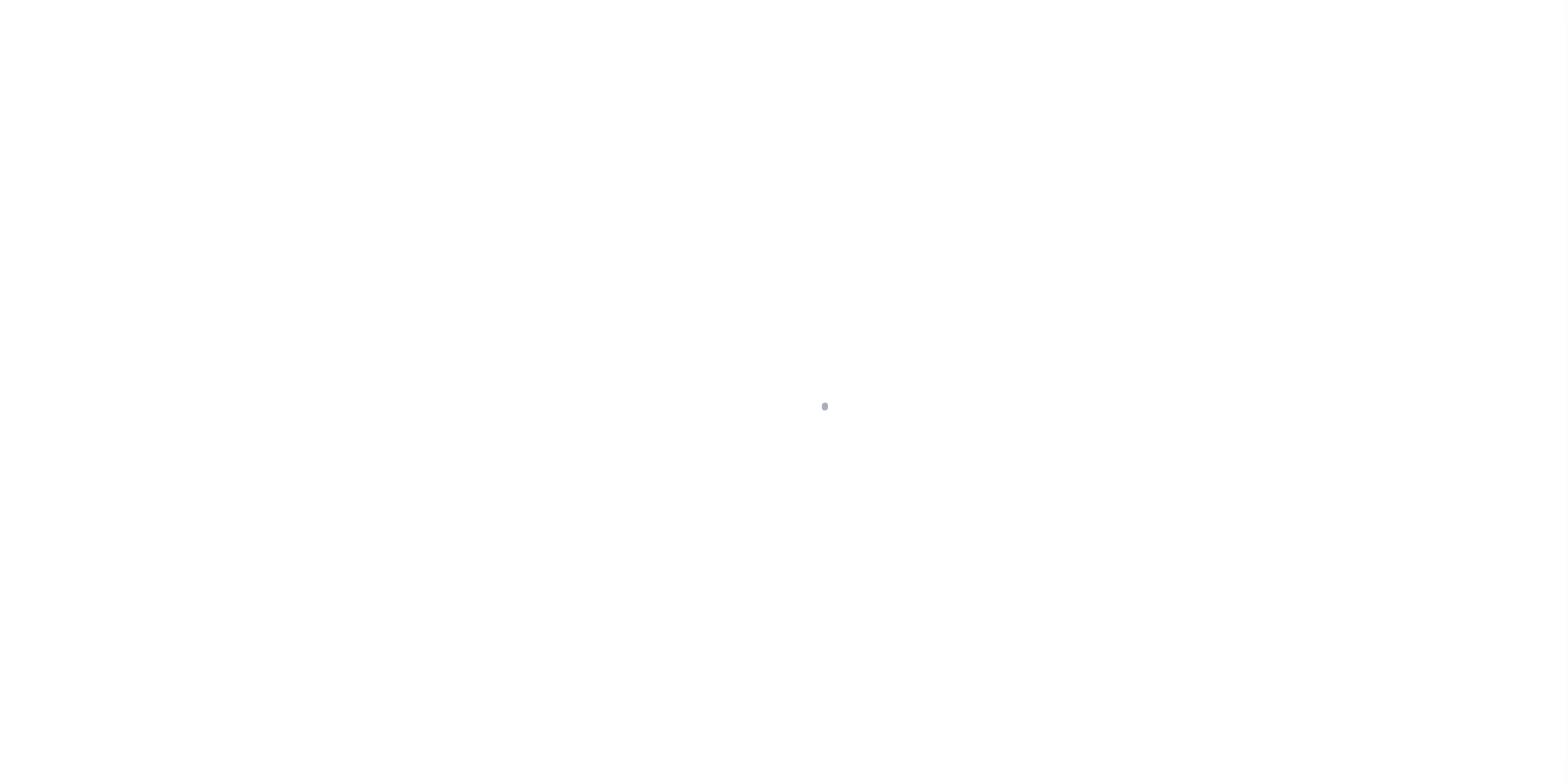
select select
type textarea "LEGAL REQUIRED"
type textarea "REO"
select select "25066"
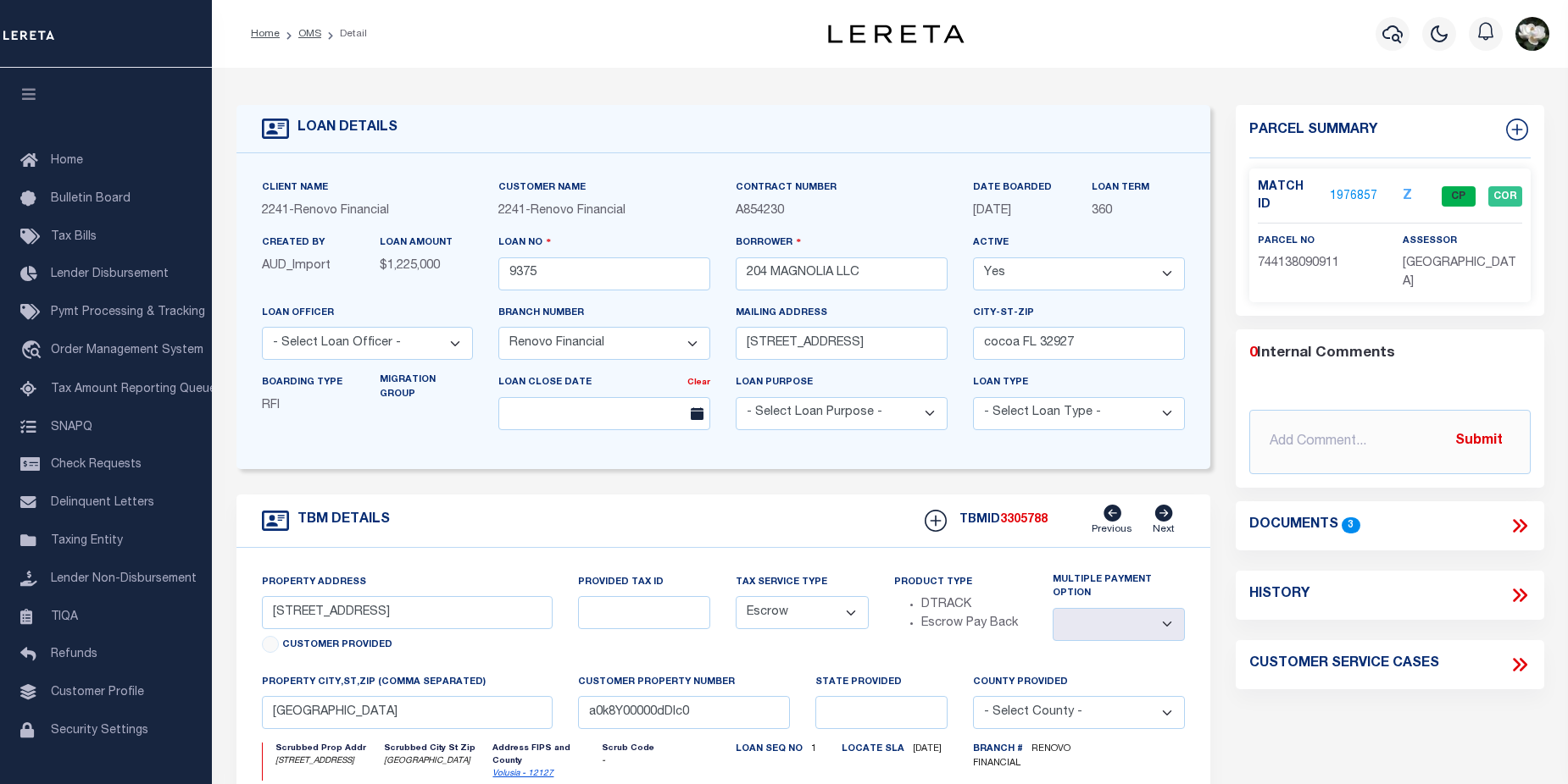
click at [1353, 188] on link "1976857" at bounding box center [1353, 197] width 48 height 18
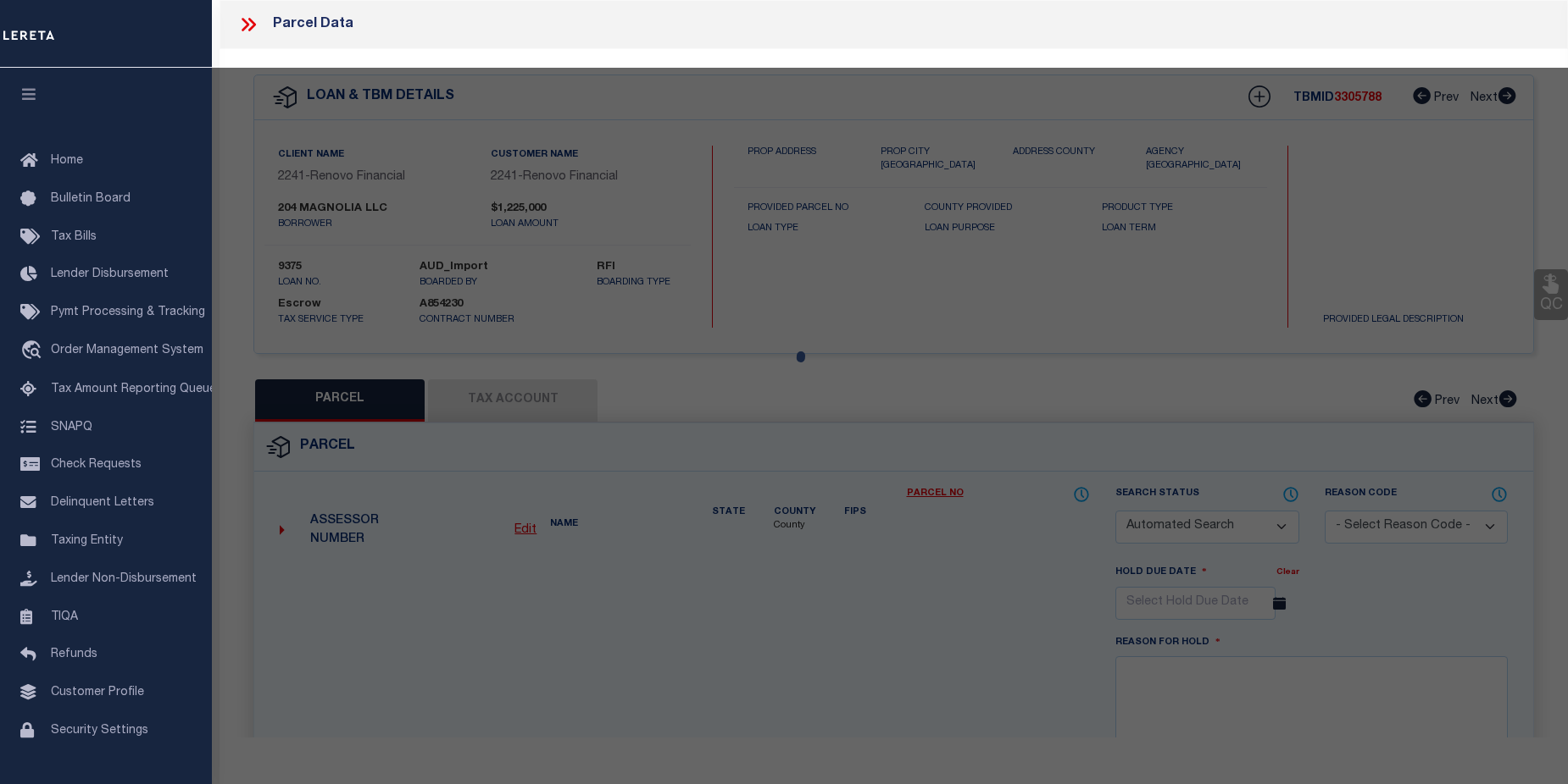
checkbox input "false"
select select "CP"
type input "204 MAGNOLIA LLC"
select select "AGW"
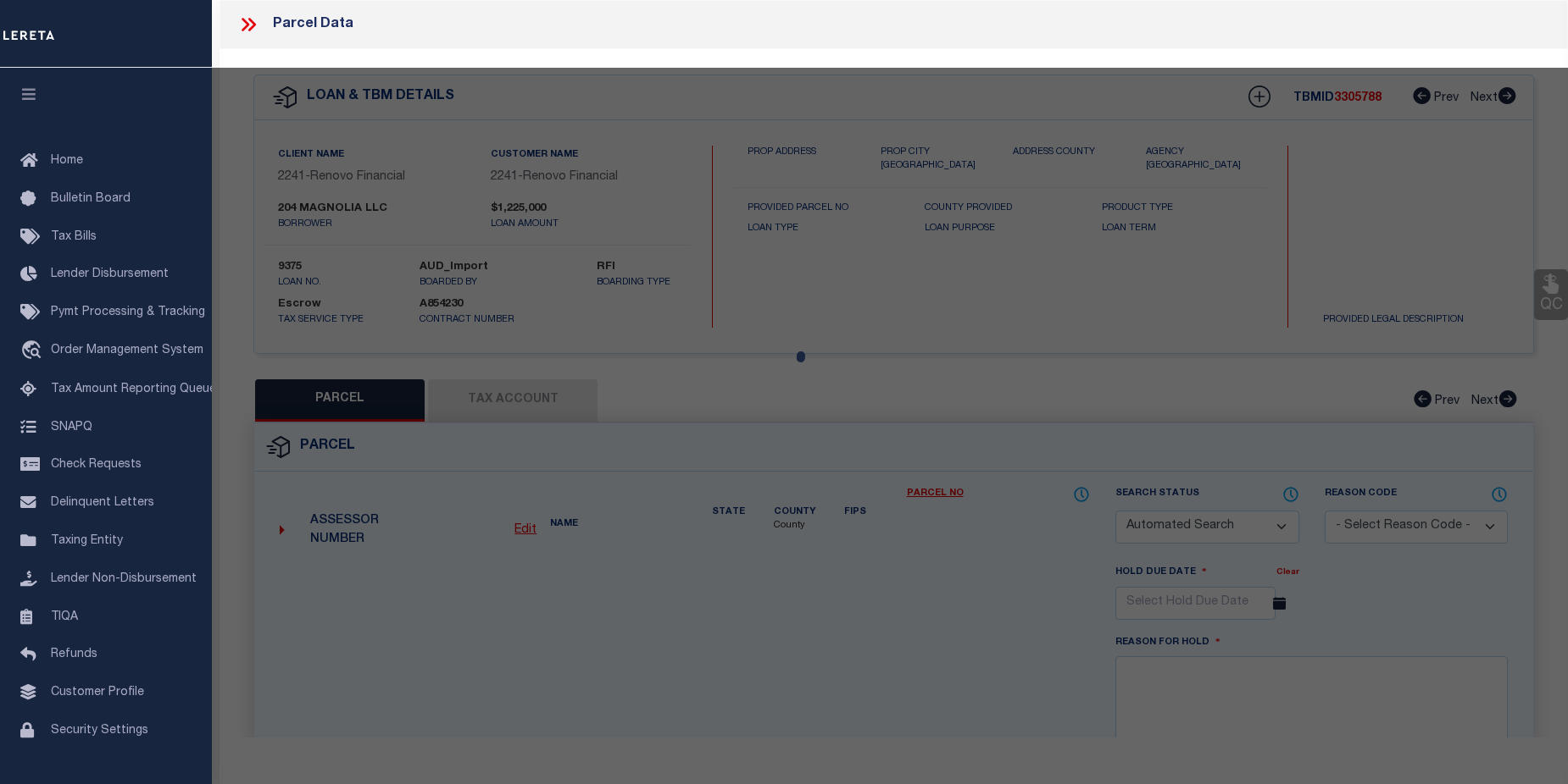
select select
type input "[STREET_ADDRESS]"
checkbox input "false"
type input "[GEOGRAPHIC_DATA] 32168"
type textarea "W 90 FT OF LOT 91 & N 35 FT OF LOT 92 BLK 9 [PERSON_NAME] NEW SMYR"
